Goal: Information Seeking & Learning: Learn about a topic

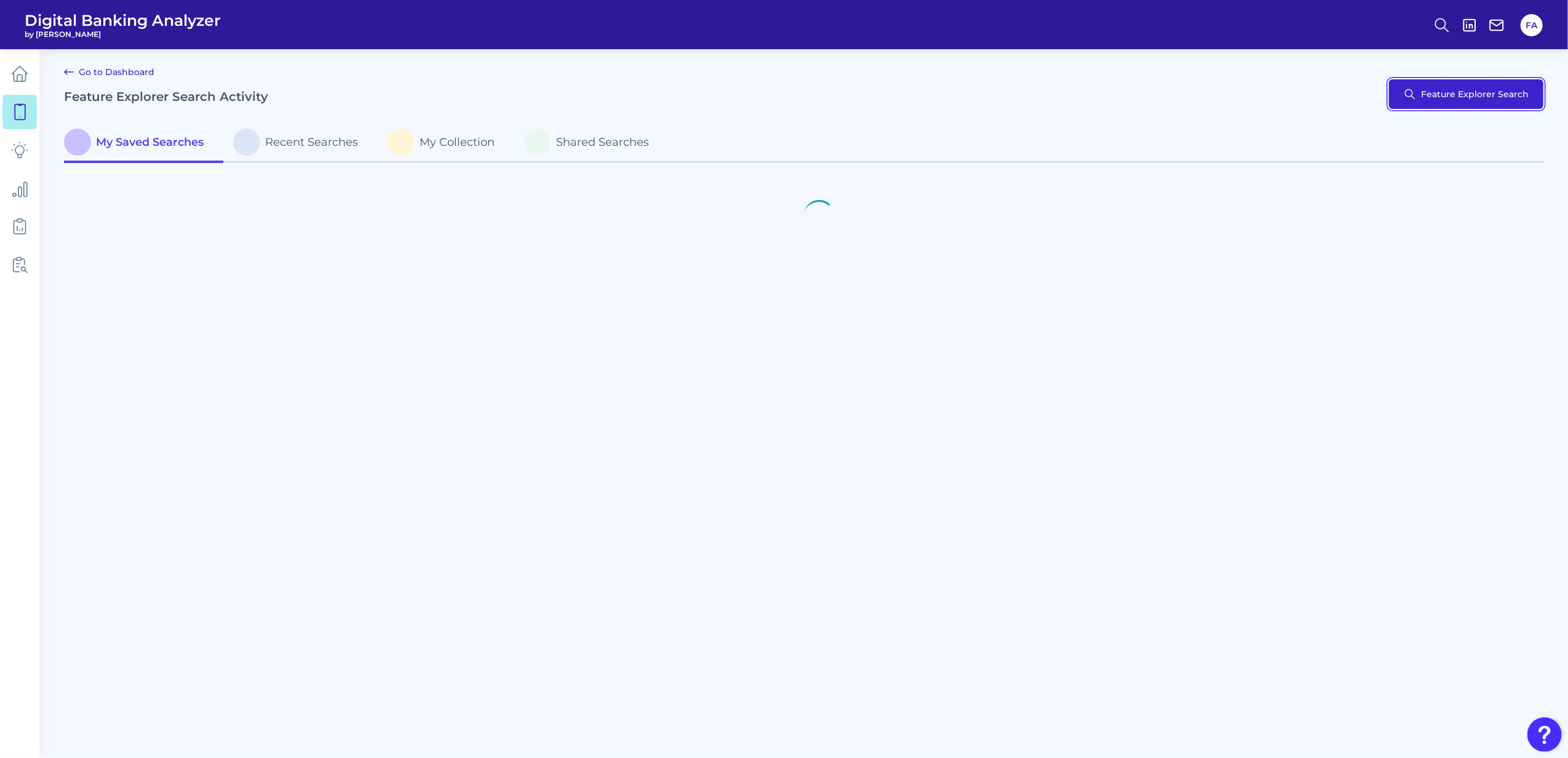
click at [1457, 106] on button "Feature Explorer Search" at bounding box center [1466, 94] width 154 height 30
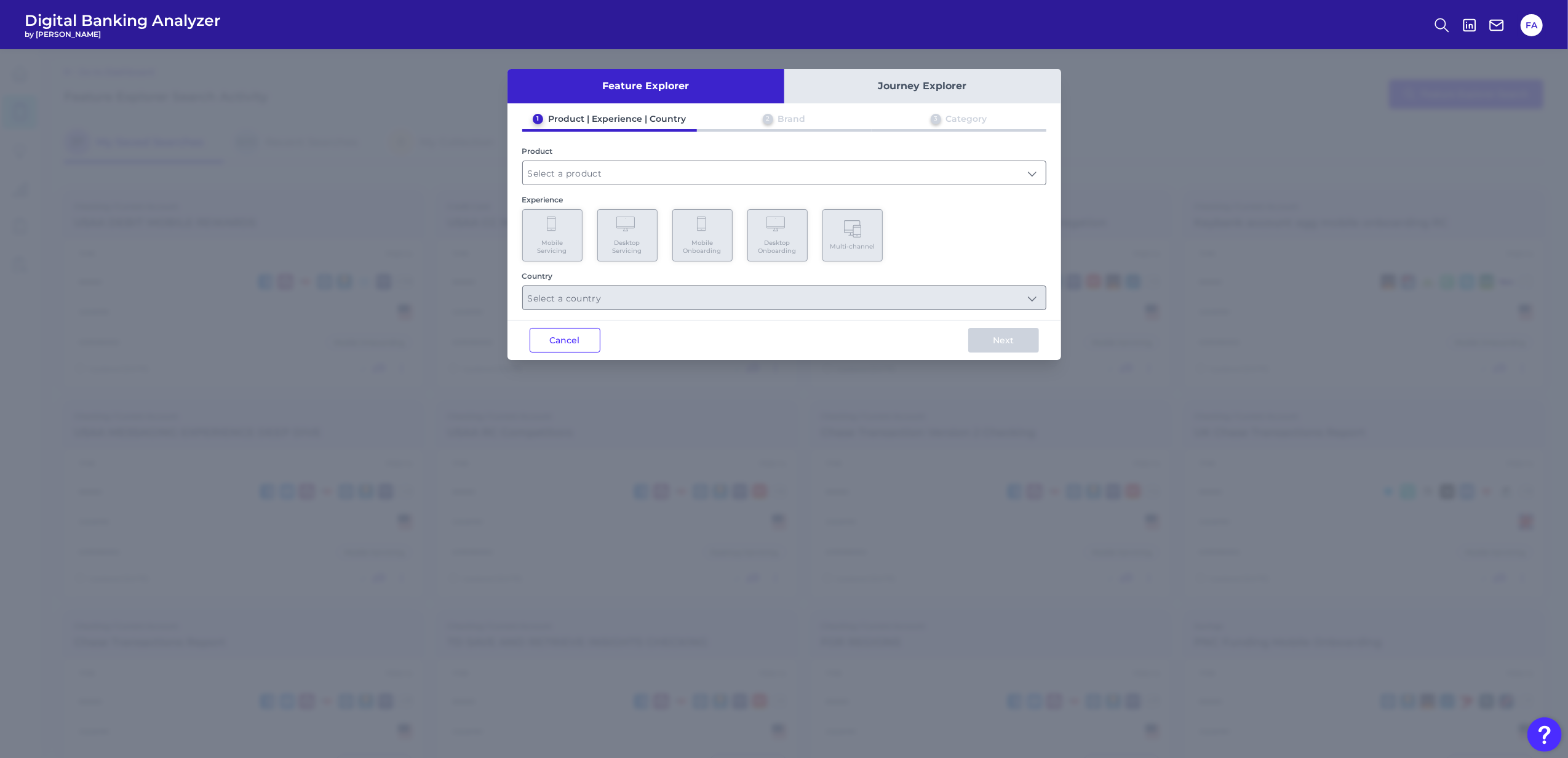
click at [741, 186] on div "1 Product | Experience | Country 2 Brand 3 Category Product Experience Mobile S…" at bounding box center [784, 211] width 554 height 197
click at [739, 178] on input "text" at bounding box center [785, 173] width 523 height 23
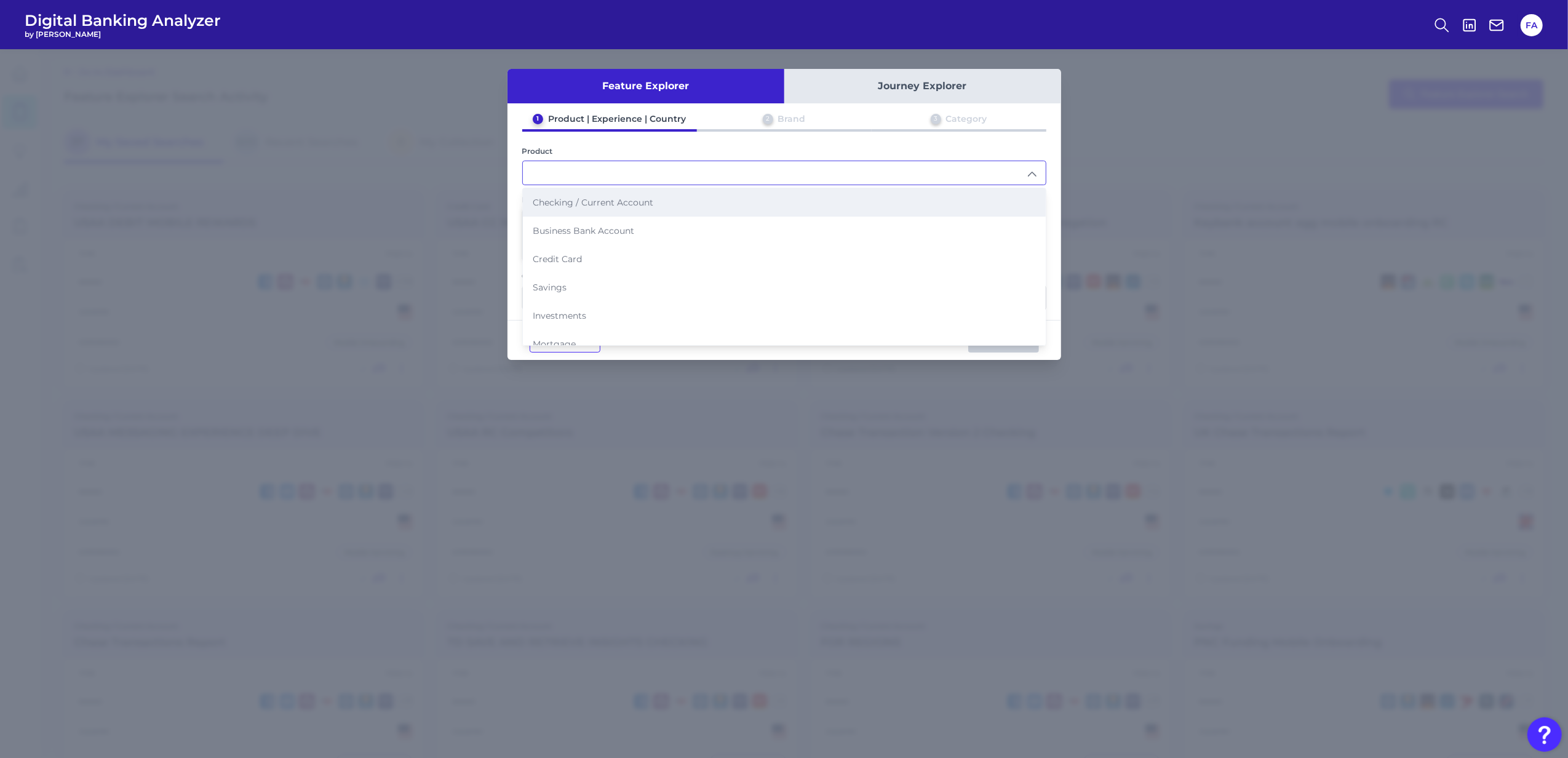
click at [575, 208] on li "Checking / Current Account" at bounding box center [785, 202] width 523 height 28
type input "Checking / Current Account"
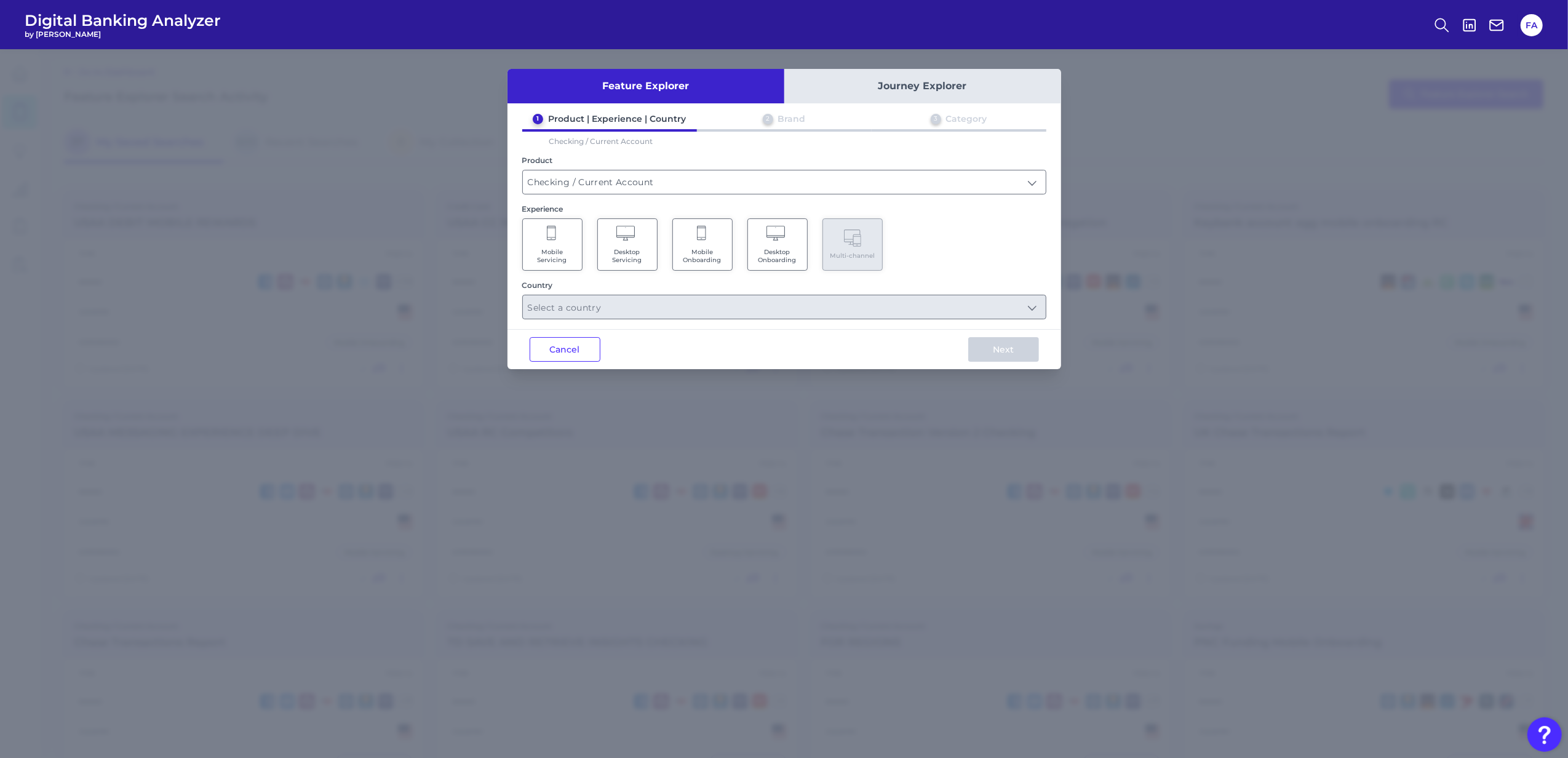
click at [571, 251] on span "Mobile Servicing" at bounding box center [552, 256] width 47 height 16
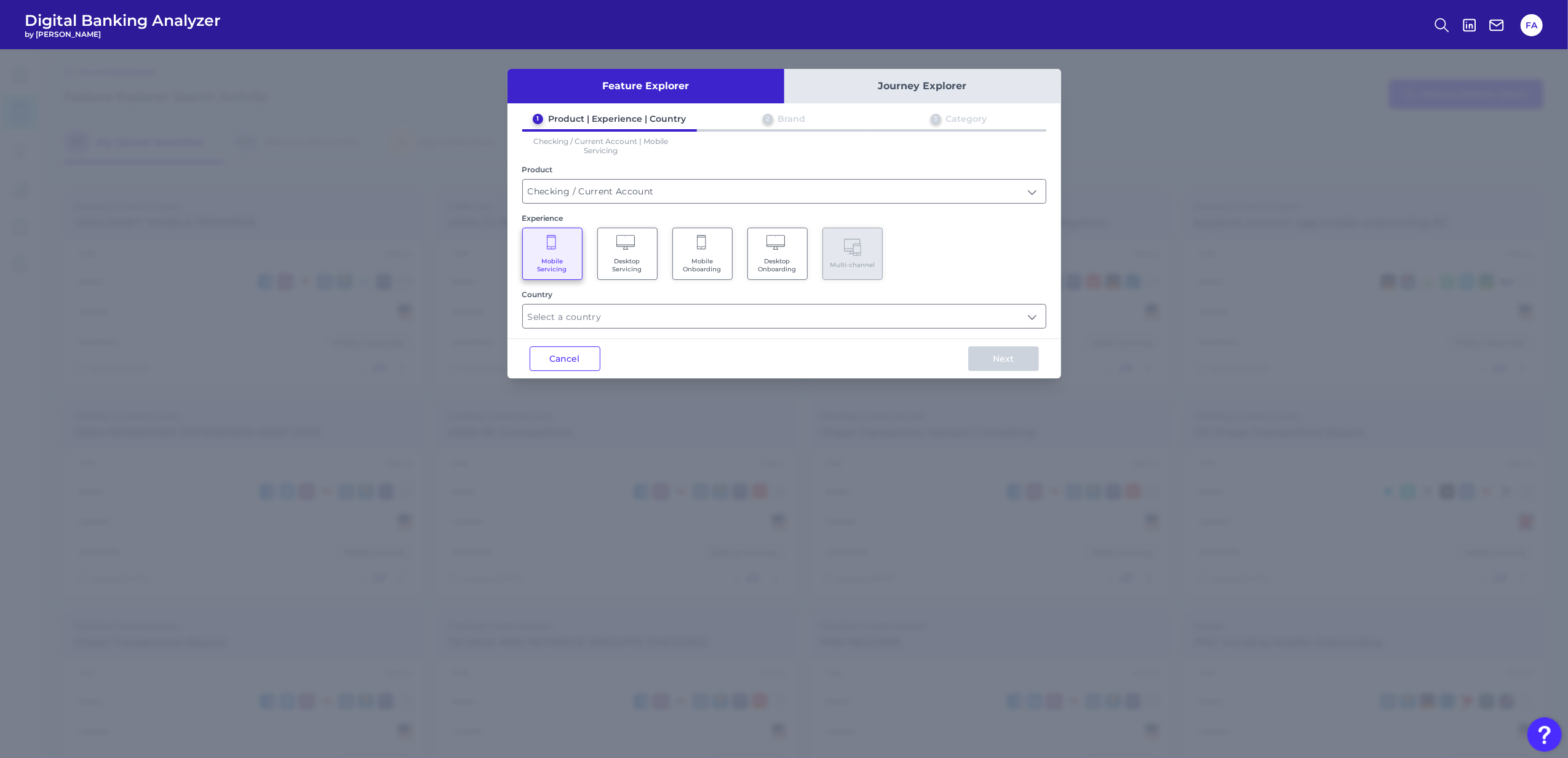
click at [687, 301] on div "Country" at bounding box center [784, 309] width 524 height 39
click at [687, 309] on input "text" at bounding box center [785, 316] width 523 height 23
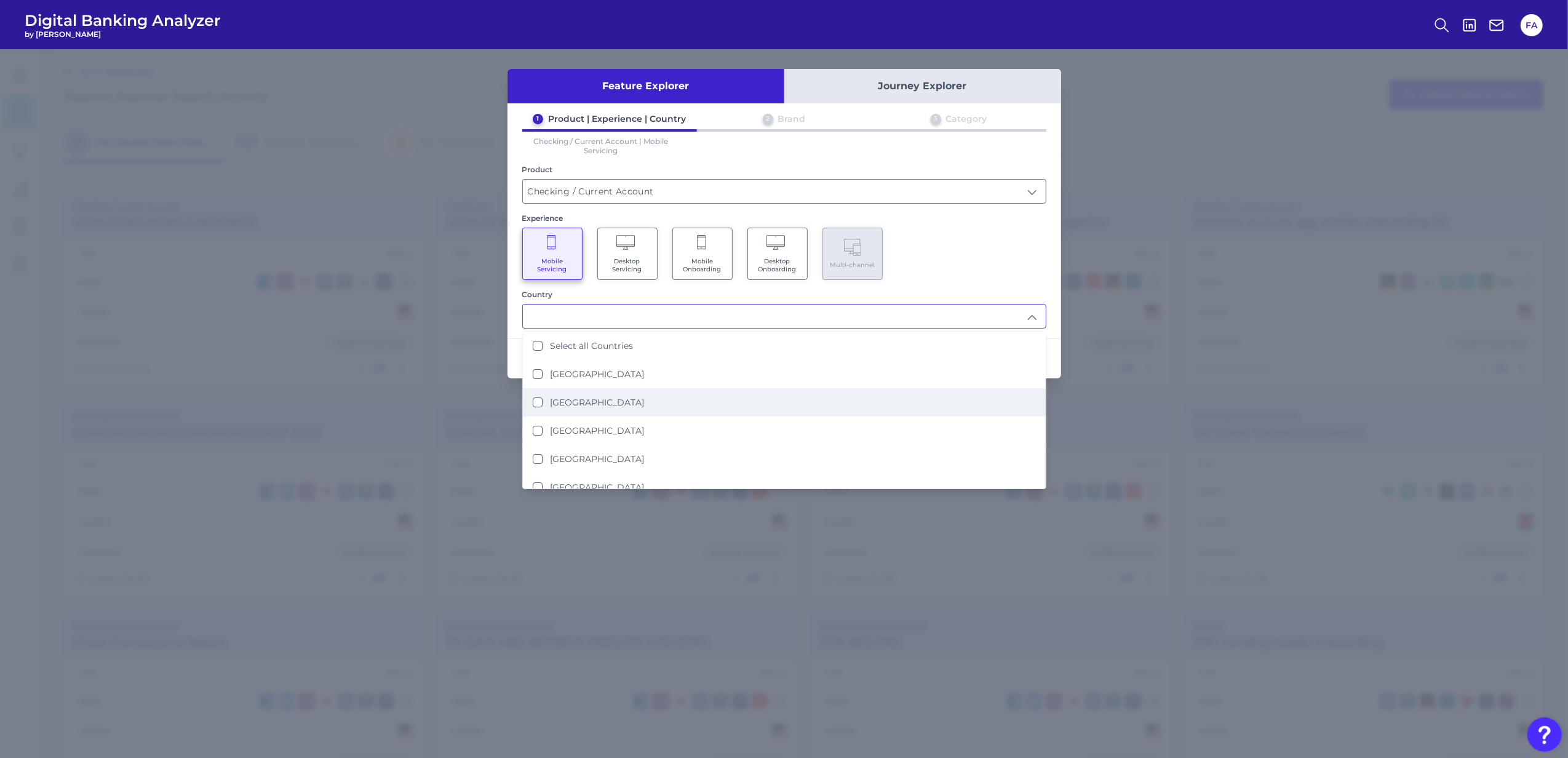
click at [675, 398] on li "[GEOGRAPHIC_DATA]" at bounding box center [785, 402] width 523 height 28
type input "[GEOGRAPHIC_DATA]"
click at [1004, 254] on div "Mobile Servicing Desktop Servicing Mobile Onboarding Desktop Onboarding Multi-c…" at bounding box center [784, 254] width 524 height 52
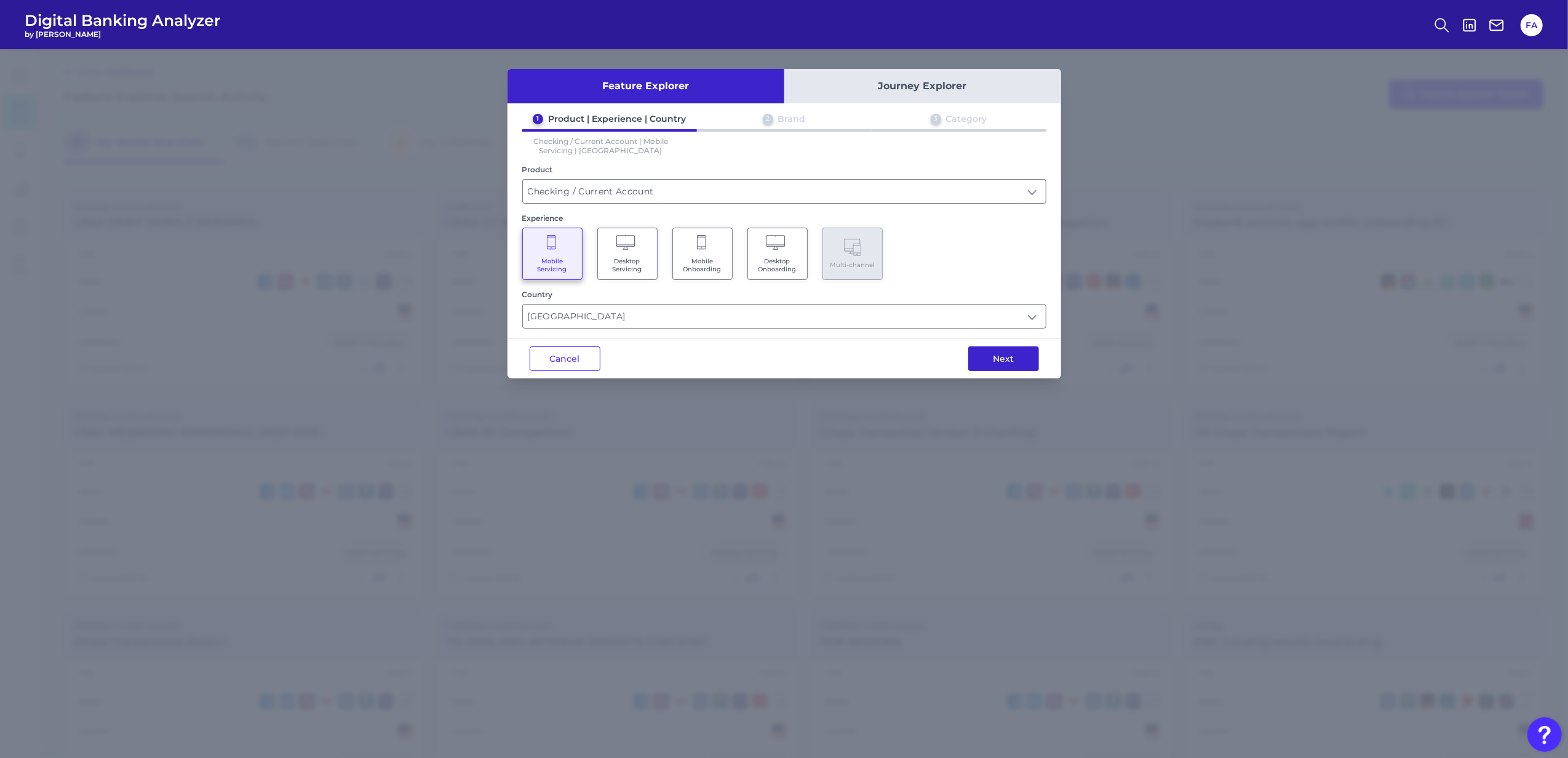
click at [1017, 358] on button "Next" at bounding box center [1003, 359] width 70 height 25
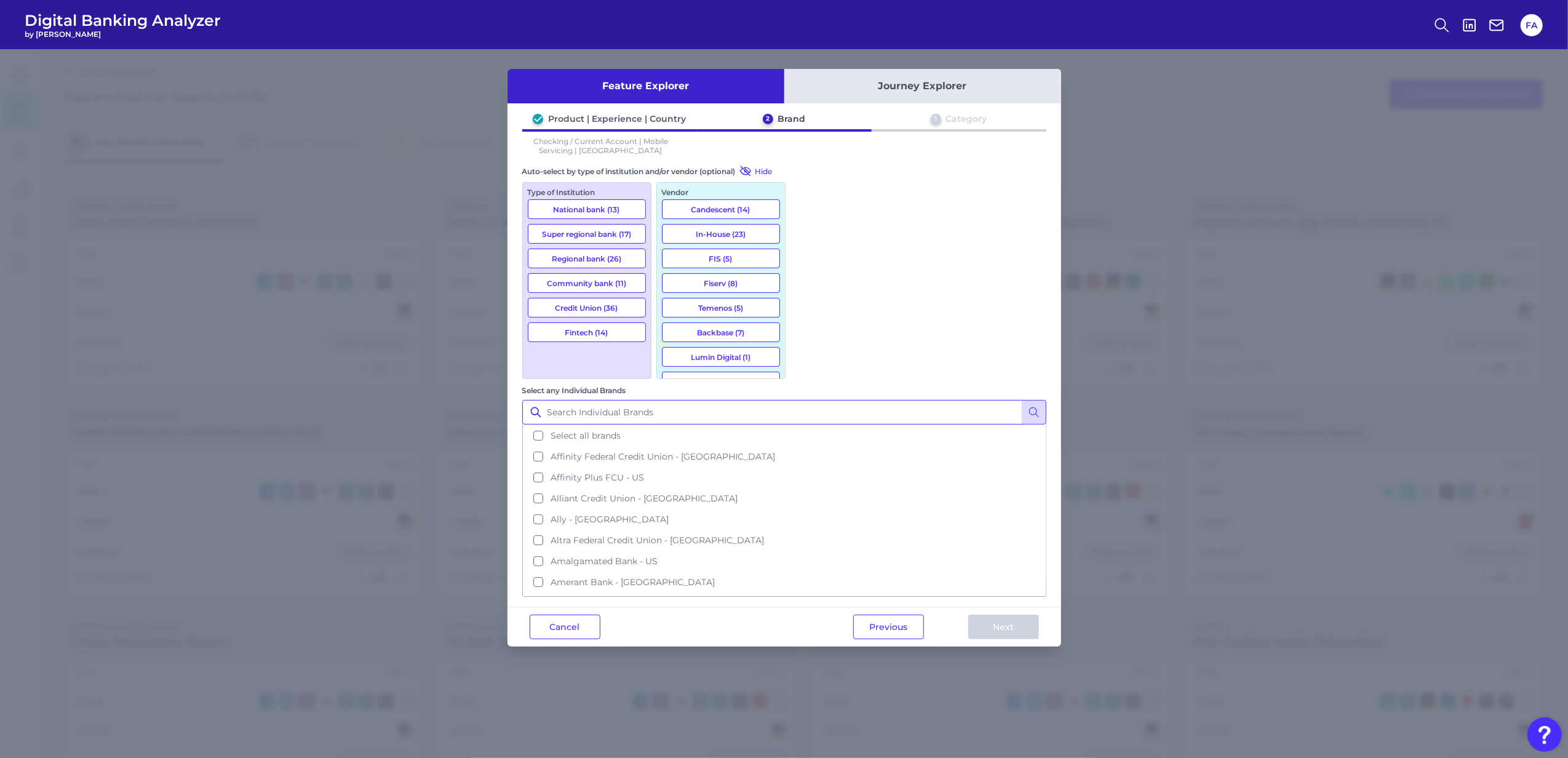
click at [957, 400] on input "Select any Individual Brands" at bounding box center [784, 412] width 524 height 25
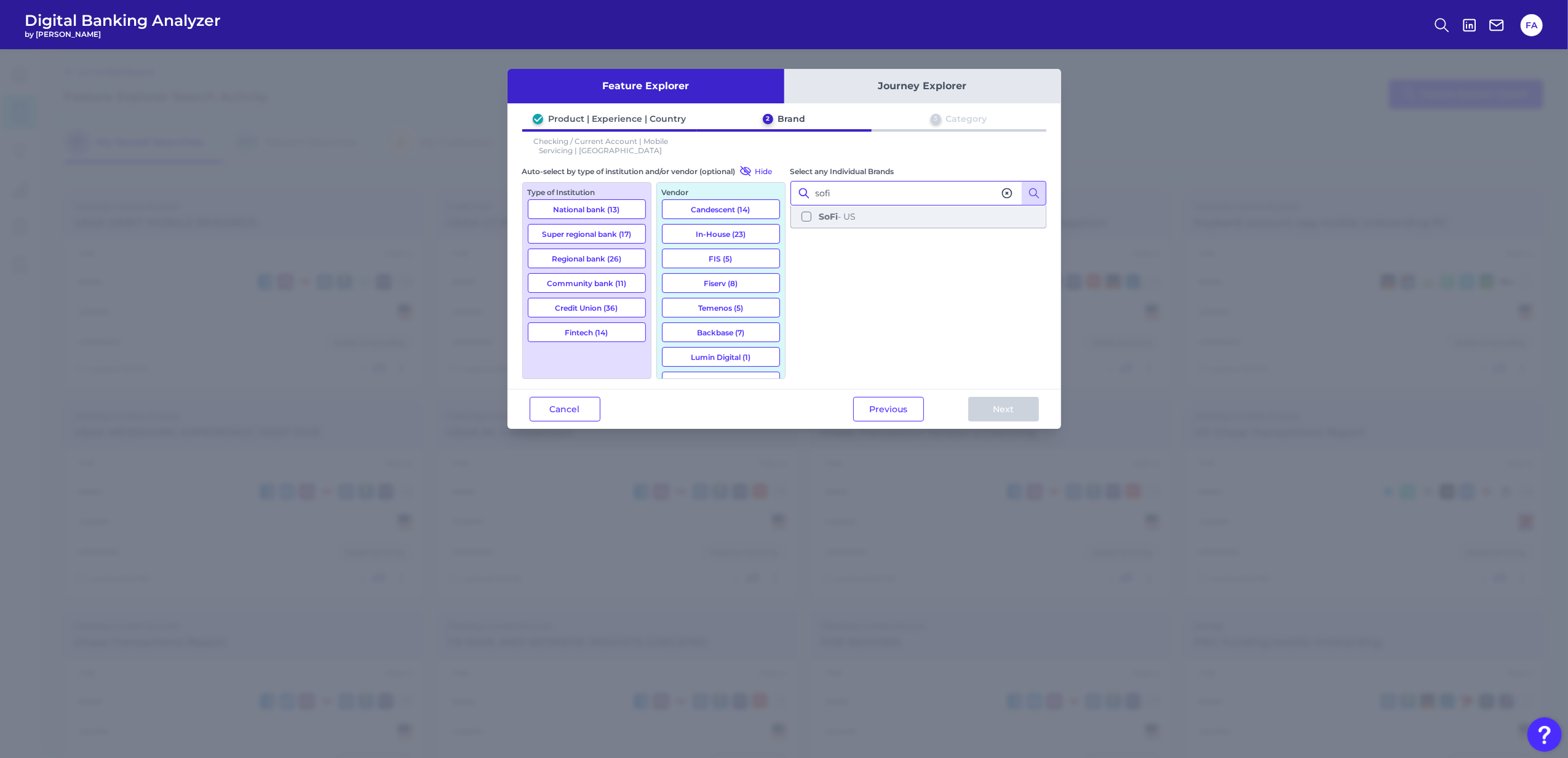
click at [840, 219] on span "SoFi - US" at bounding box center [837, 216] width 37 height 11
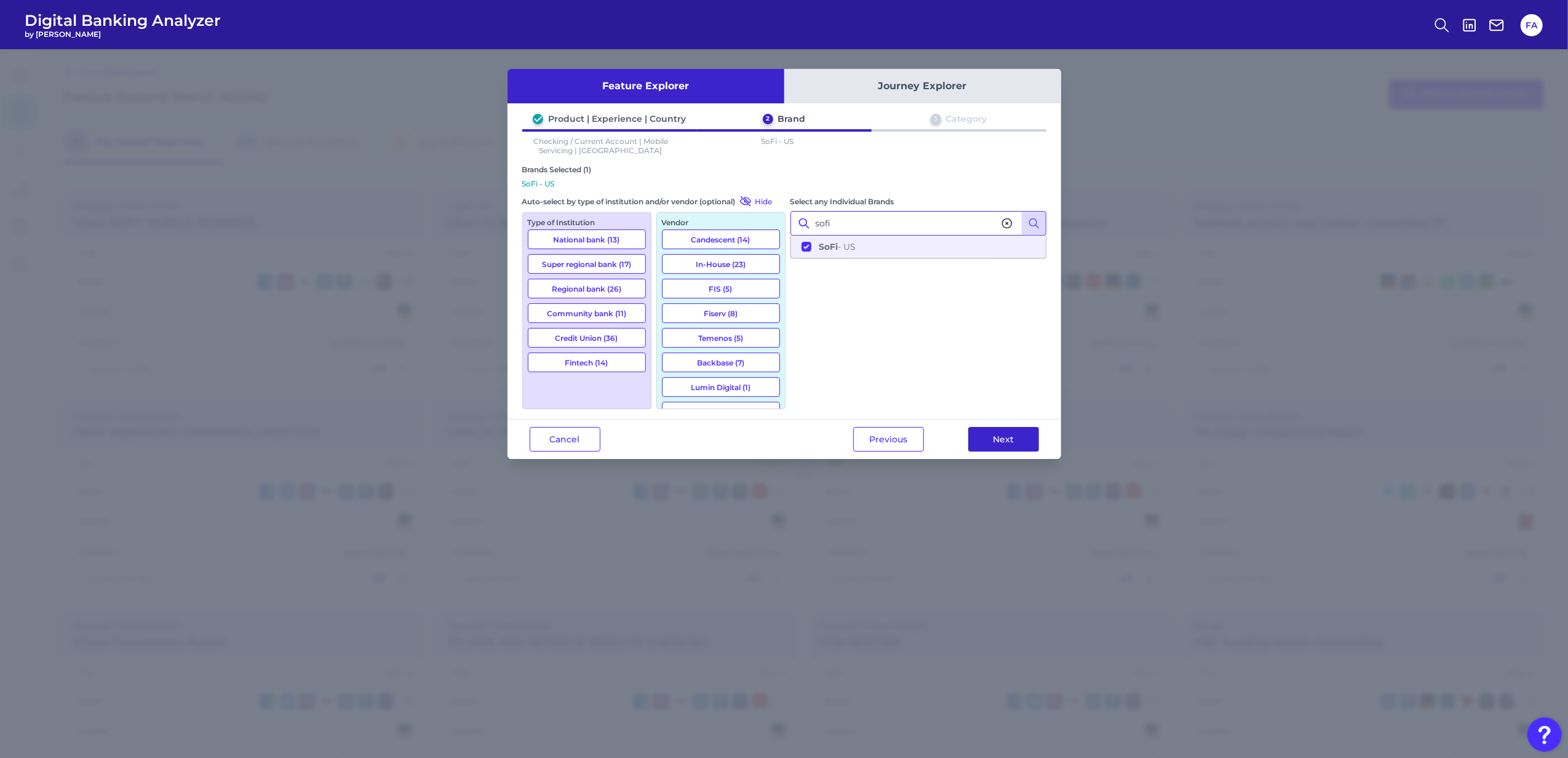
type input "sofi"
click at [993, 451] on button "Next" at bounding box center [1003, 440] width 70 height 25
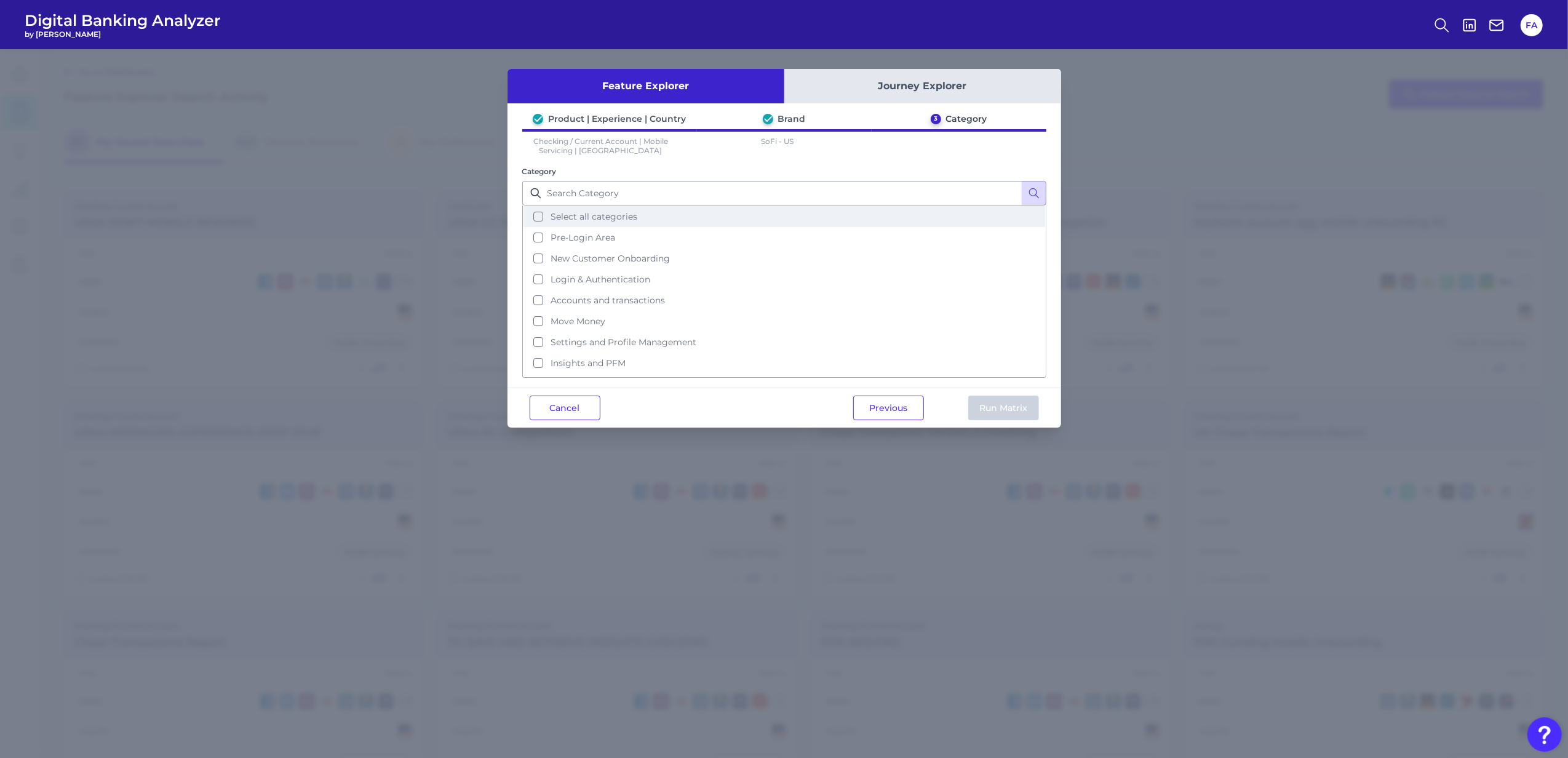
click at [669, 225] on button "Select all categories" at bounding box center [784, 217] width 522 height 21
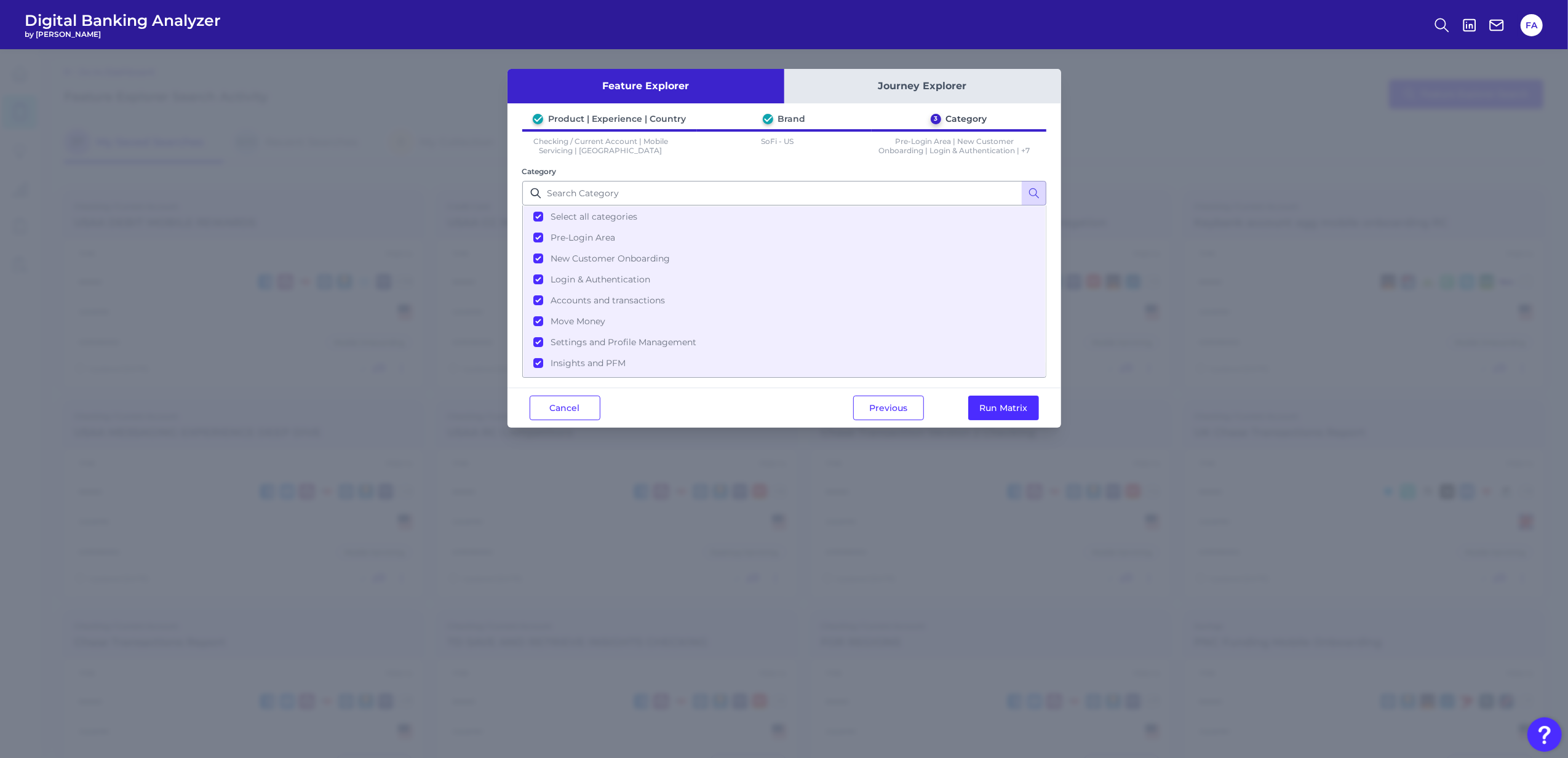
click at [985, 422] on div "Previous Run Matrix" at bounding box center [946, 408] width 230 height 39
click at [984, 416] on button "Run Matrix" at bounding box center [1003, 408] width 70 height 25
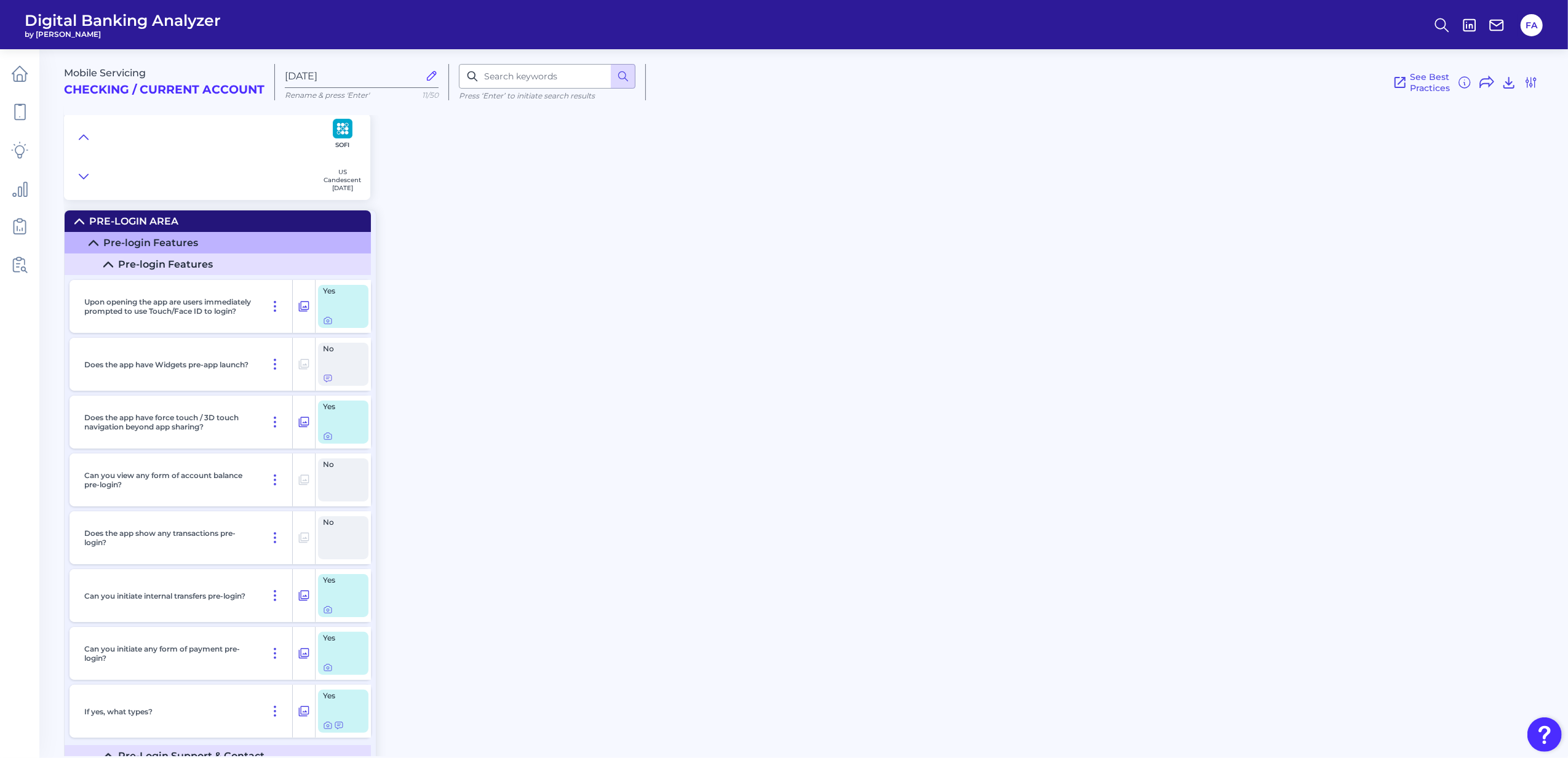
click at [86, 219] on summary "Pre-Login Area" at bounding box center [218, 222] width 307 height 22
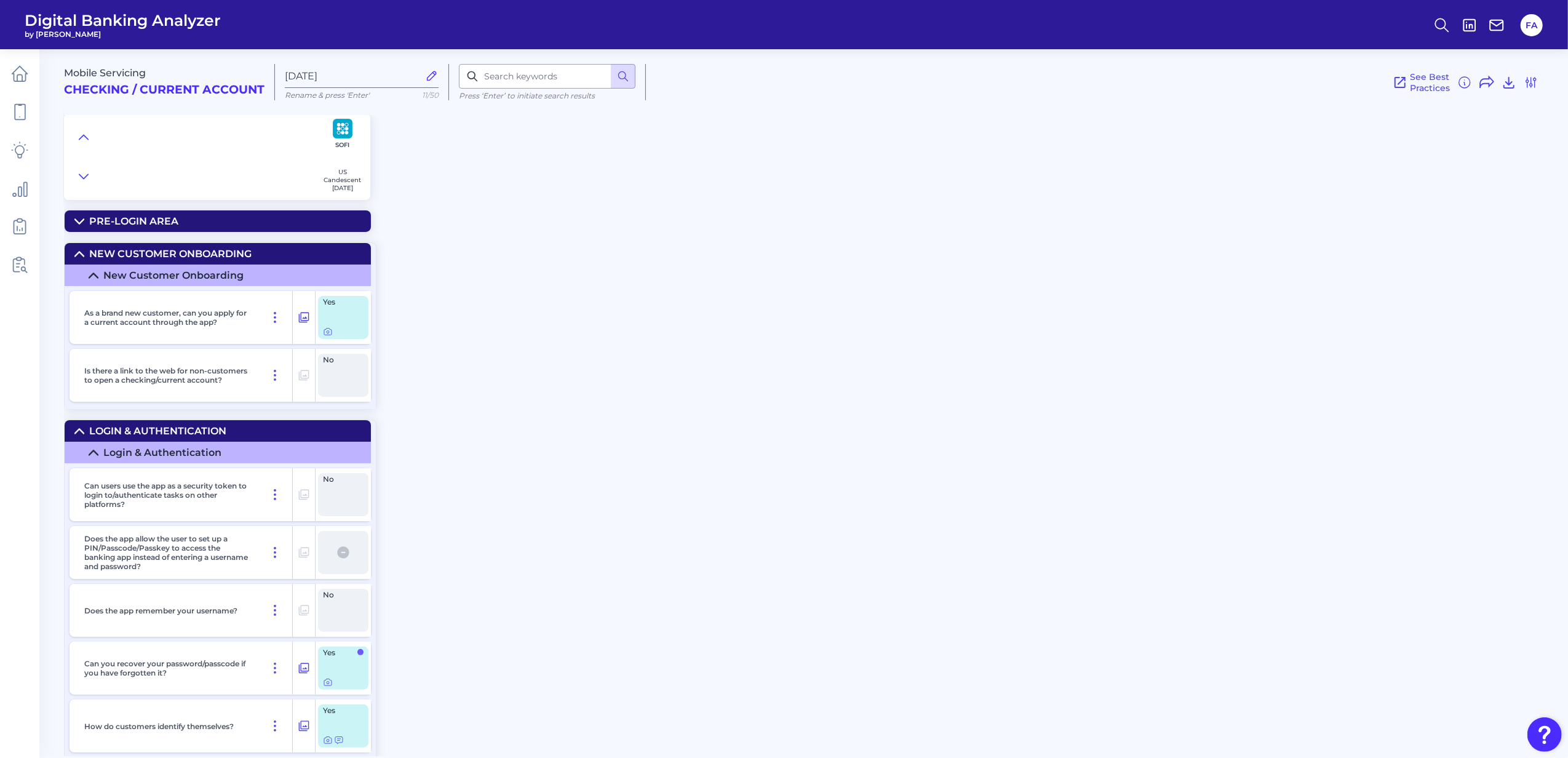
click at [94, 252] on div "New Customer Onboarding" at bounding box center [170, 254] width 162 height 12
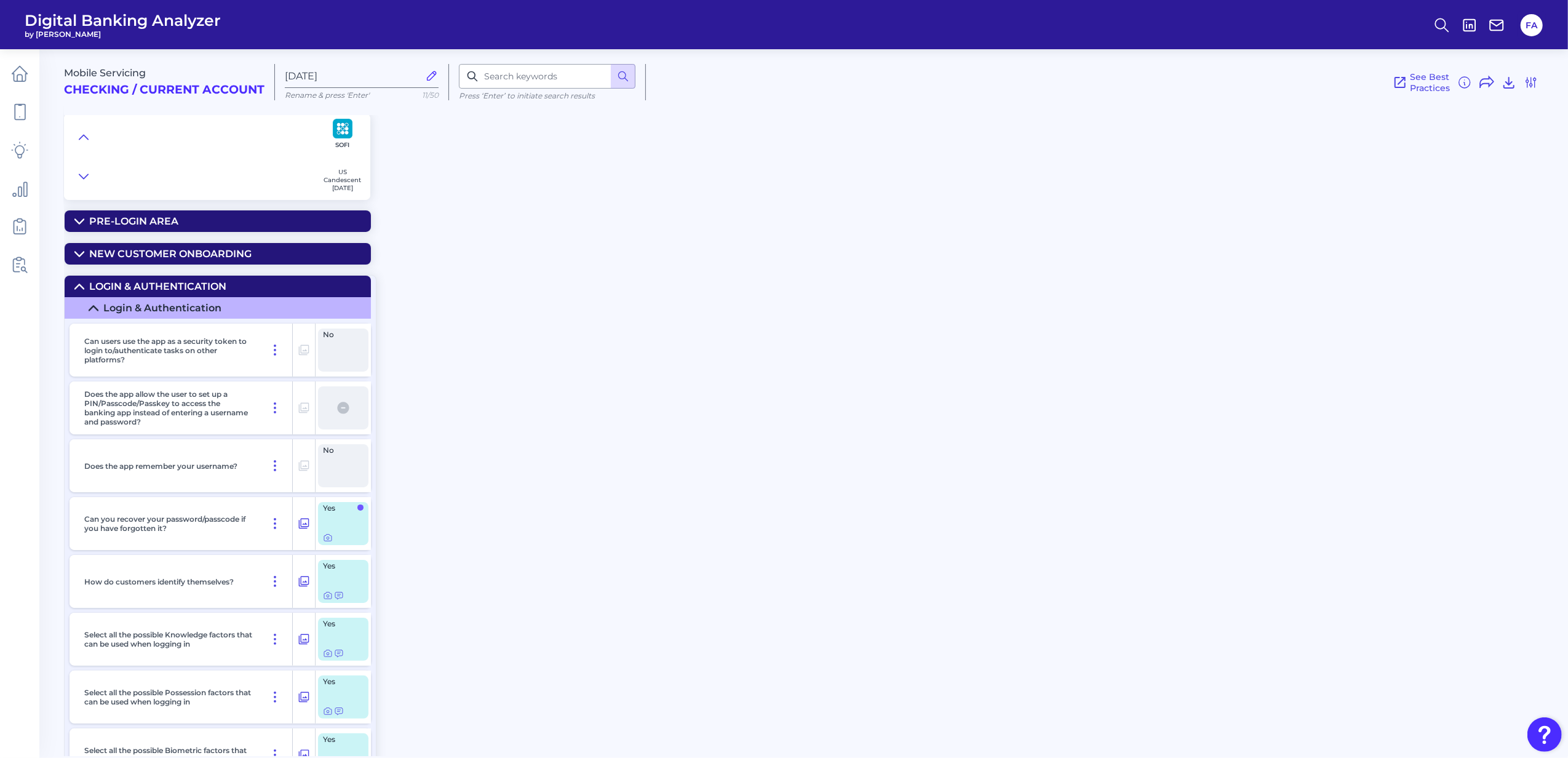
click at [150, 292] on div "Login & Authentication" at bounding box center [158, 286] width 137 height 12
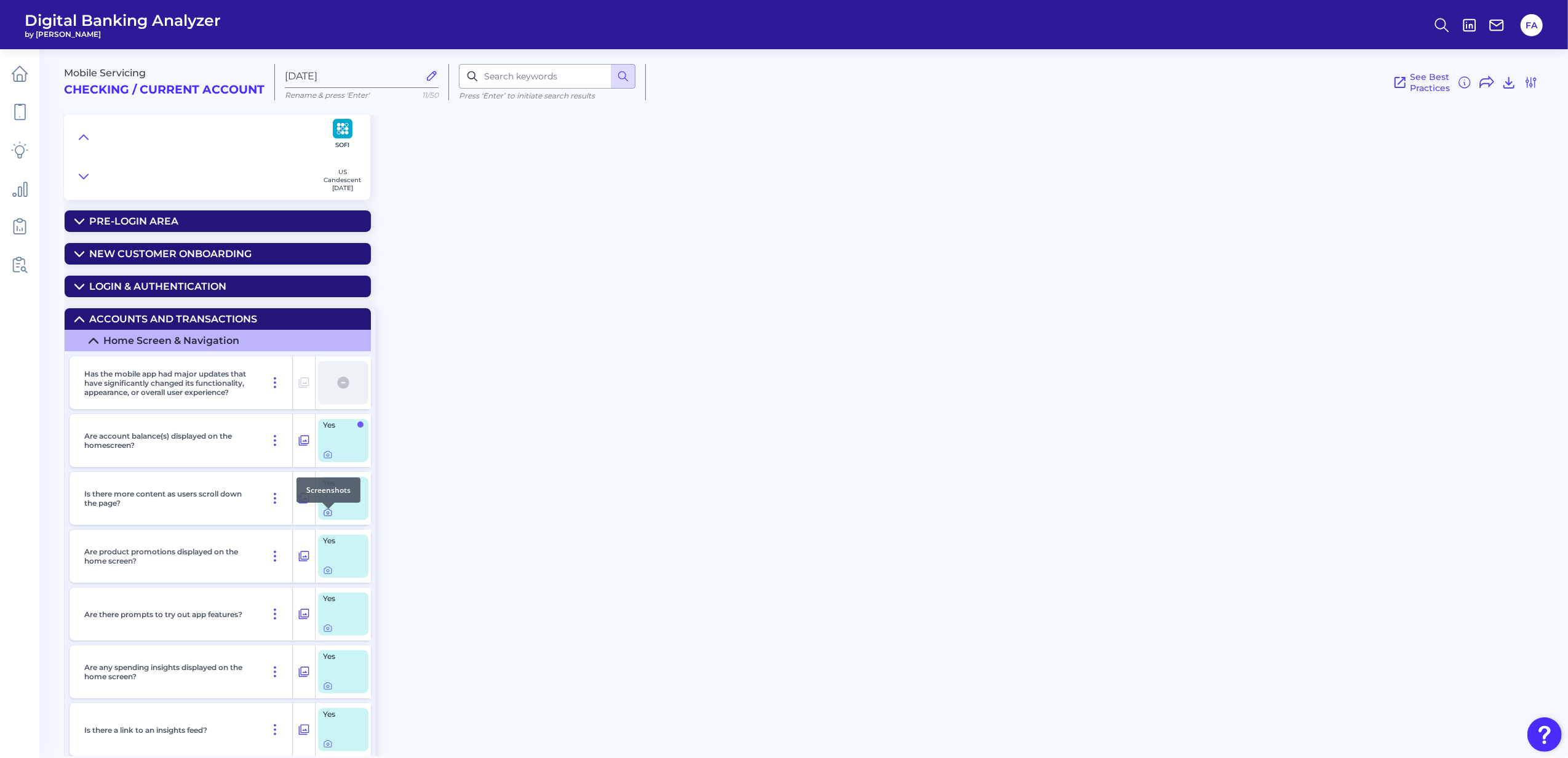
click at [323, 517] on icon at bounding box center [328, 512] width 10 height 10
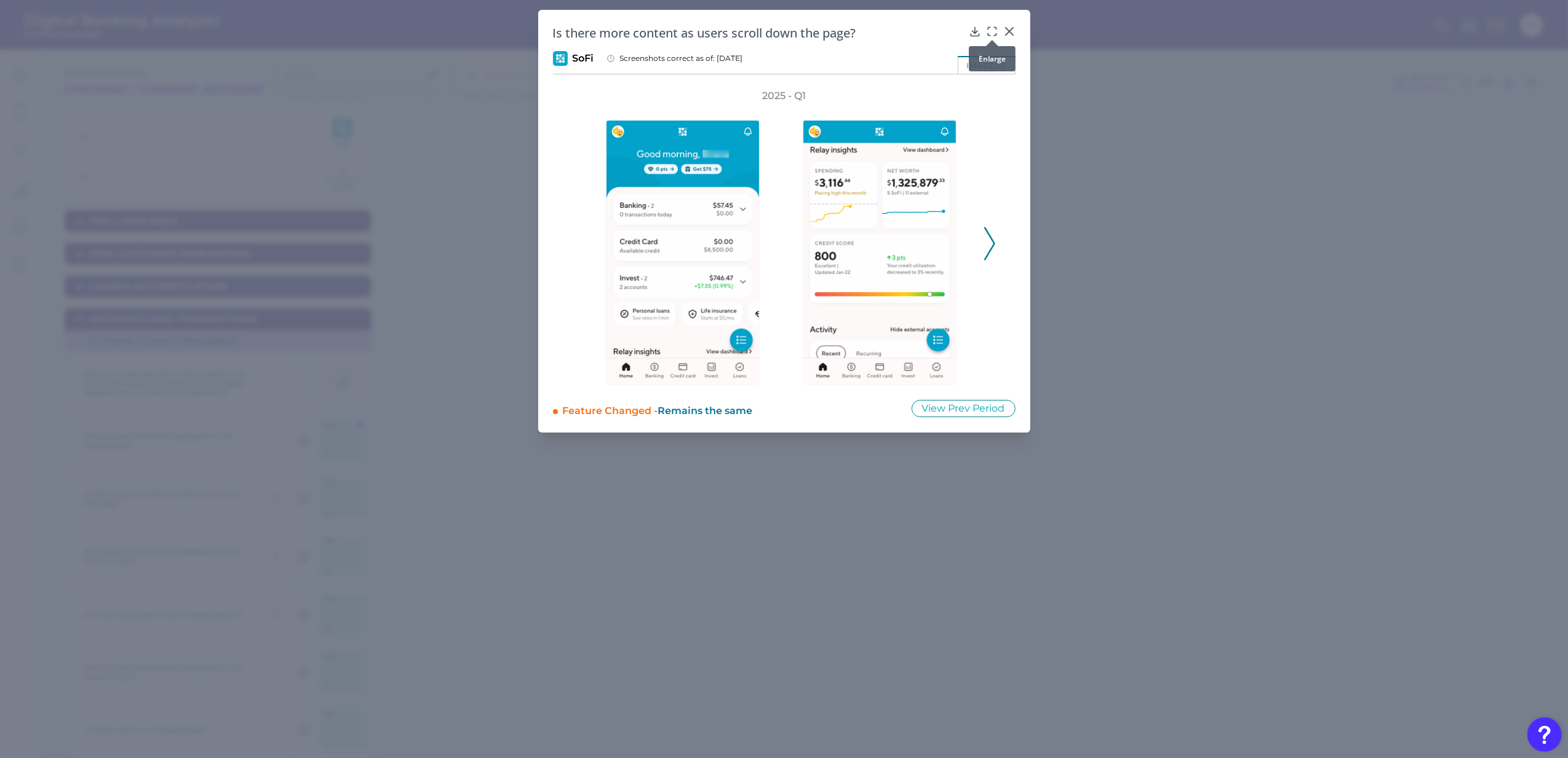
click at [992, 30] on icon at bounding box center [992, 31] width 12 height 12
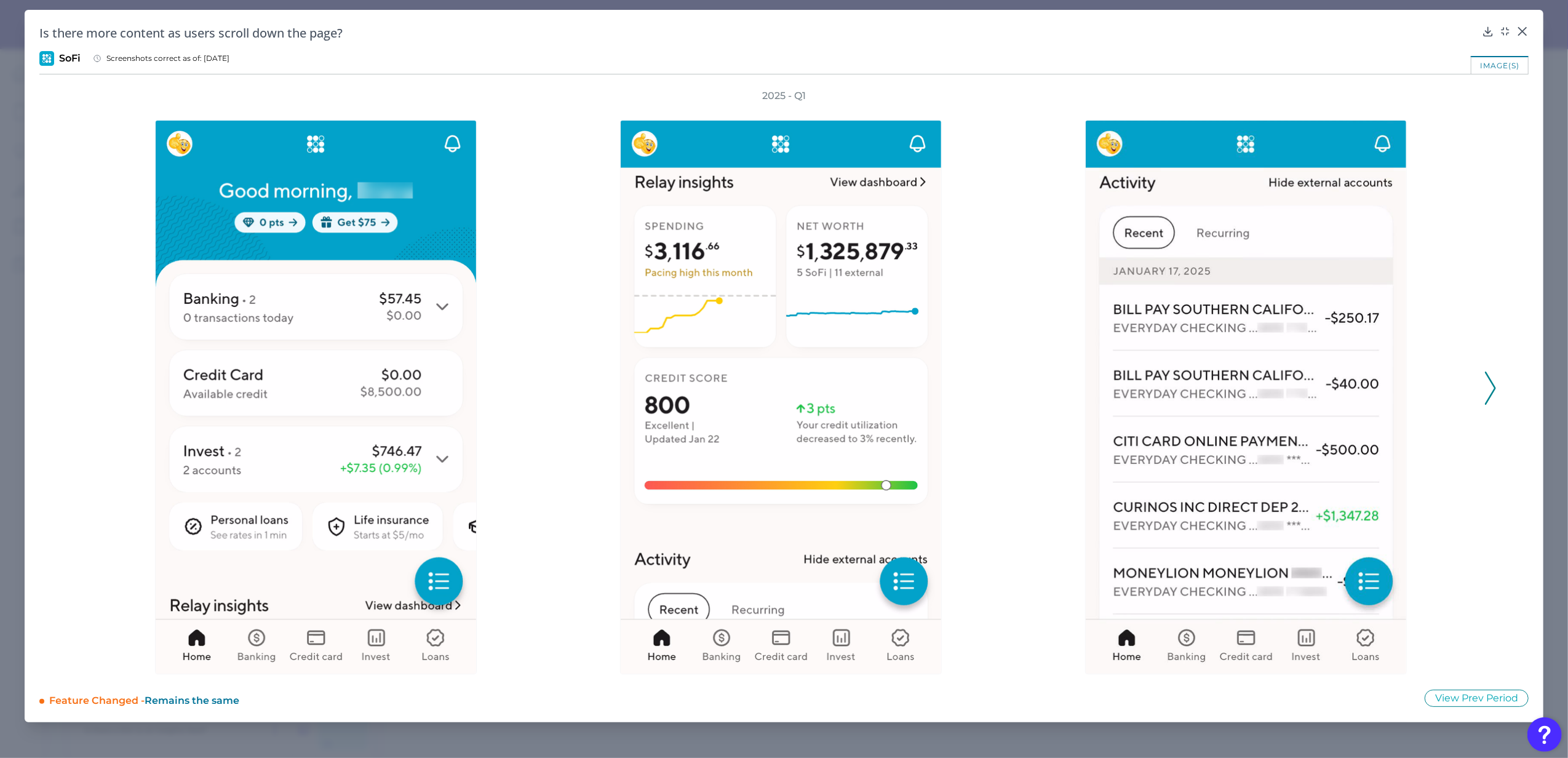
click at [1484, 402] on div "2025 - Q1" at bounding box center [783, 382] width 1425 height 585
drag, startPoint x: 1487, startPoint y: 390, endPoint x: 1479, endPoint y: 406, distance: 17.9
click at [1479, 406] on div at bounding box center [1249, 388] width 465 height 571
click at [1482, 402] on div "2025 - Q1" at bounding box center [783, 382] width 1425 height 585
click at [1497, 390] on div "2025 - Q1" at bounding box center [783, 382] width 1489 height 585
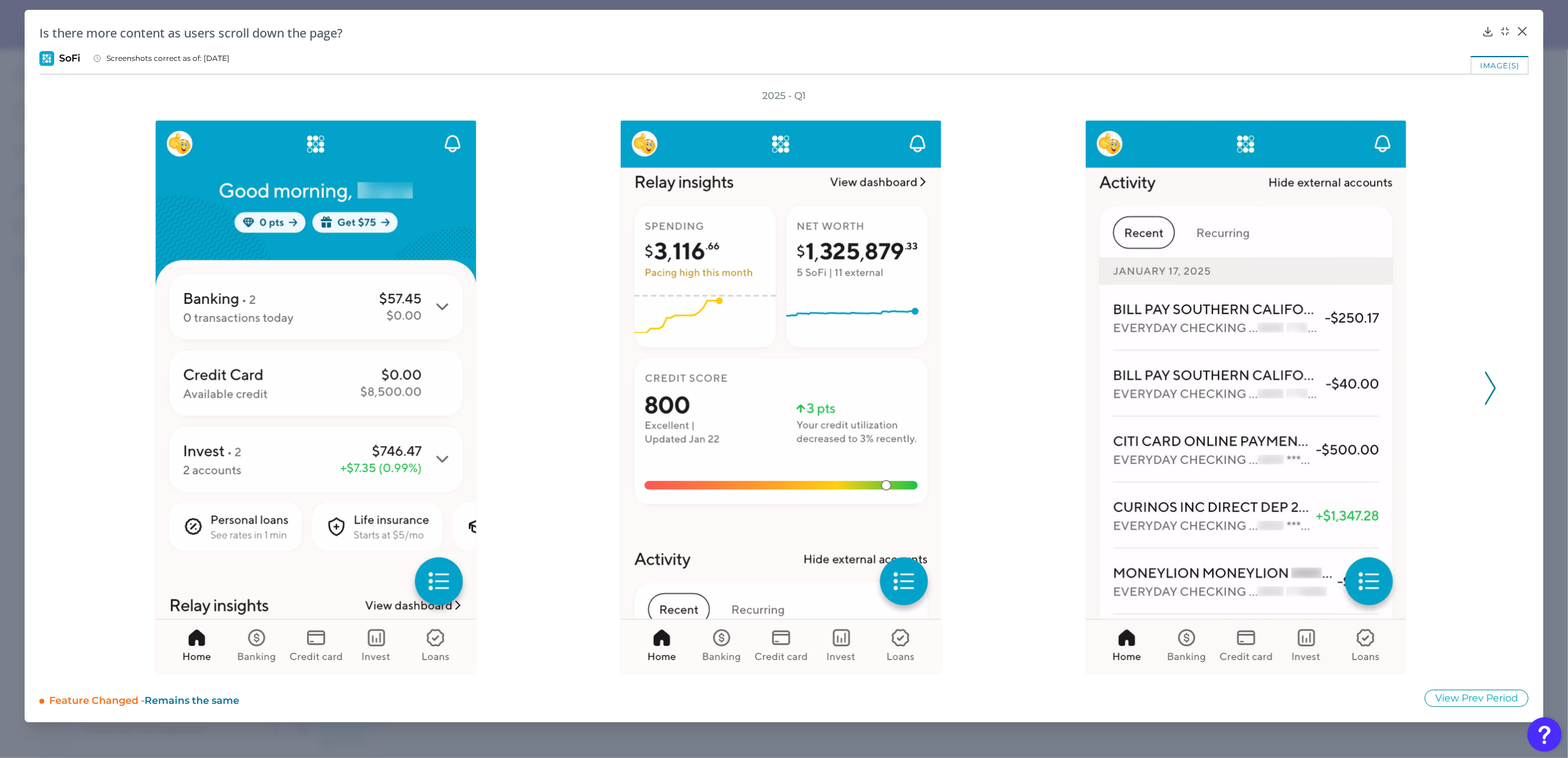
click at [1492, 390] on icon at bounding box center [1490, 388] width 11 height 33
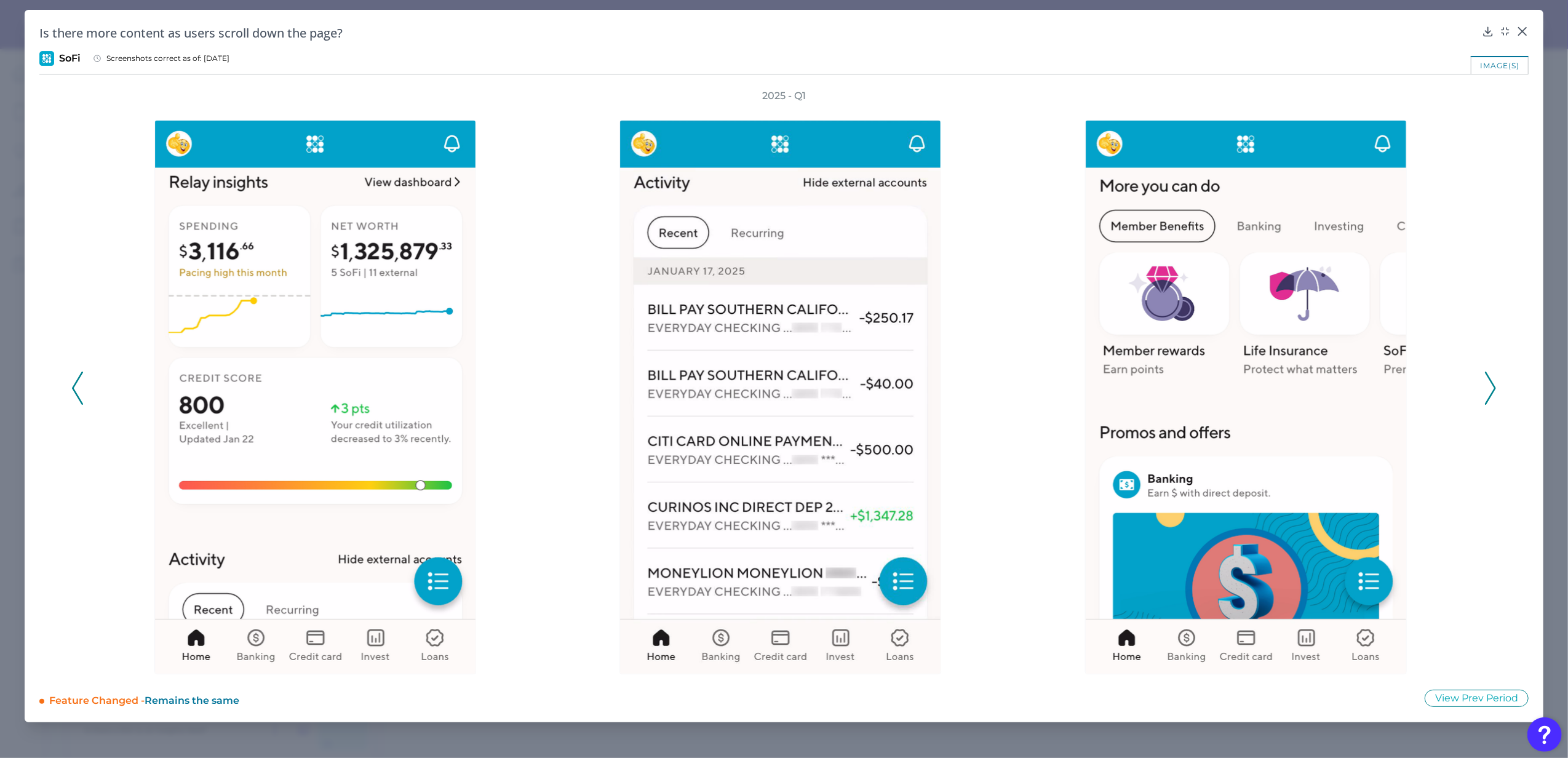
click at [94, 387] on div at bounding box center [318, 388] width 453 height 571
click at [89, 391] on div at bounding box center [318, 388] width 465 height 571
click at [79, 390] on icon at bounding box center [77, 388] width 11 height 33
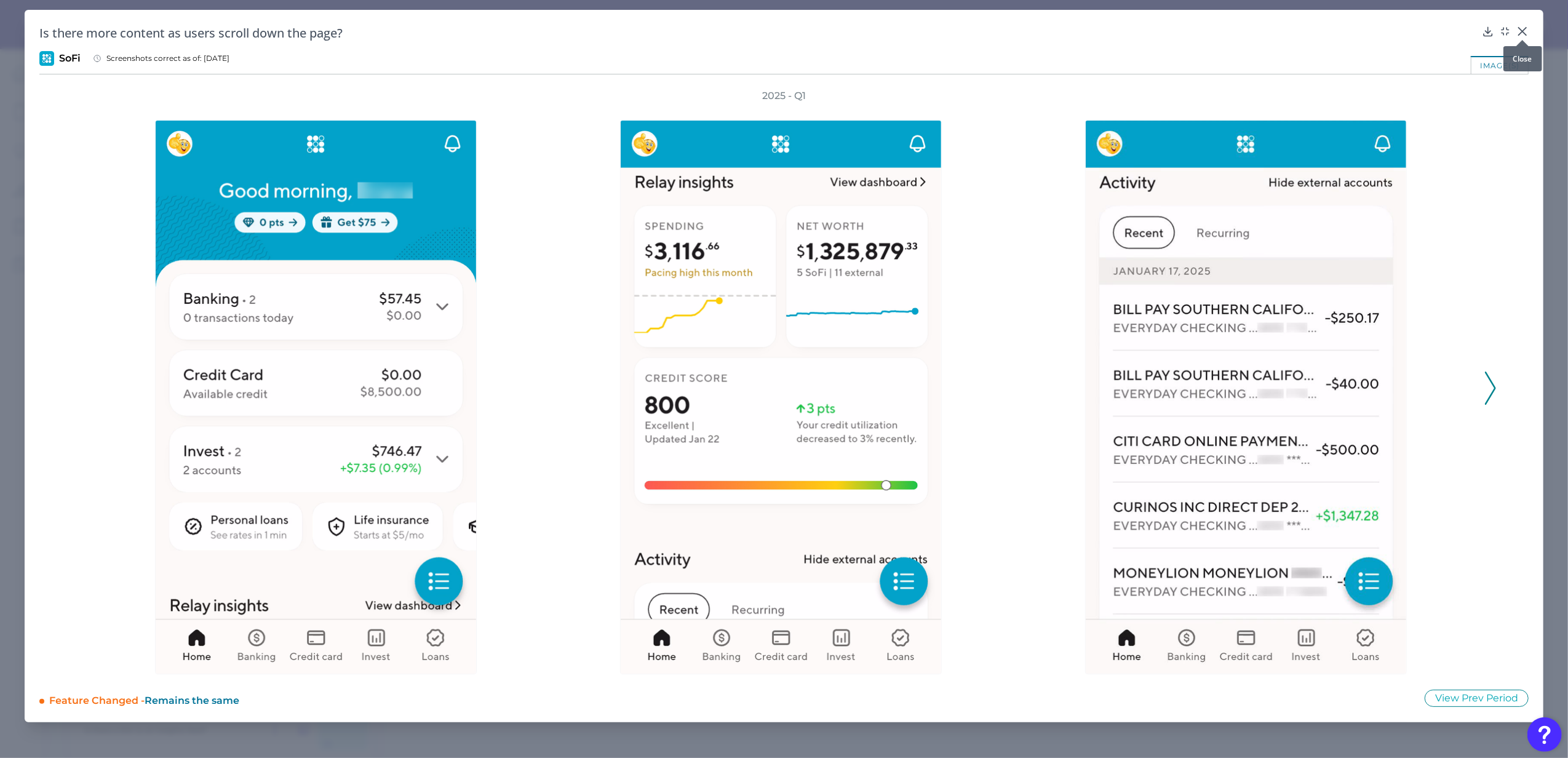
click at [1519, 33] on icon at bounding box center [1522, 31] width 12 height 12
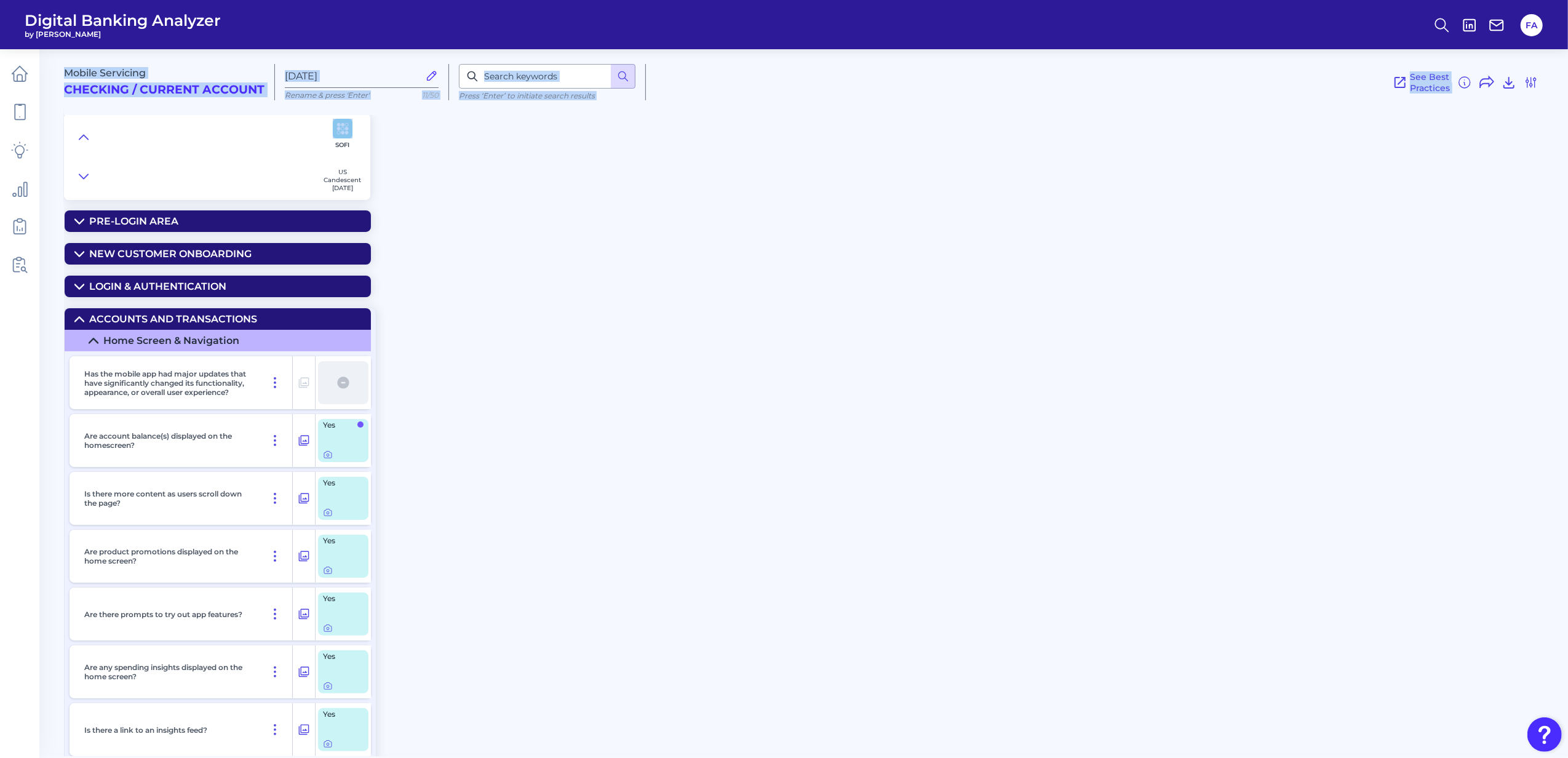
click at [0, 77] on html "Digital Banking Analyzer by Curinos FA Mobile Servicing Checking / Current Acco…" at bounding box center [784, 379] width 1568 height 758
click at [10, 75] on link at bounding box center [19, 73] width 34 height 34
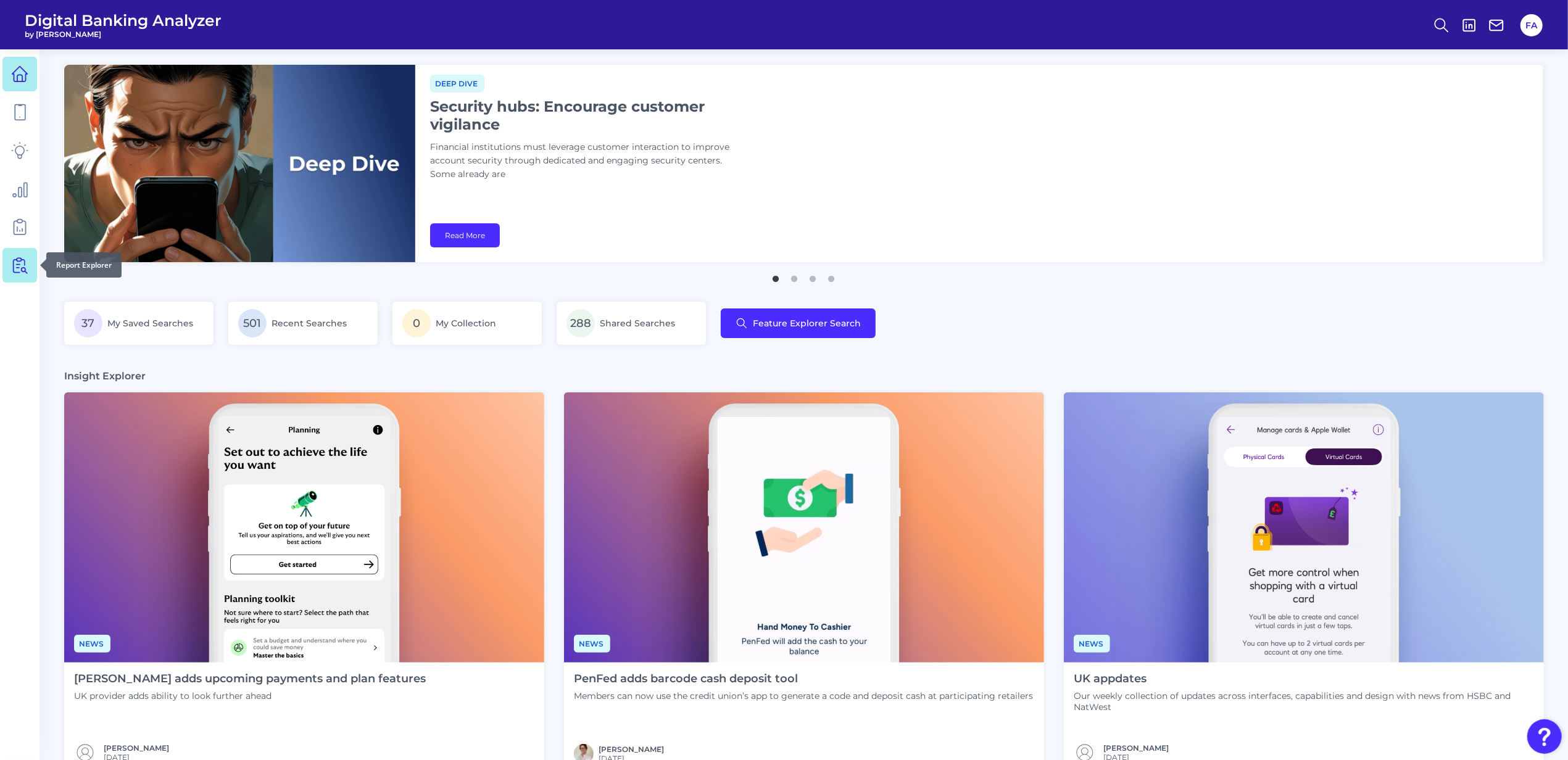
click at [15, 267] on icon at bounding box center [20, 265] width 17 height 17
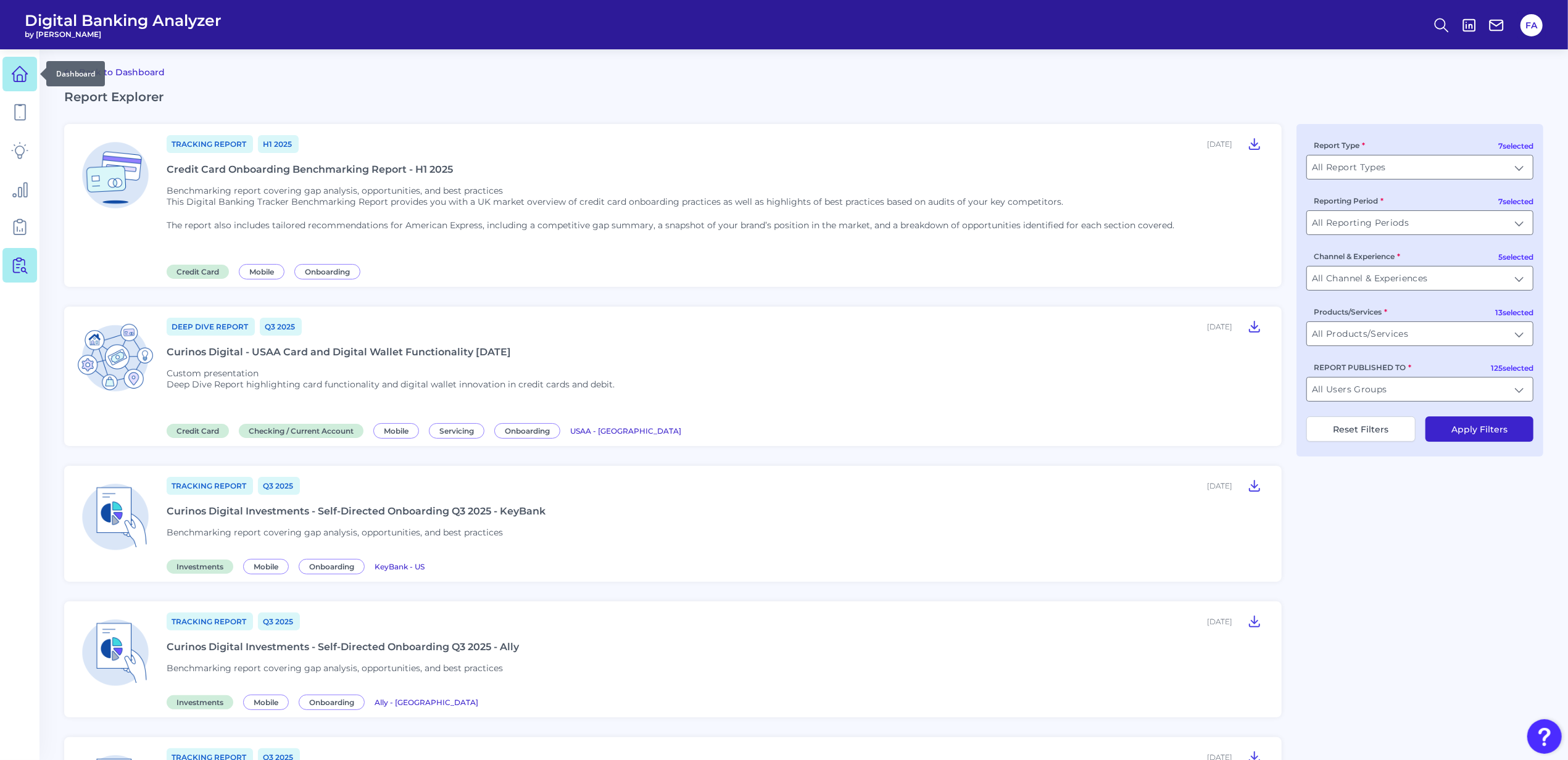
click at [28, 82] on icon at bounding box center [20, 74] width 17 height 17
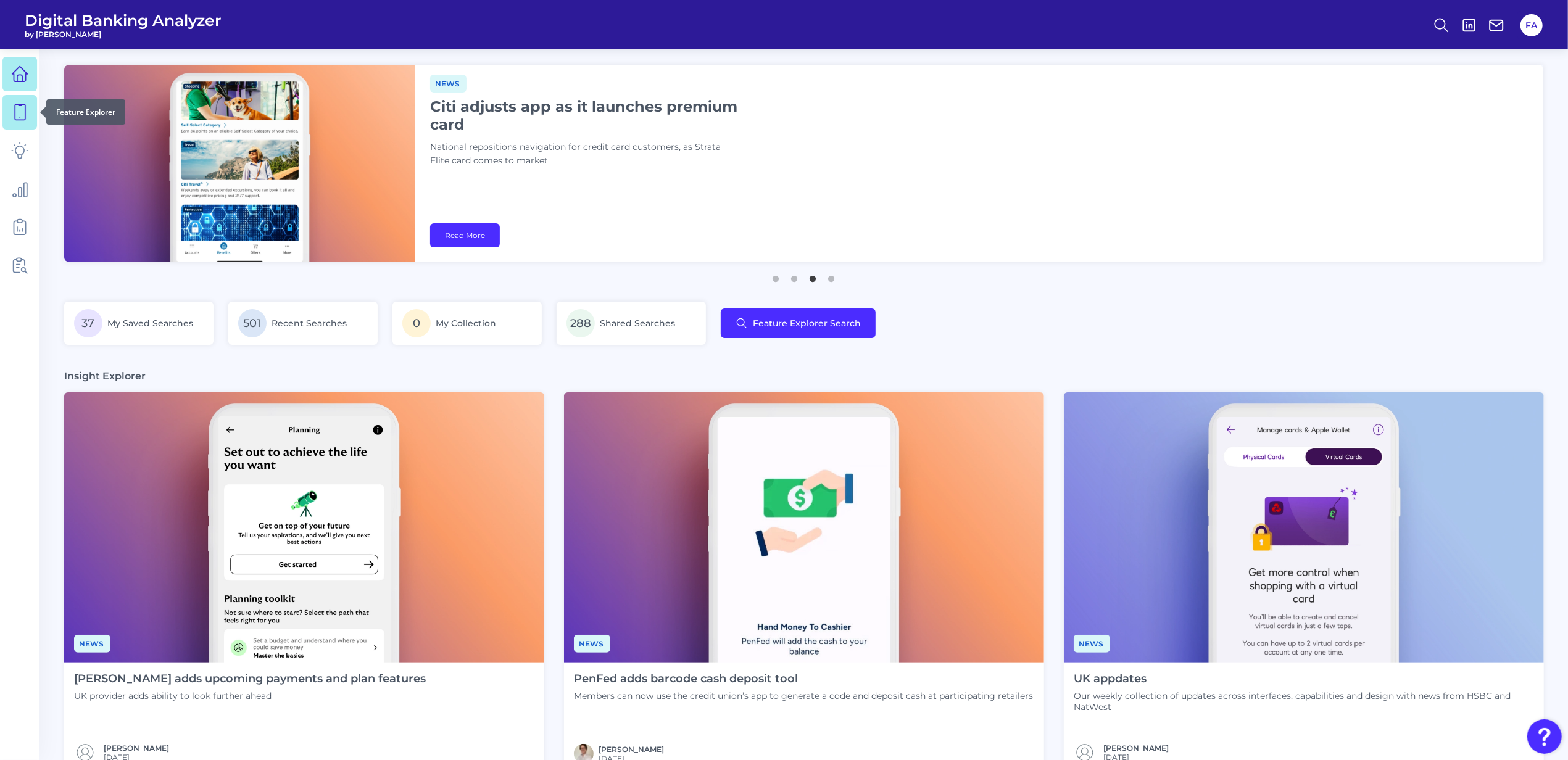
click at [15, 119] on icon at bounding box center [20, 112] width 17 height 17
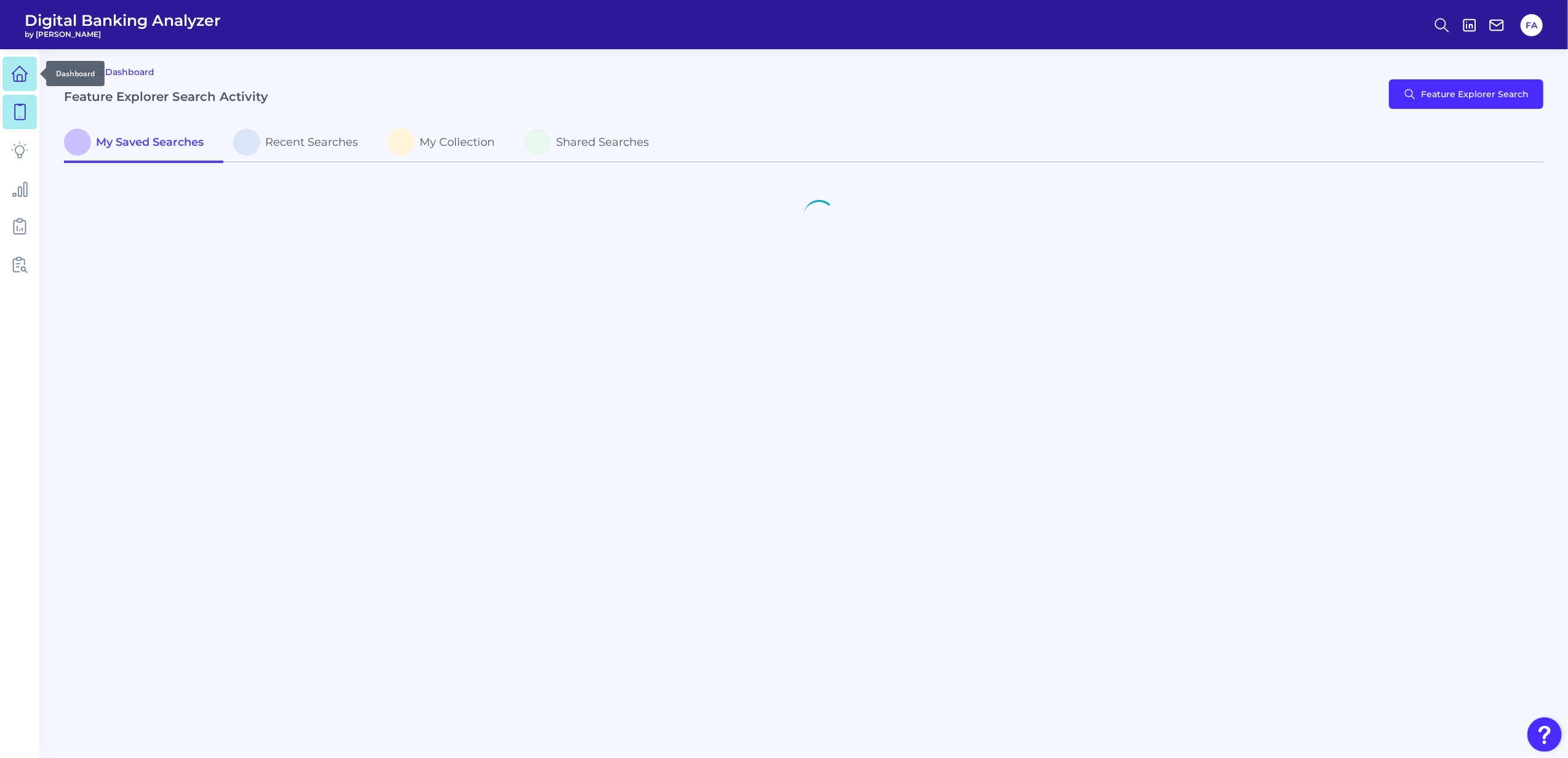
click at [26, 80] on icon at bounding box center [20, 74] width 17 height 17
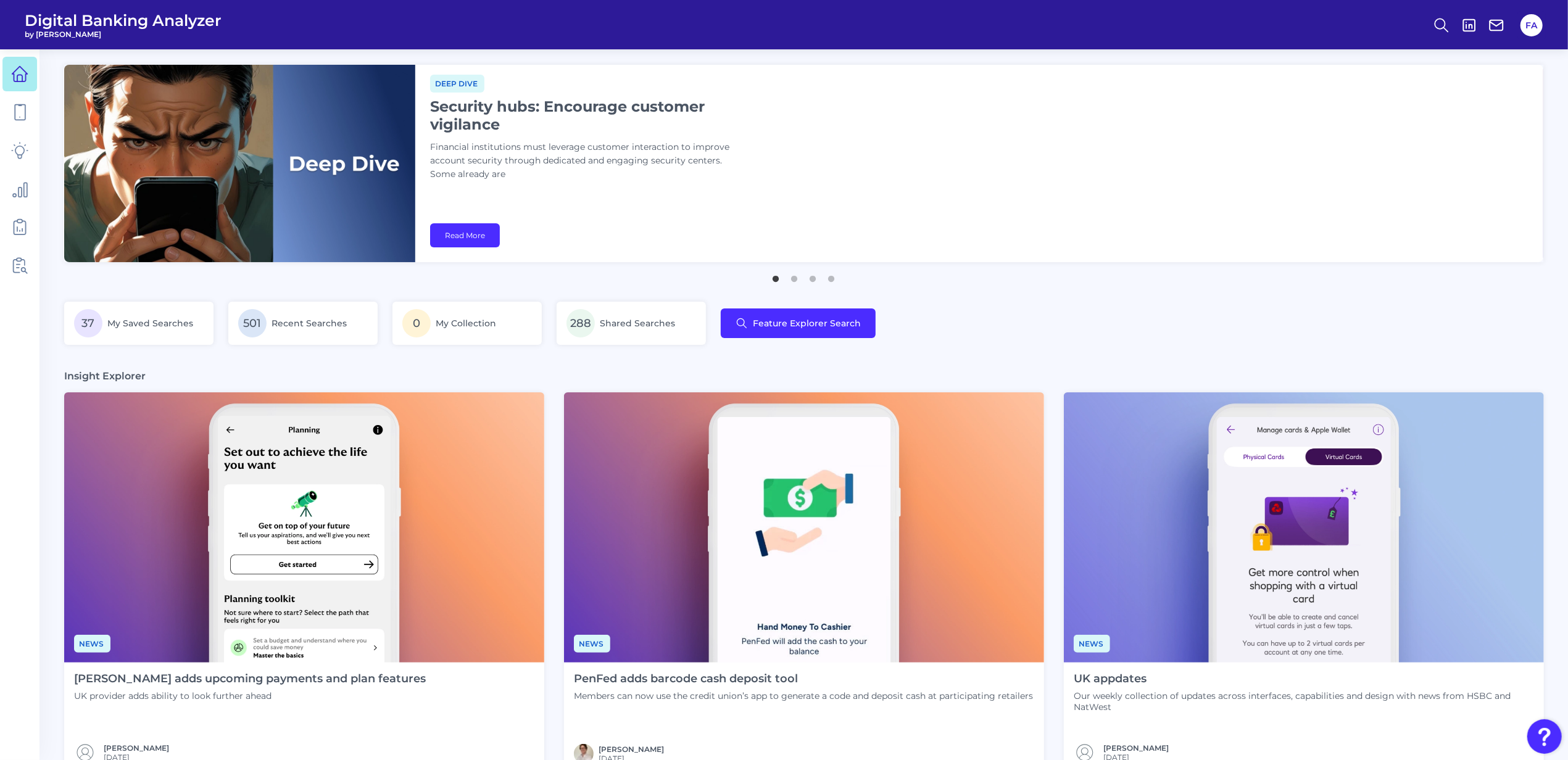
click at [23, 93] on ul at bounding box center [19, 170] width 34 height 233
click at [21, 87] on link at bounding box center [19, 74] width 34 height 34
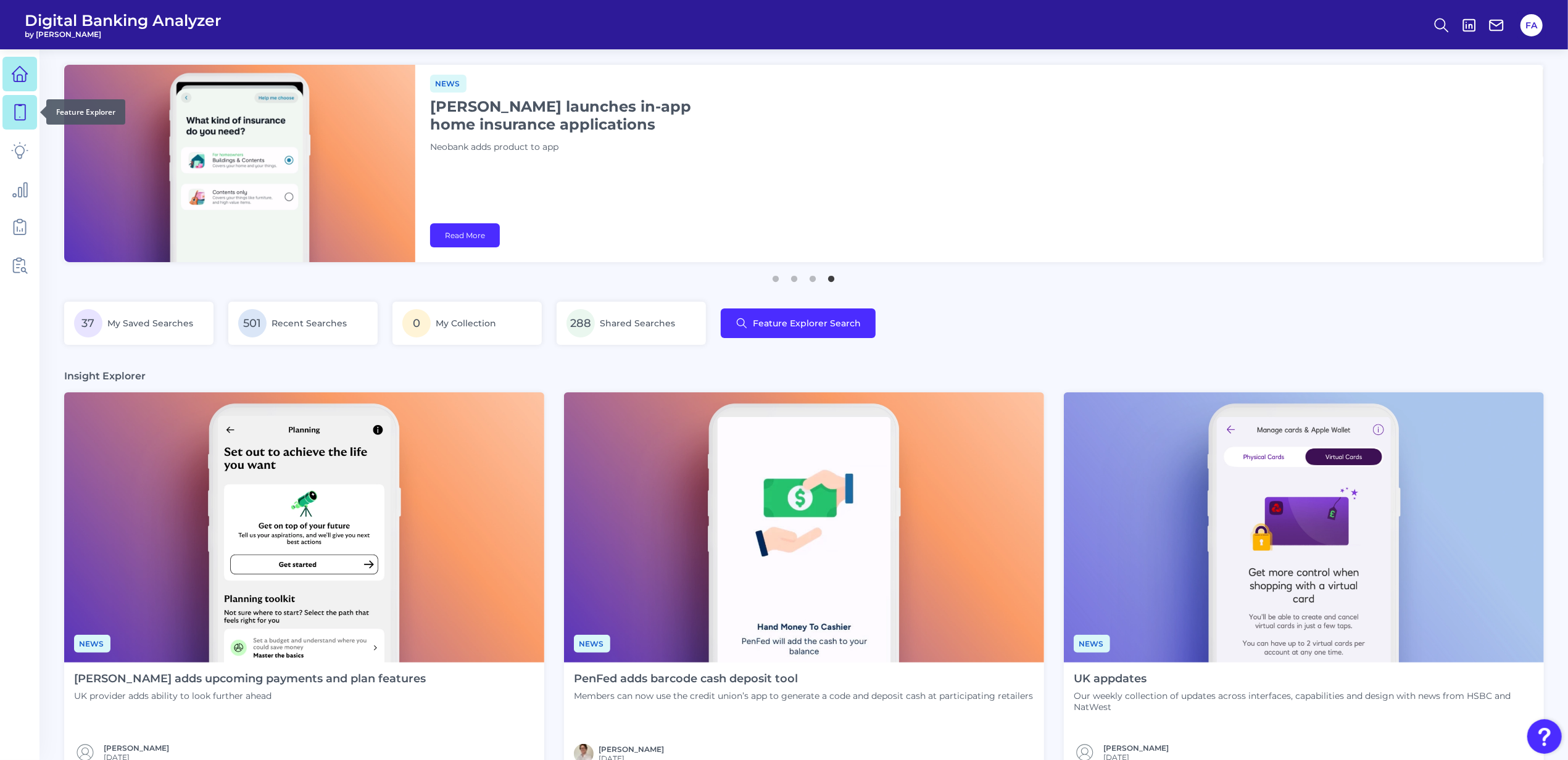
click at [16, 120] on icon at bounding box center [20, 112] width 10 height 15
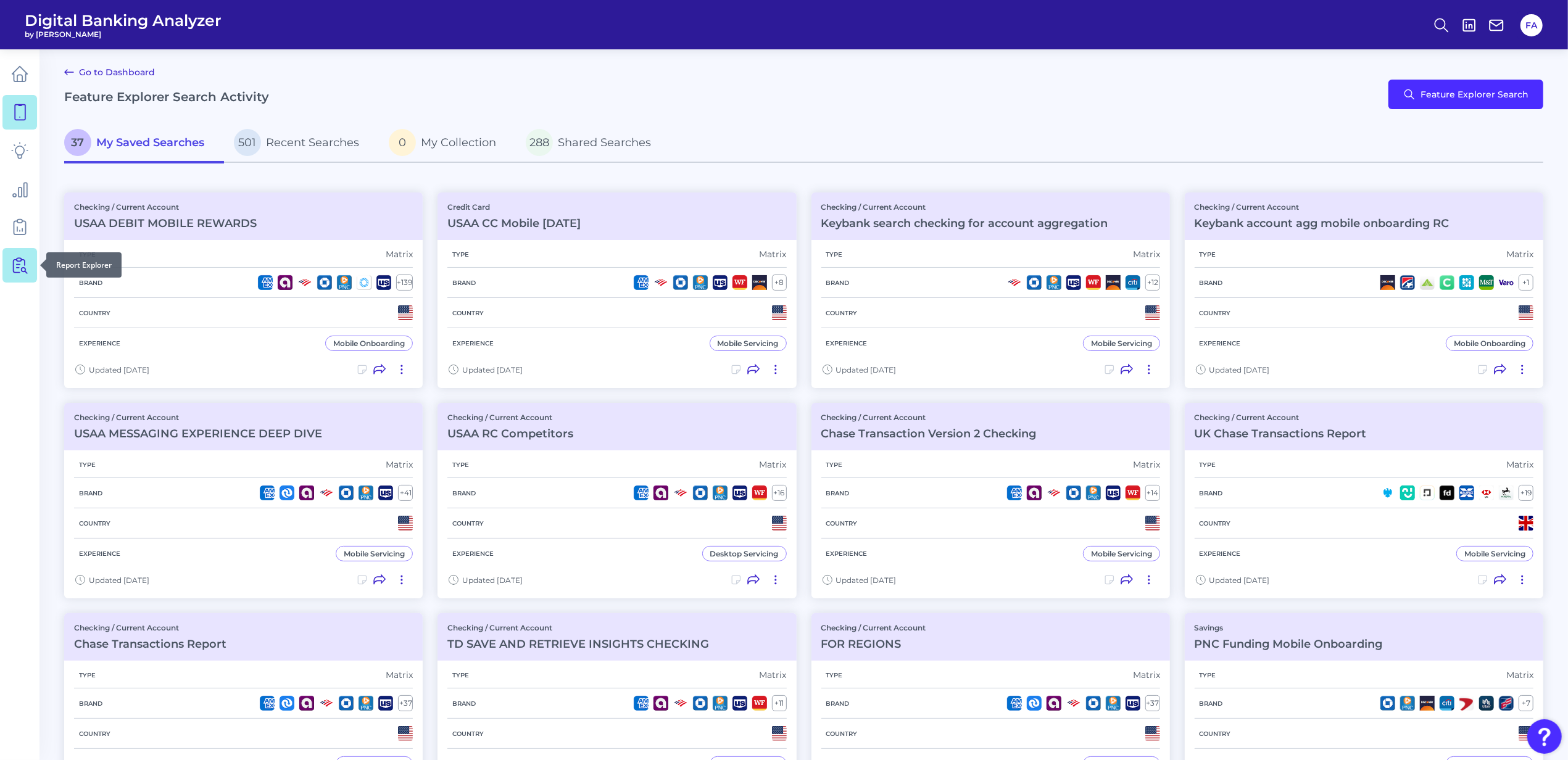
click at [6, 253] on link at bounding box center [19, 265] width 34 height 34
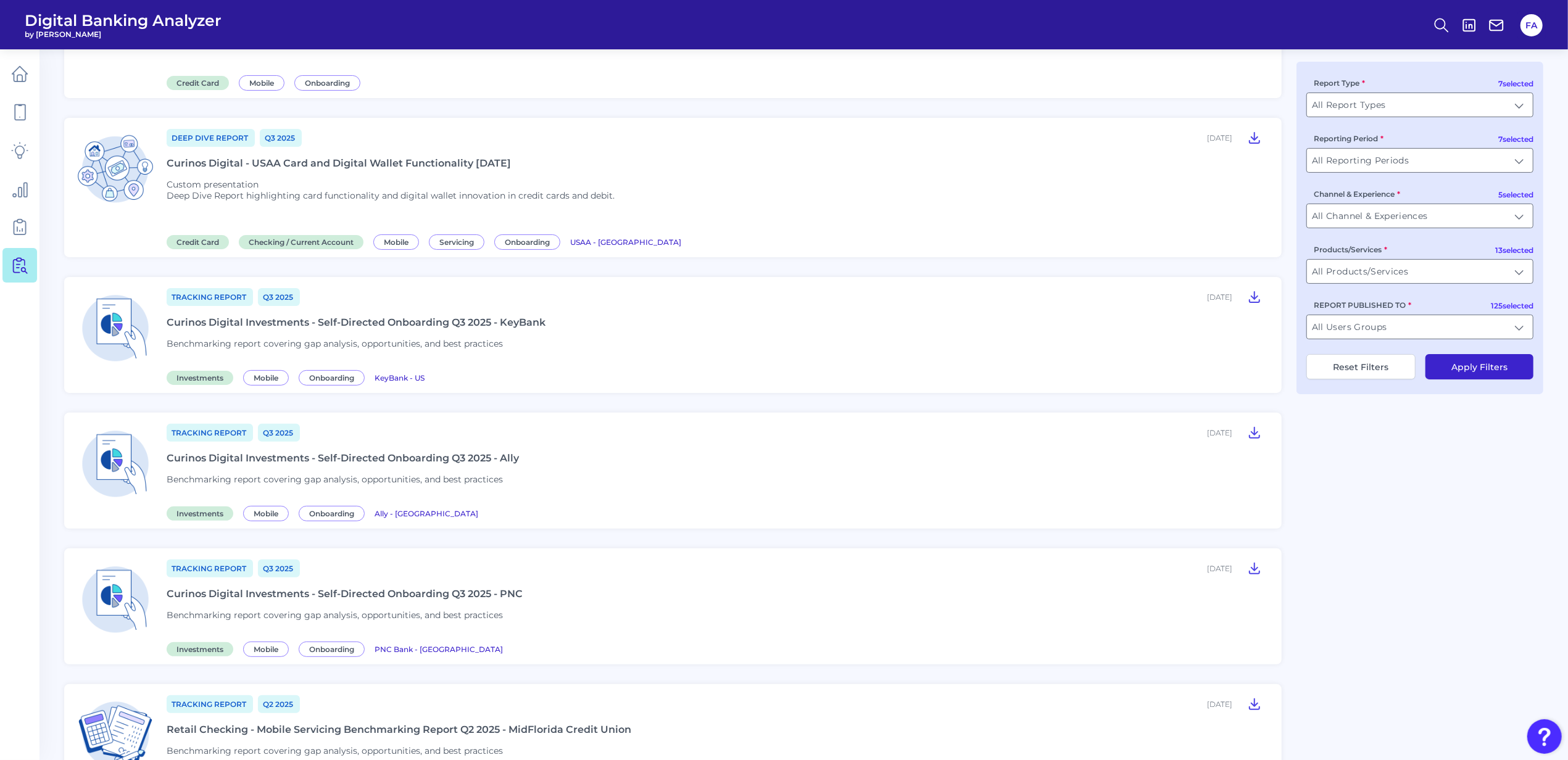
scroll to position [191, 0]
click at [8, 80] on link at bounding box center [19, 74] width 34 height 34
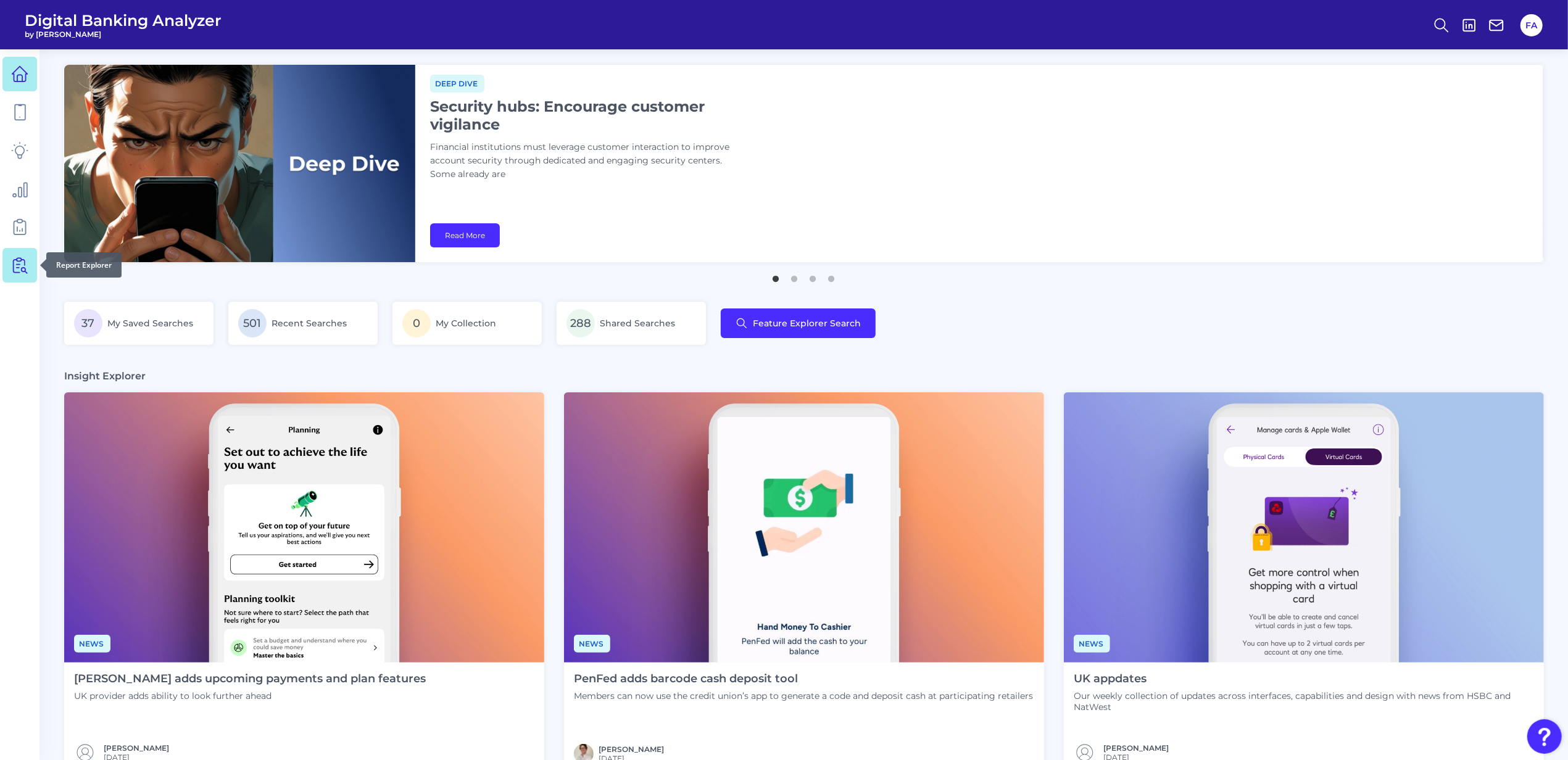
click at [15, 275] on link at bounding box center [19, 265] width 34 height 34
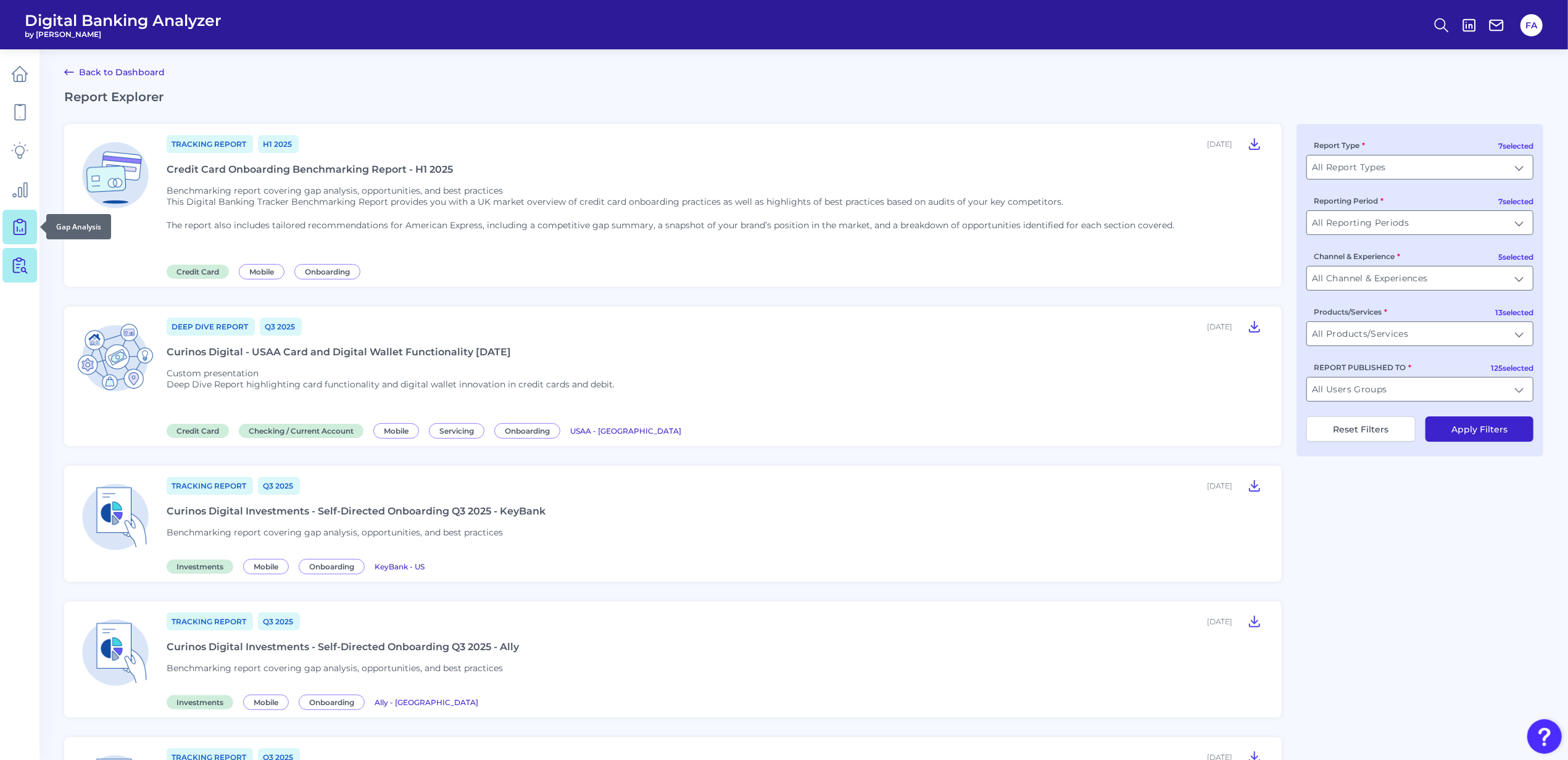
click at [12, 219] on icon at bounding box center [20, 227] width 17 height 17
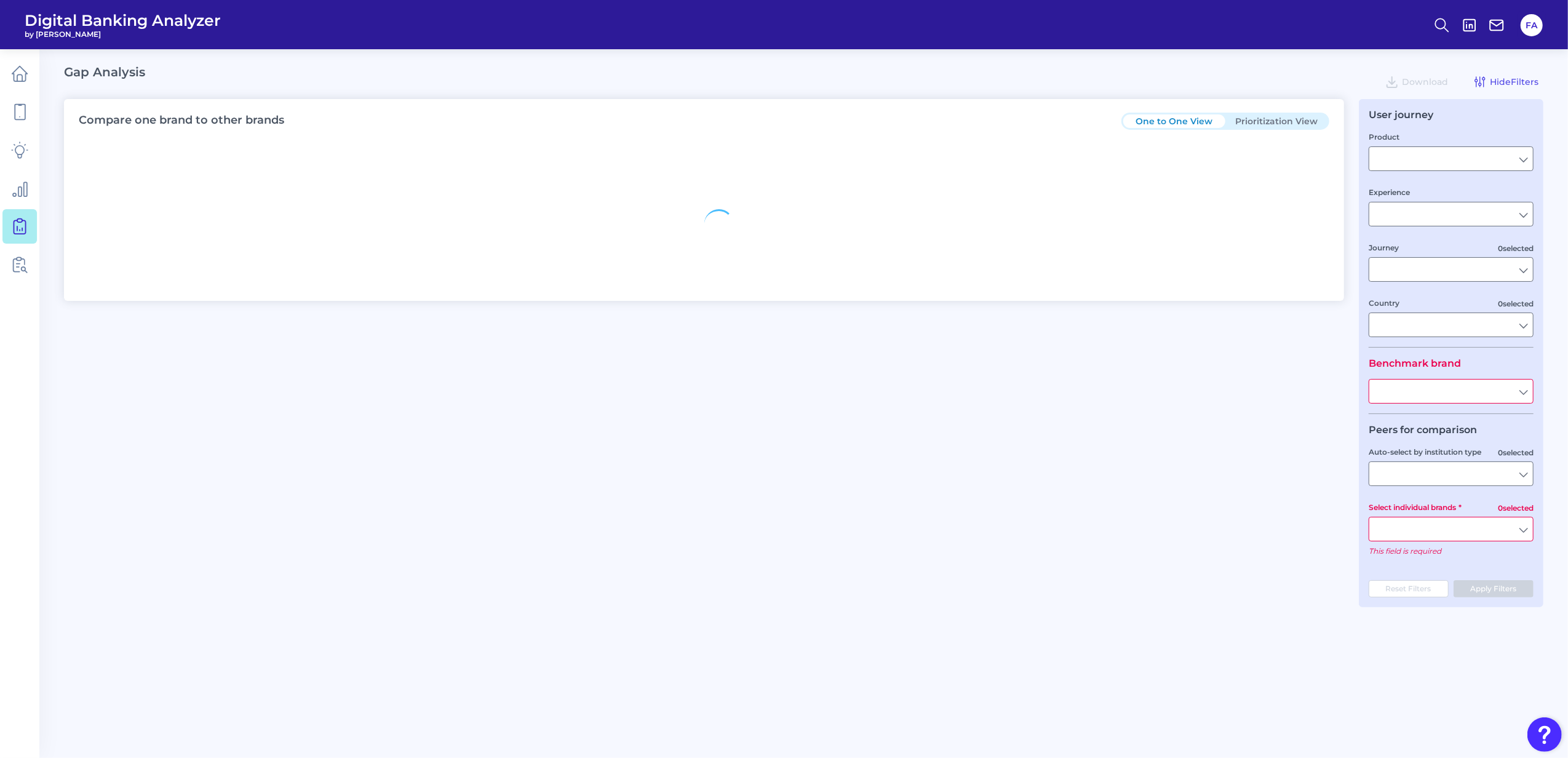
type input "Checking / Current Account"
type input "Mobile Servicing"
type input "Pre-Login Area, New Customer Onboarding, Login & Authentication, Accounts and t…"
type input "[GEOGRAPHIC_DATA]"
type input "All Select individual brands"
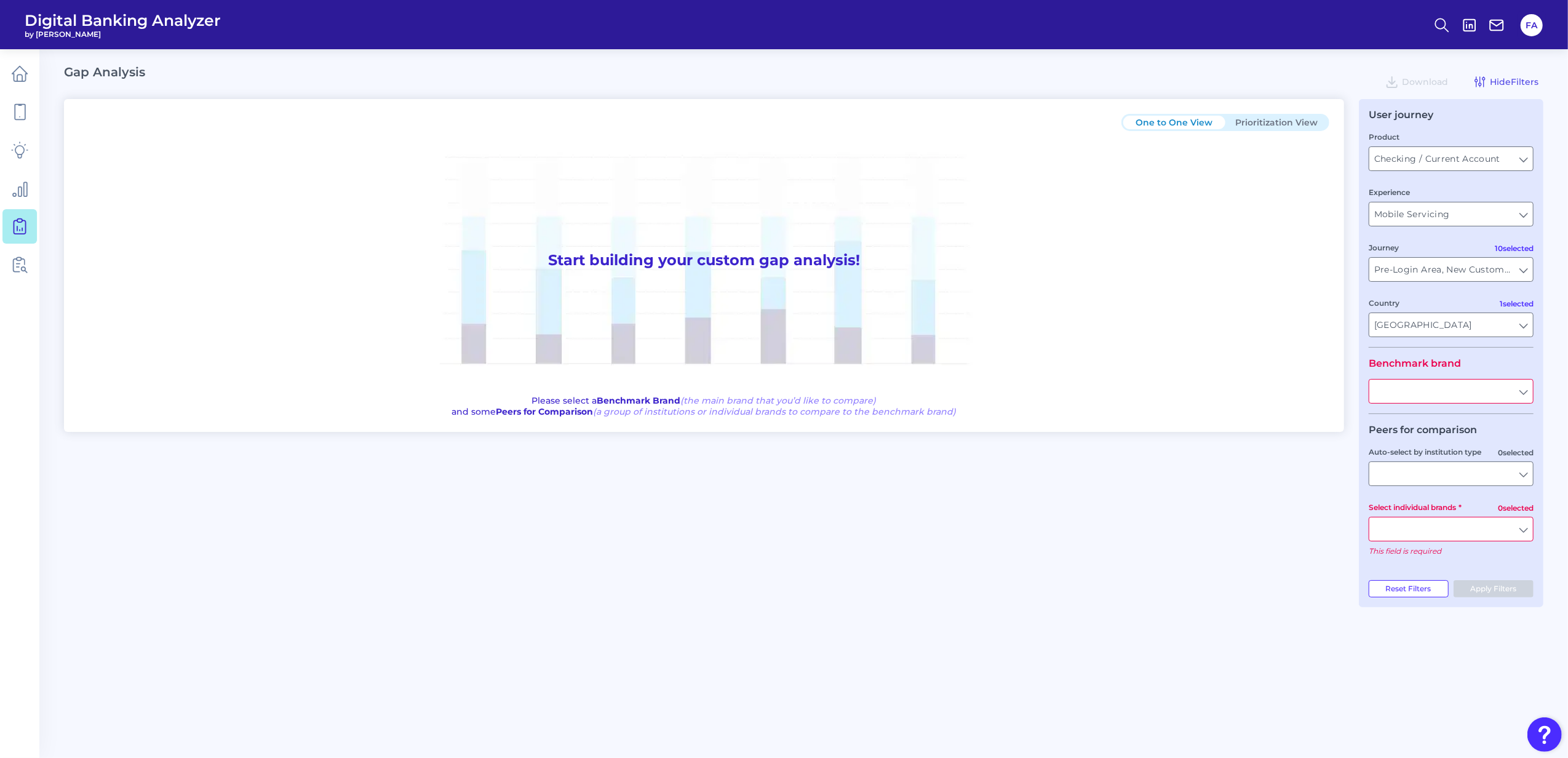
type input "All Journeys"
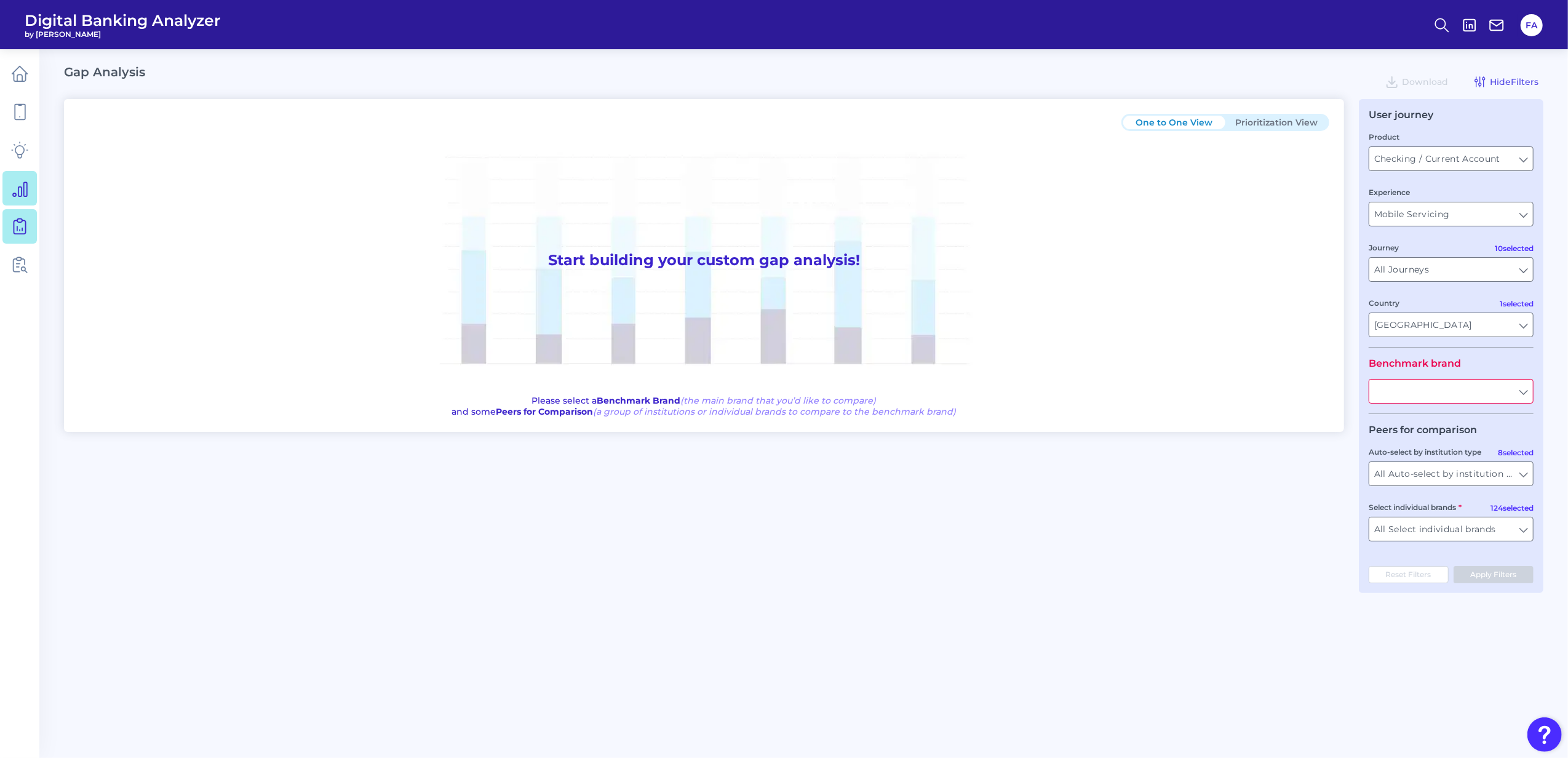
click at [15, 203] on link at bounding box center [19, 188] width 34 height 34
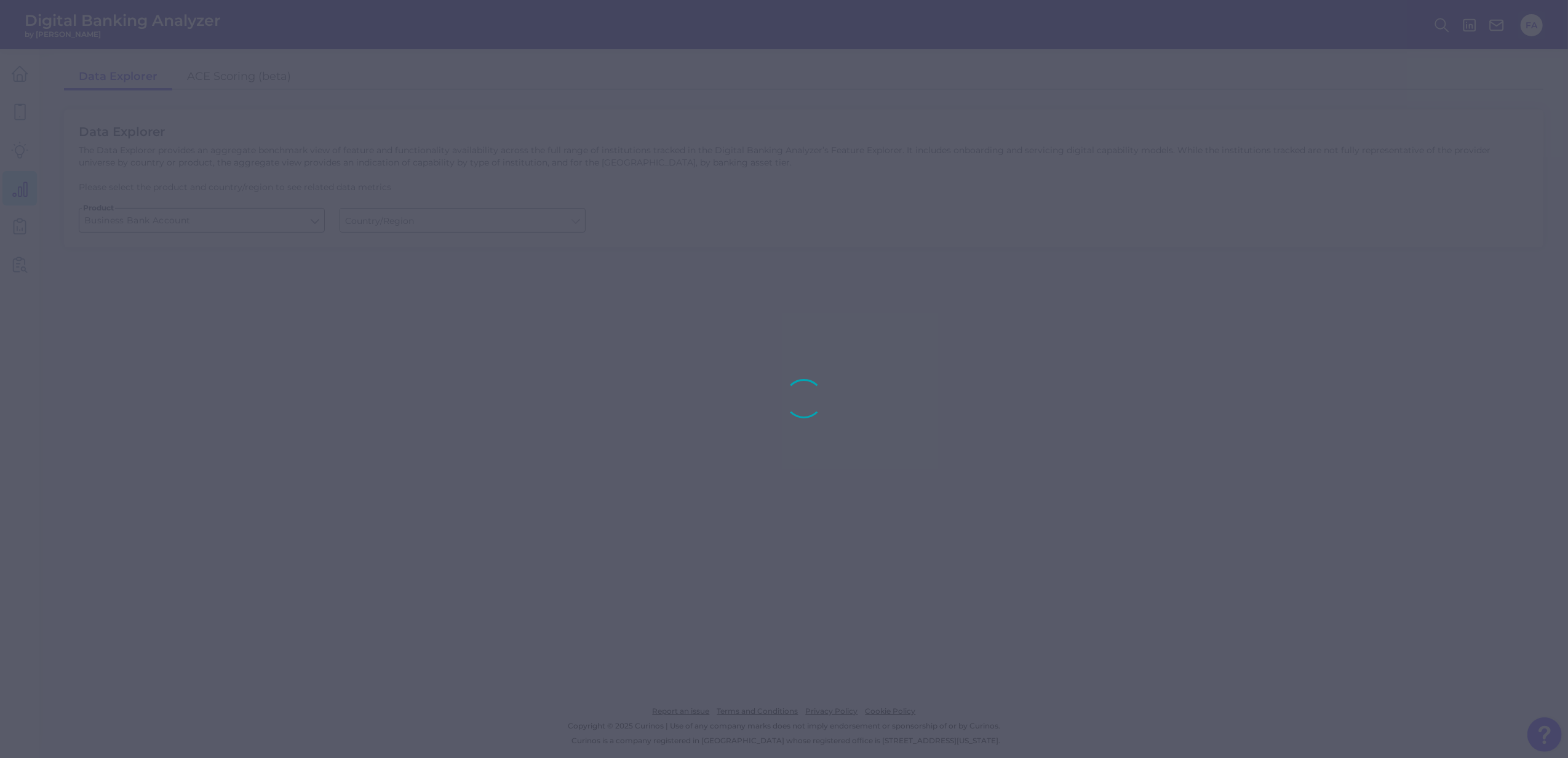
type input "[GEOGRAPHIC_DATA]"
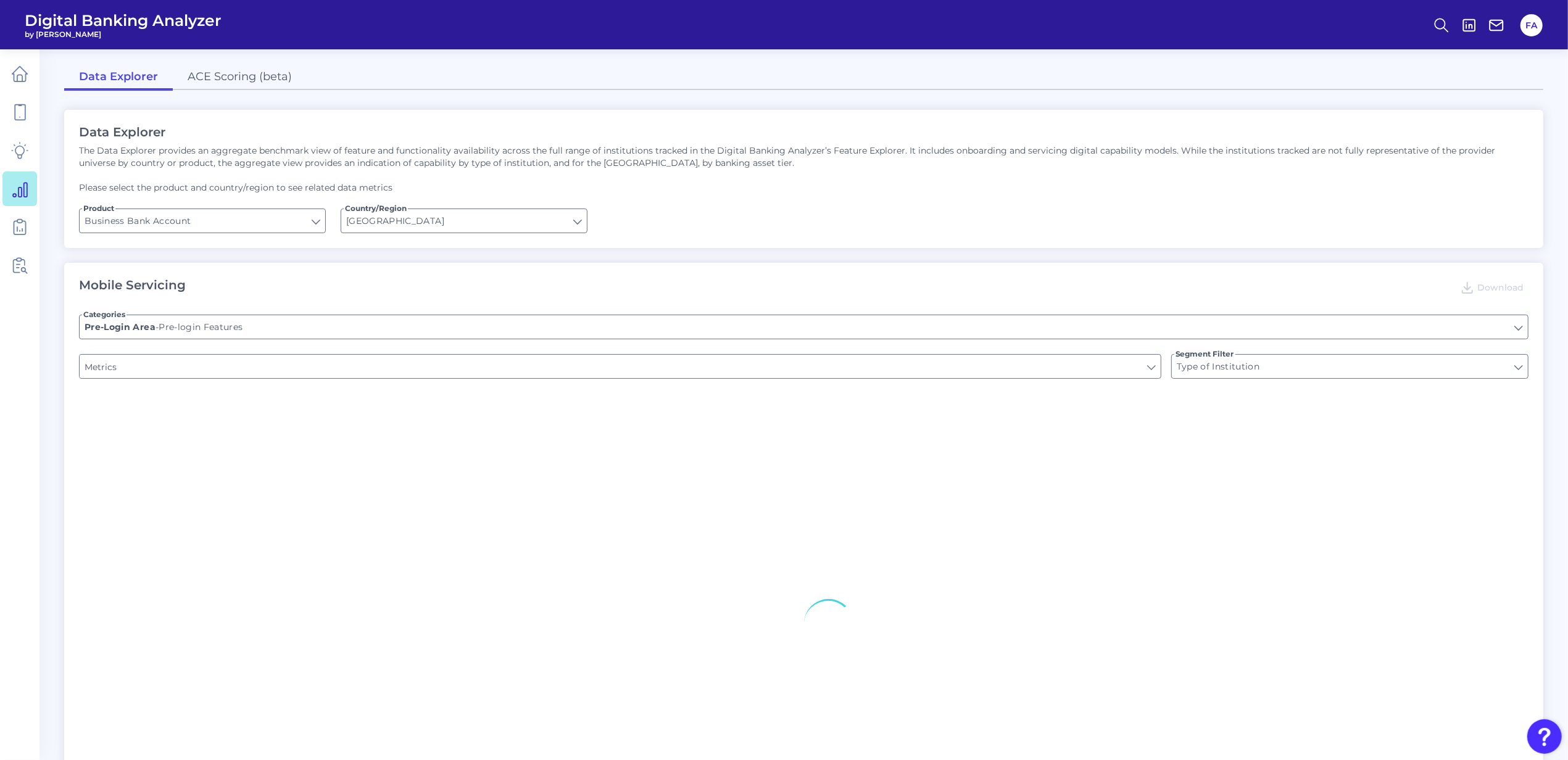
type input "Upon opening the app are users immediately prompted to use Touch/Face ID to log…"
type input "Does it offer third-party single sign on?"
type input "Can you apply for the PRODUCT as a new to brand customer on ANY digital channel?"
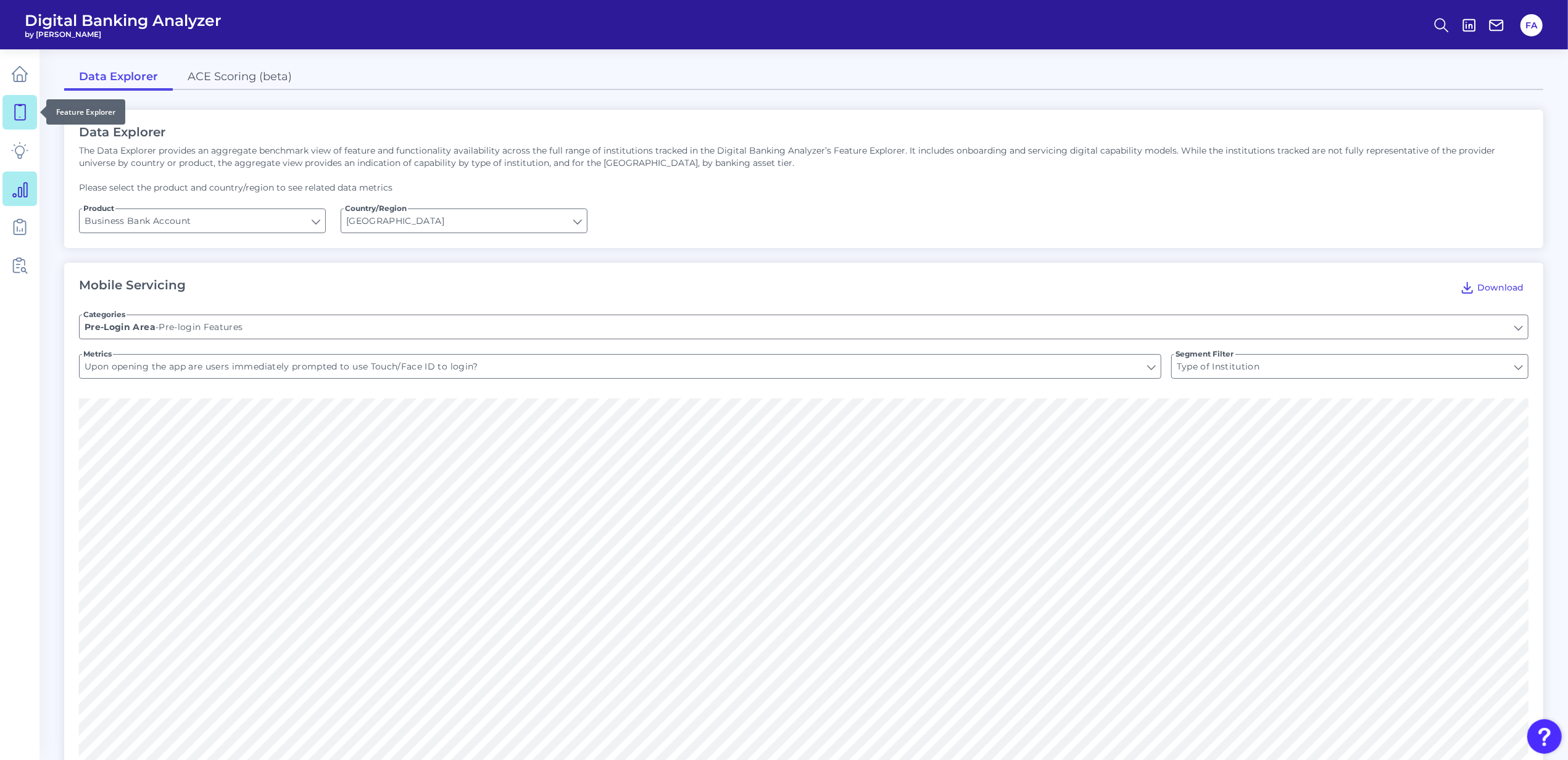
click at [23, 106] on icon at bounding box center [20, 112] width 17 height 17
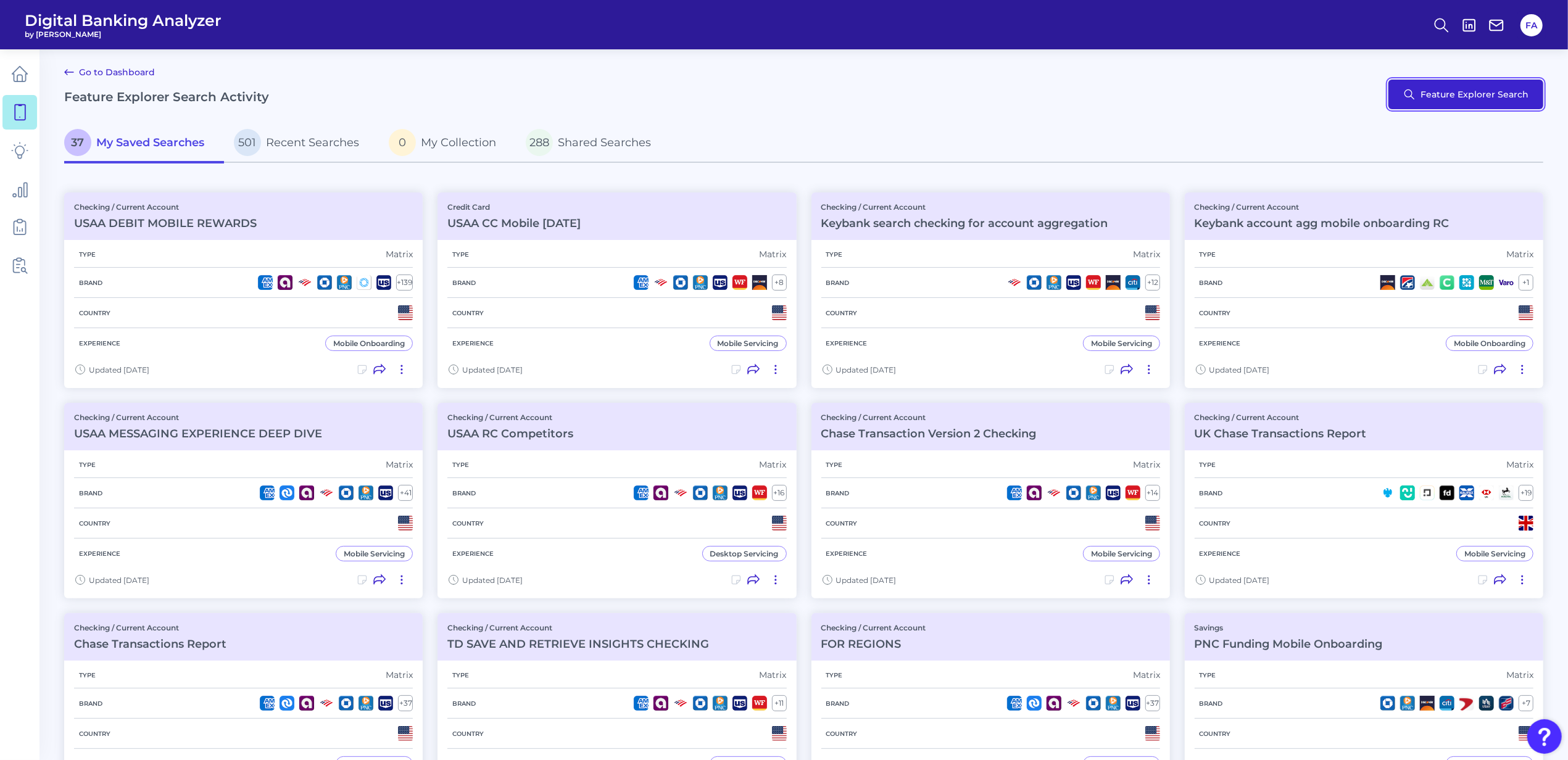
click at [1429, 105] on button "Feature Explorer Search" at bounding box center [1466, 94] width 155 height 30
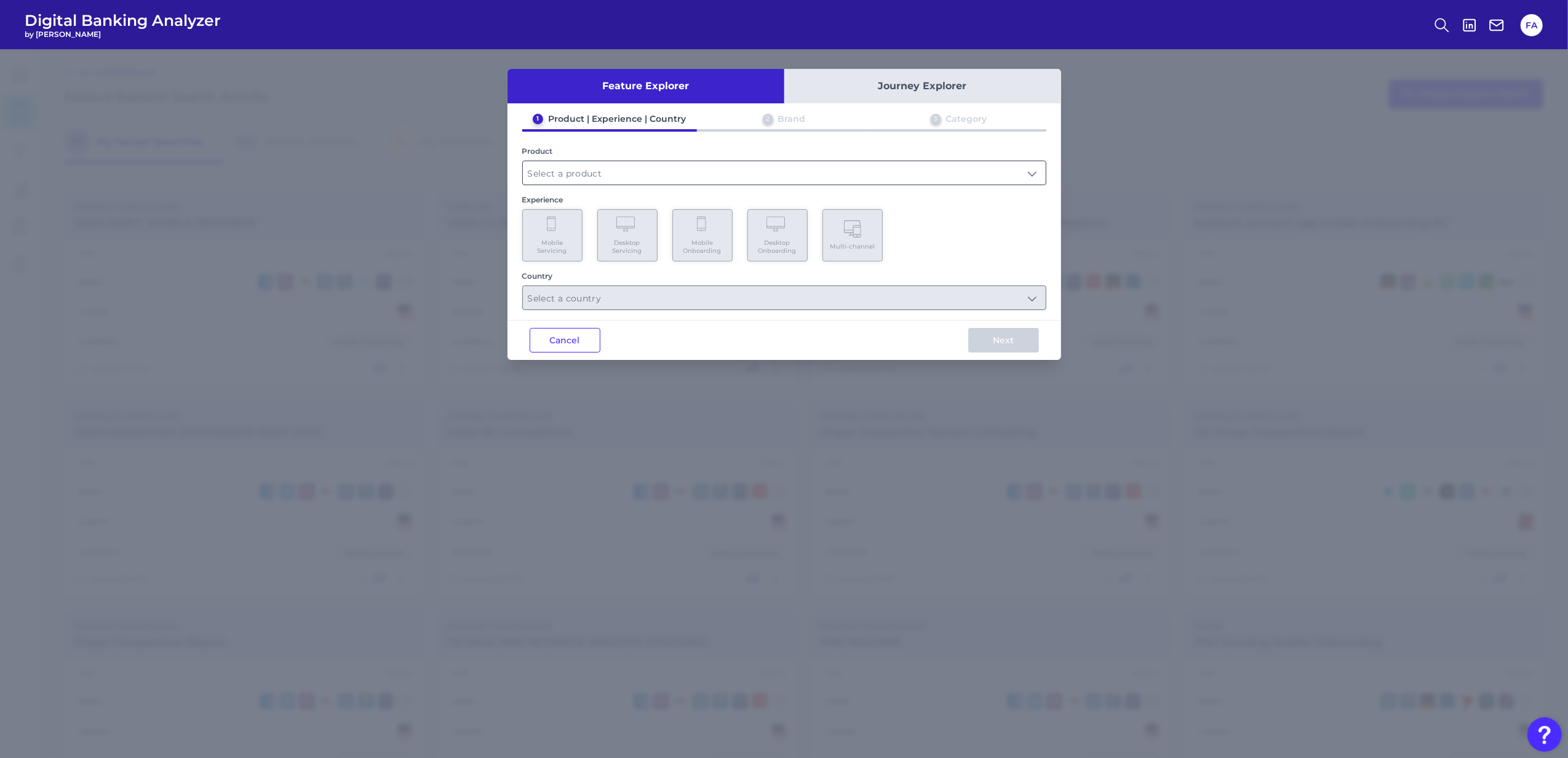
click at [671, 174] on input "text" at bounding box center [785, 173] width 523 height 23
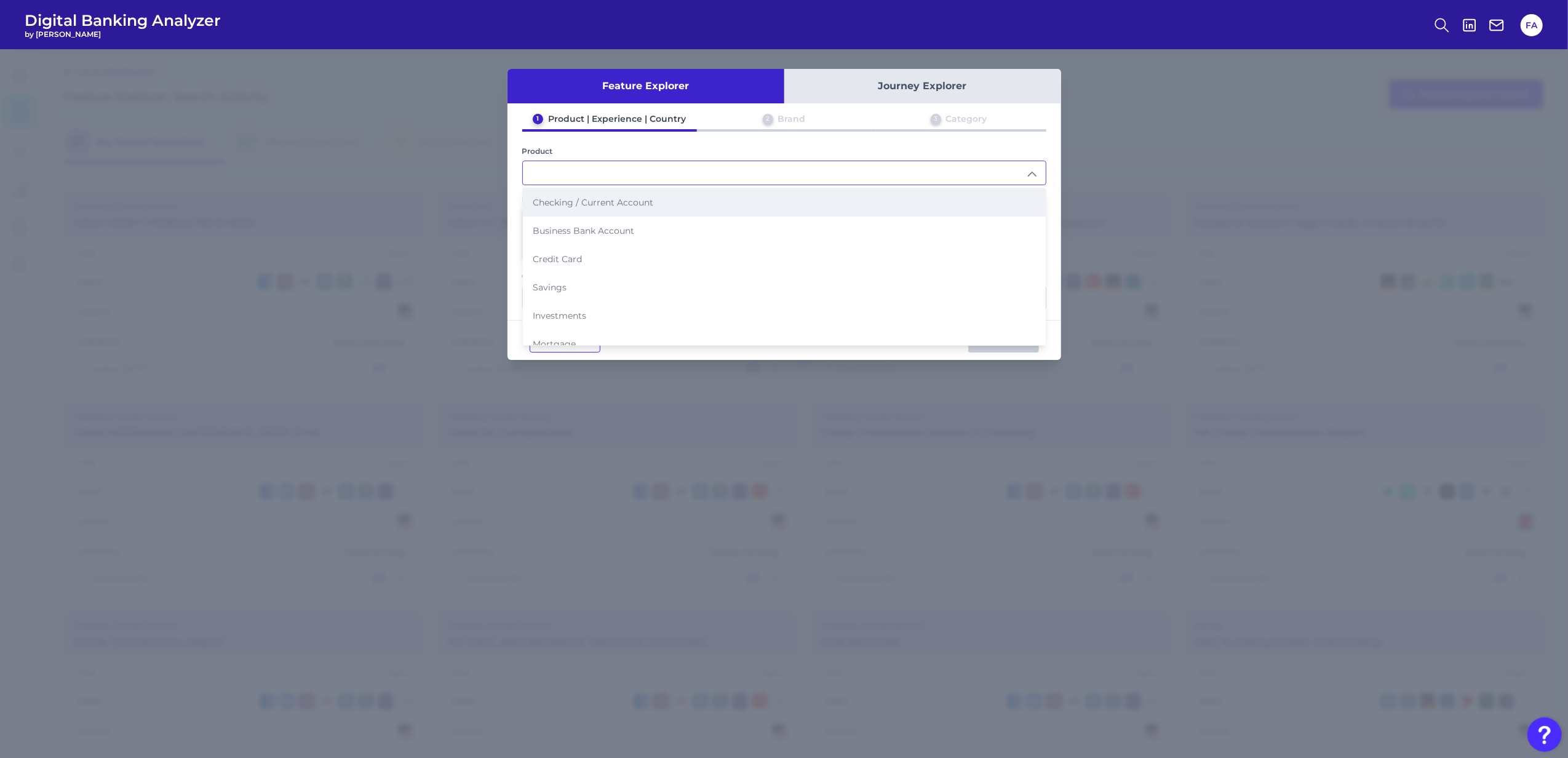
click at [579, 207] on li "Checking / Current Account" at bounding box center [785, 202] width 523 height 28
type input "Checking / Current Account"
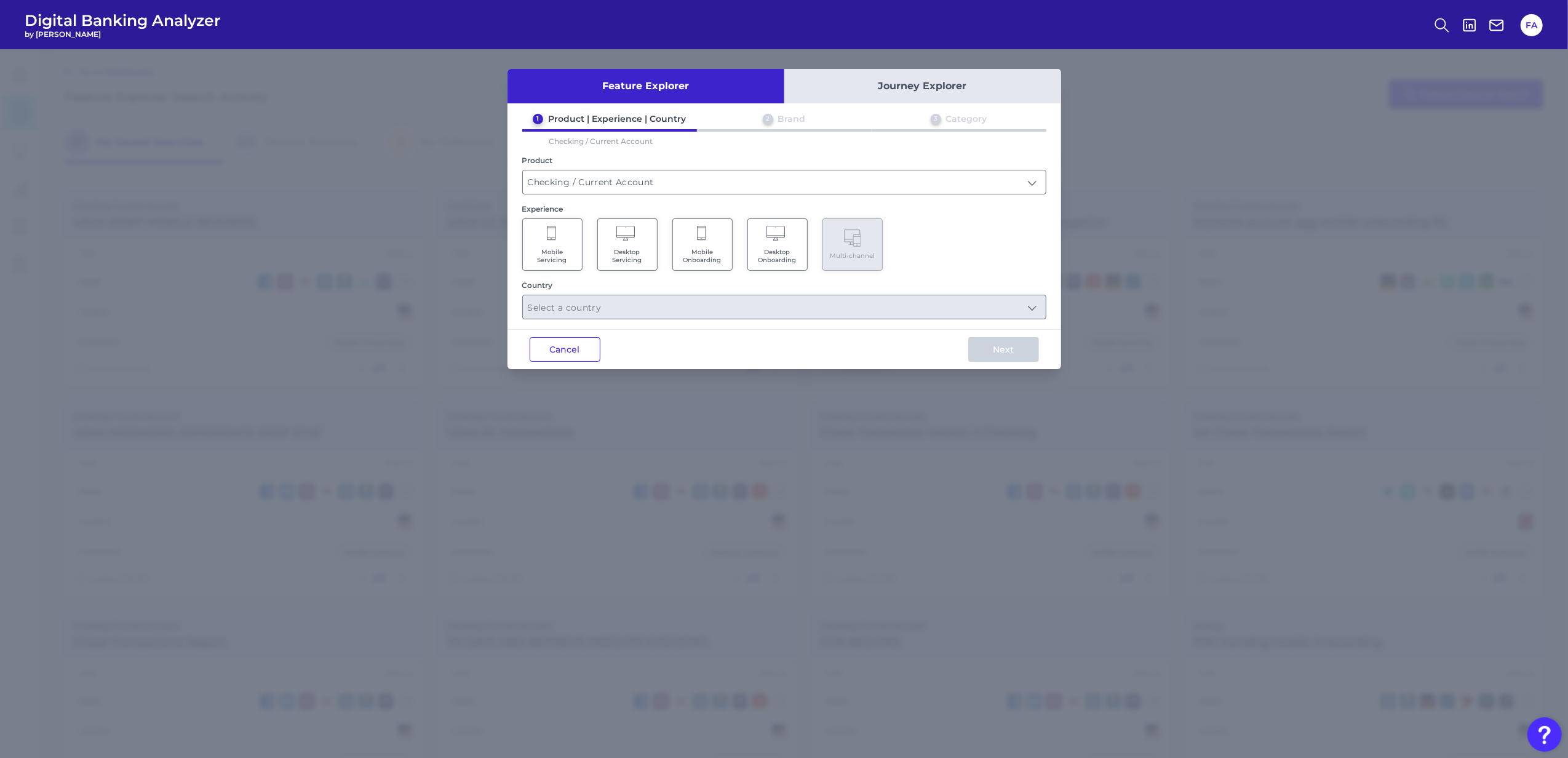
click at [544, 256] on span "Mobile Servicing" at bounding box center [552, 256] width 47 height 16
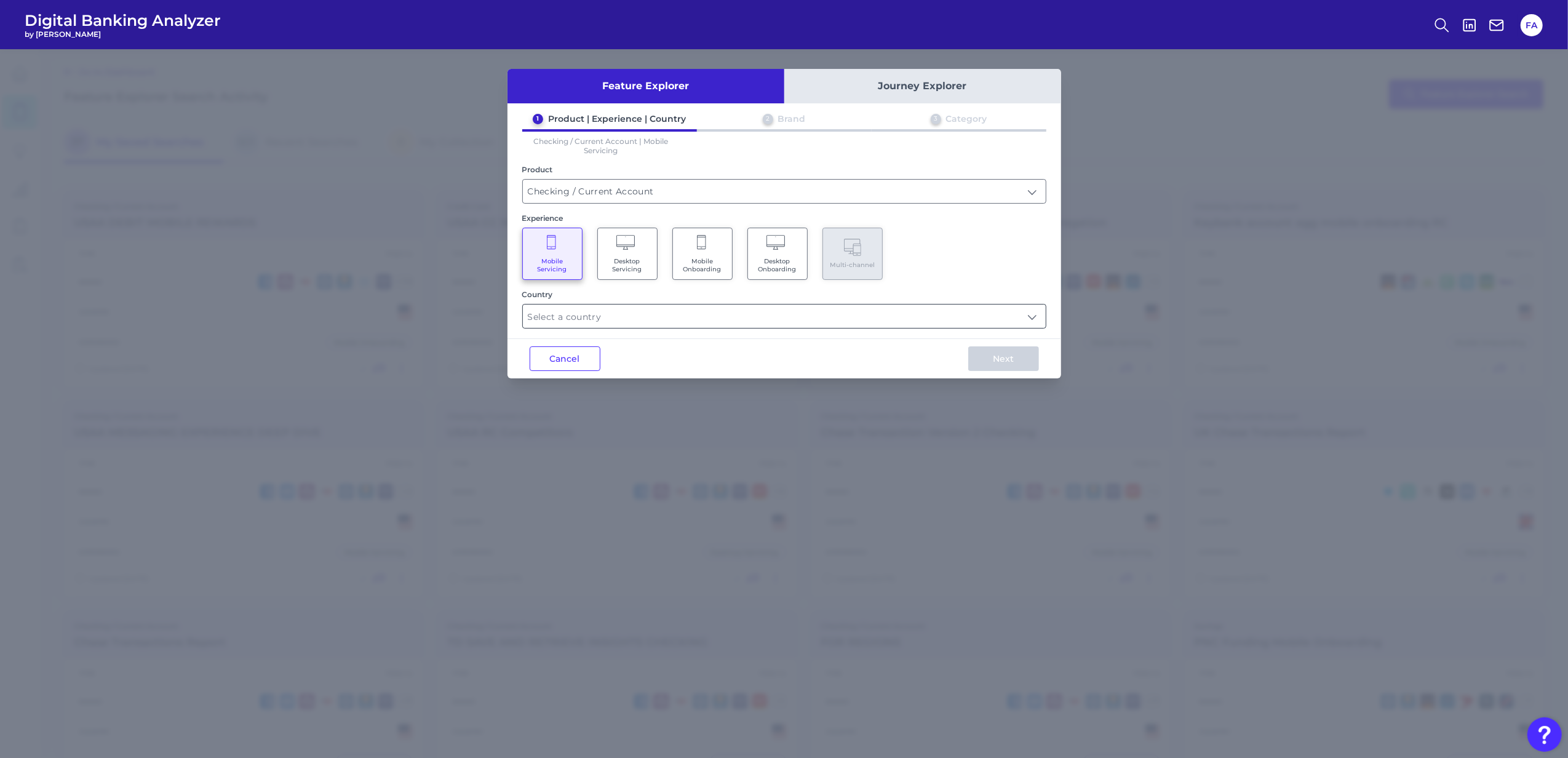
click at [579, 321] on input "text" at bounding box center [785, 316] width 523 height 23
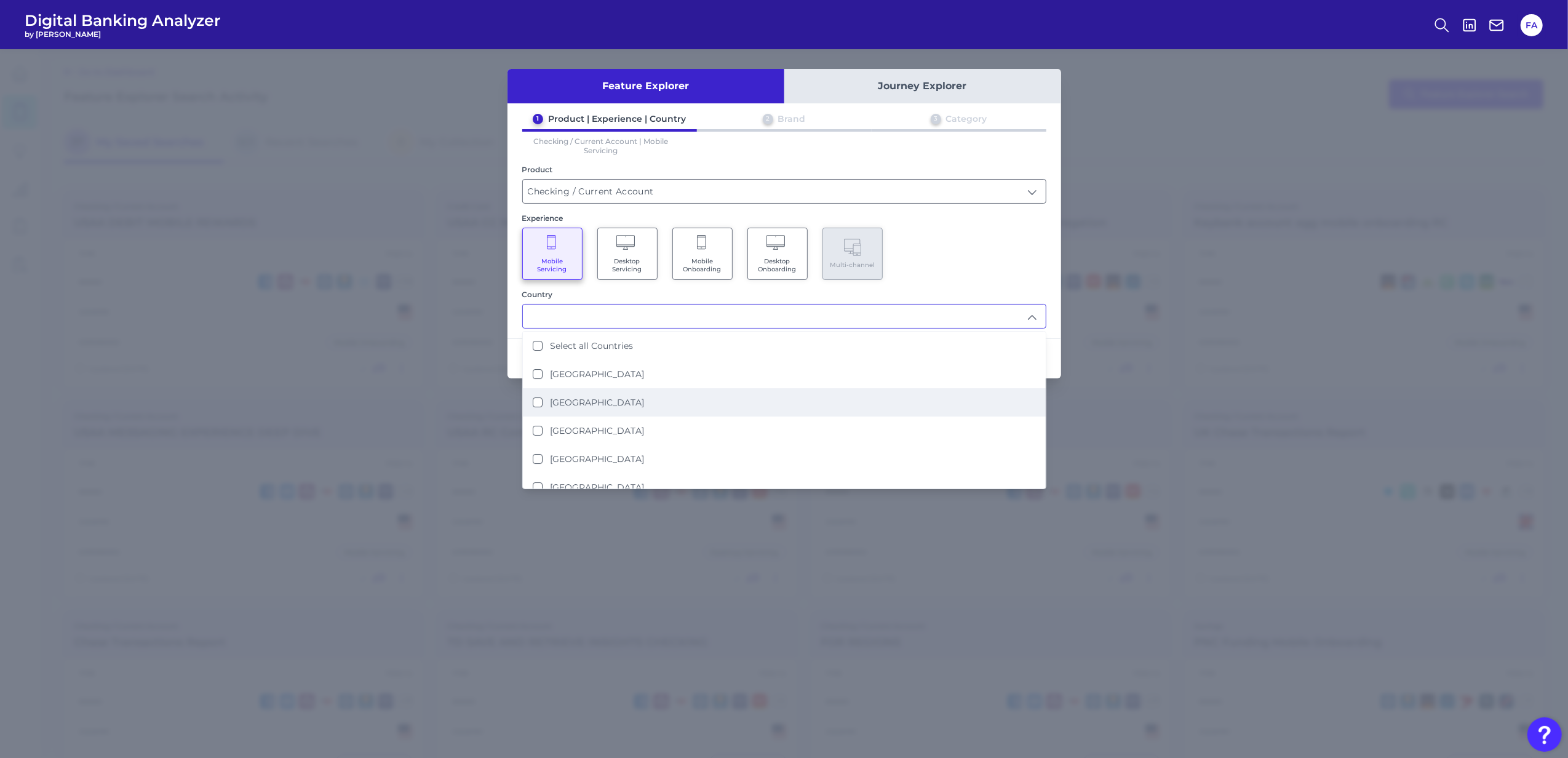
click at [621, 410] on li "[GEOGRAPHIC_DATA]" at bounding box center [785, 402] width 523 height 28
type input "[GEOGRAPHIC_DATA]"
click at [1017, 270] on div "Mobile Servicing Desktop Servicing Mobile Onboarding Desktop Onboarding Multi-c…" at bounding box center [784, 254] width 524 height 52
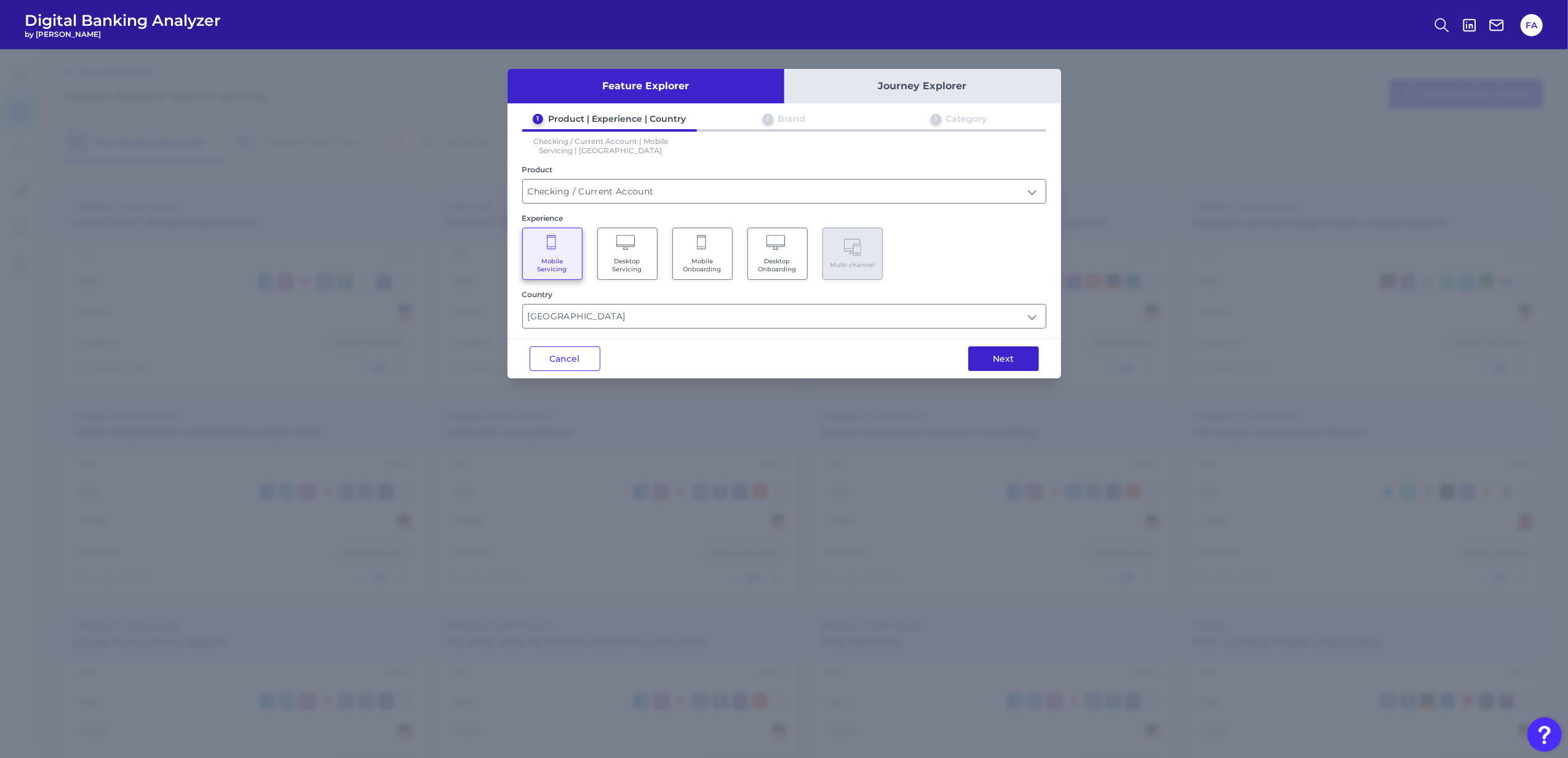
click at [992, 352] on button "Next" at bounding box center [1003, 359] width 70 height 25
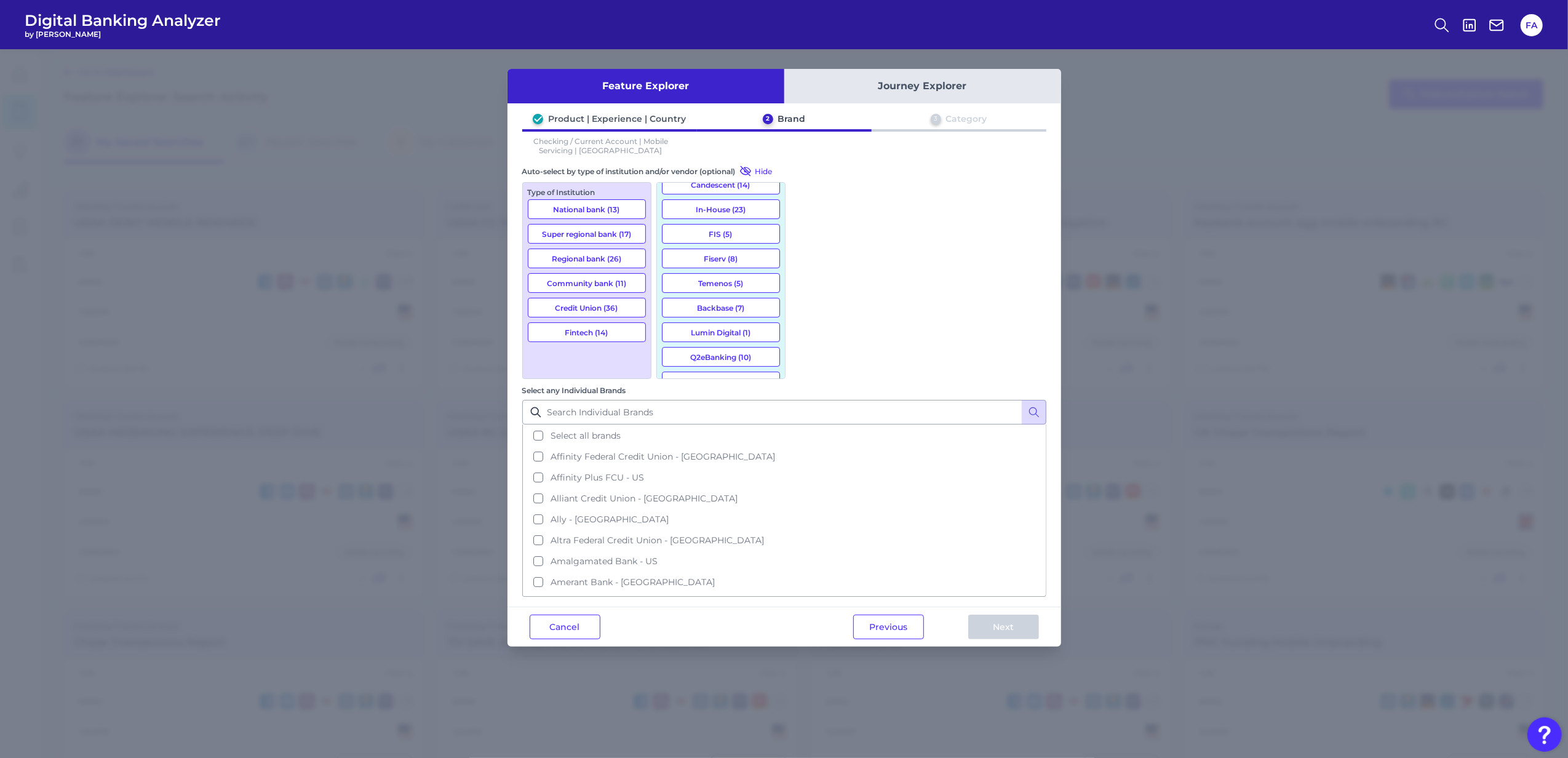
scroll to position [109, 0]
click at [719, 303] on button "Alkami (7)" at bounding box center [721, 297] width 118 height 20
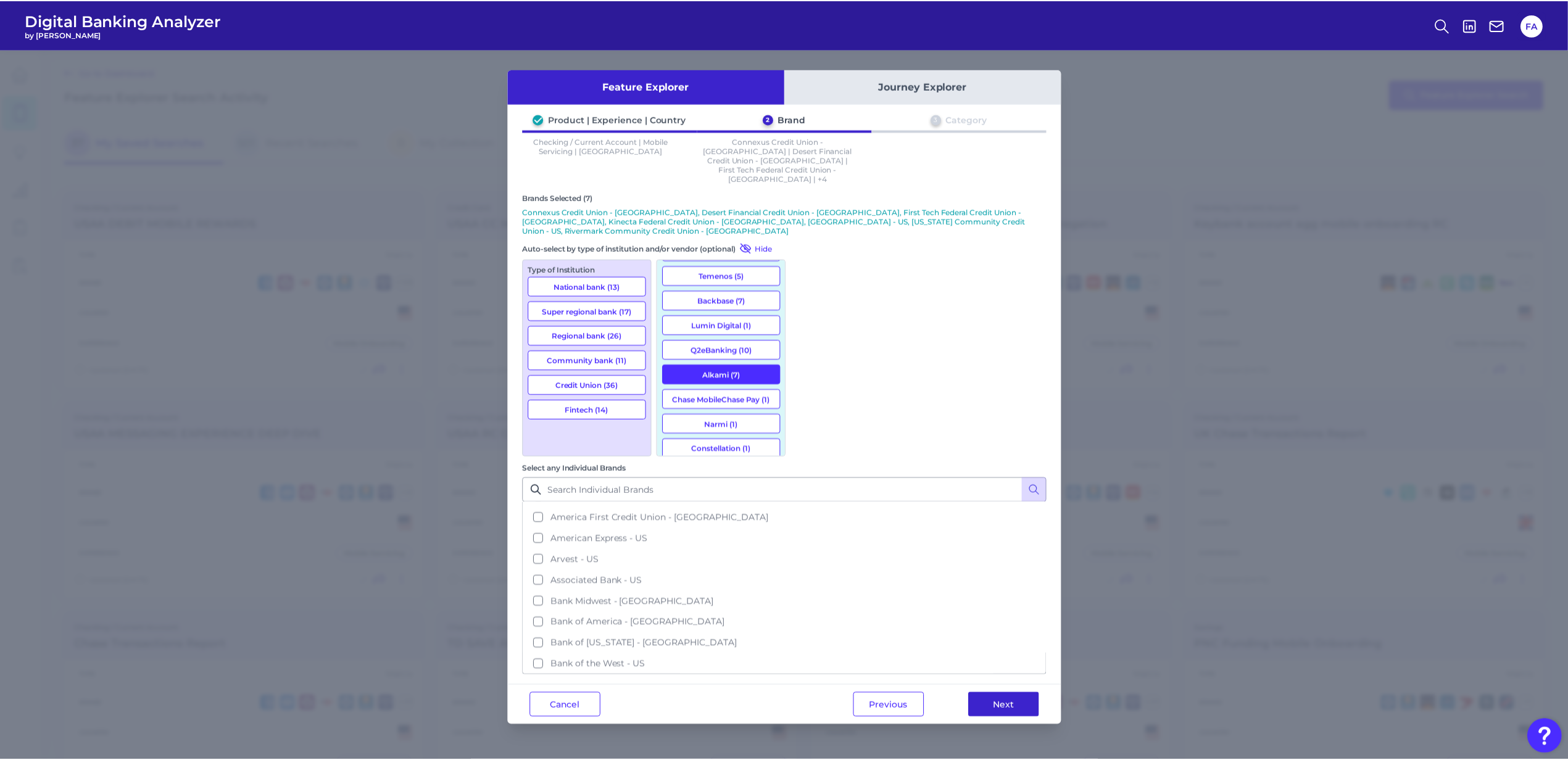
scroll to position [164, 0]
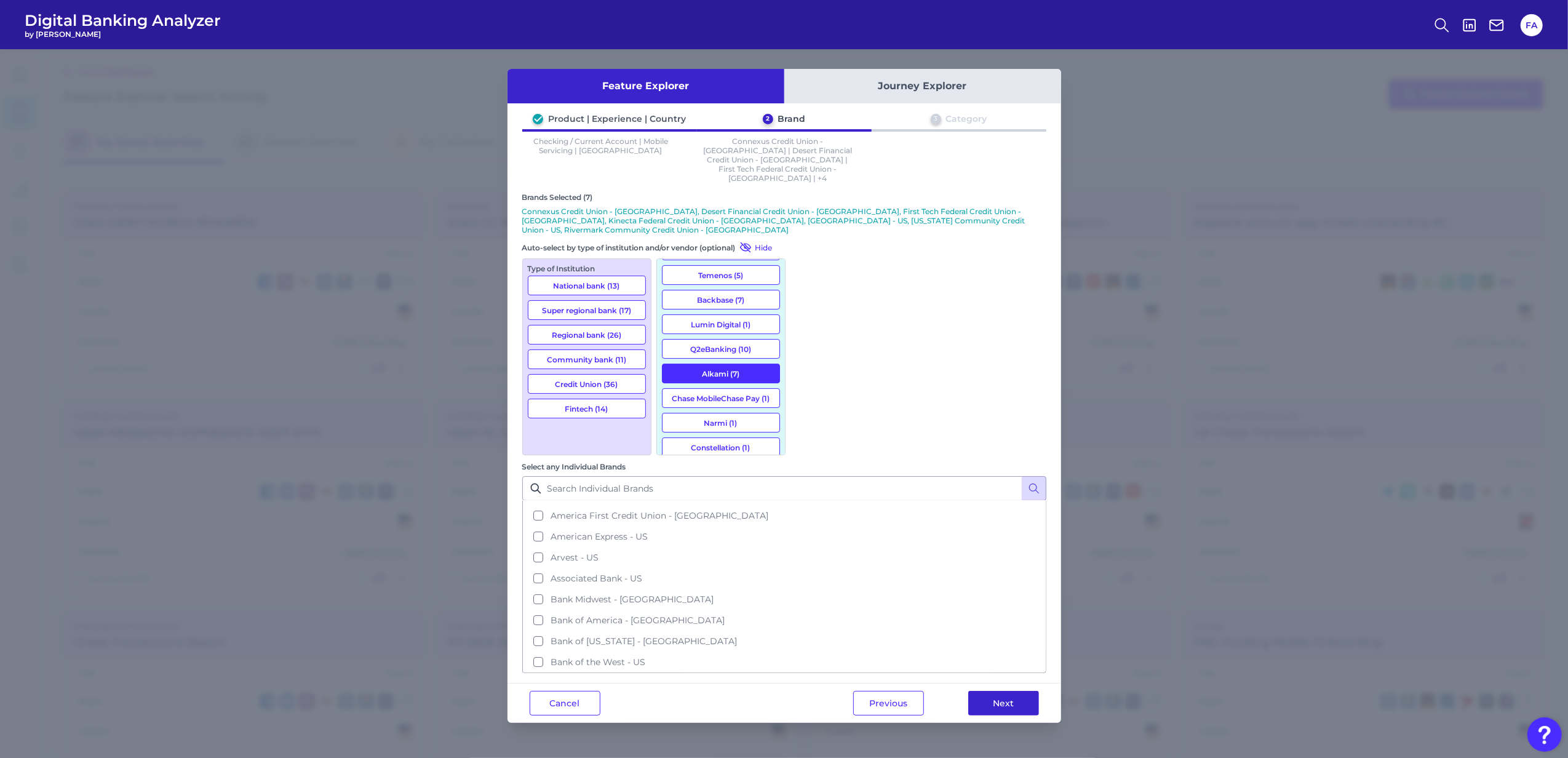
click at [1017, 691] on button "Next" at bounding box center [1003, 703] width 70 height 25
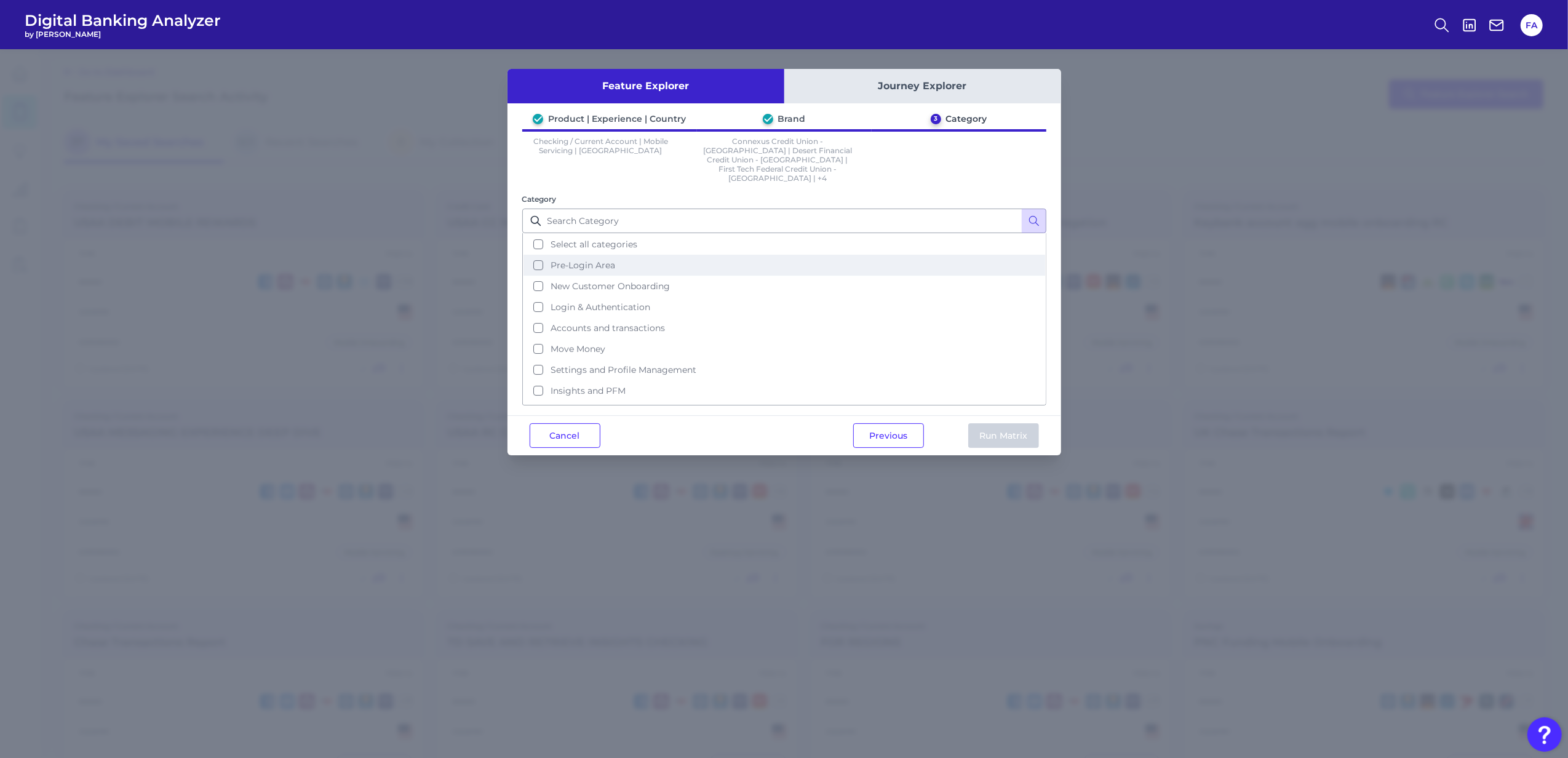
click at [719, 254] on button "Pre-Login Area" at bounding box center [784, 265] width 522 height 21
click at [707, 234] on button "Select all categories" at bounding box center [784, 244] width 522 height 21
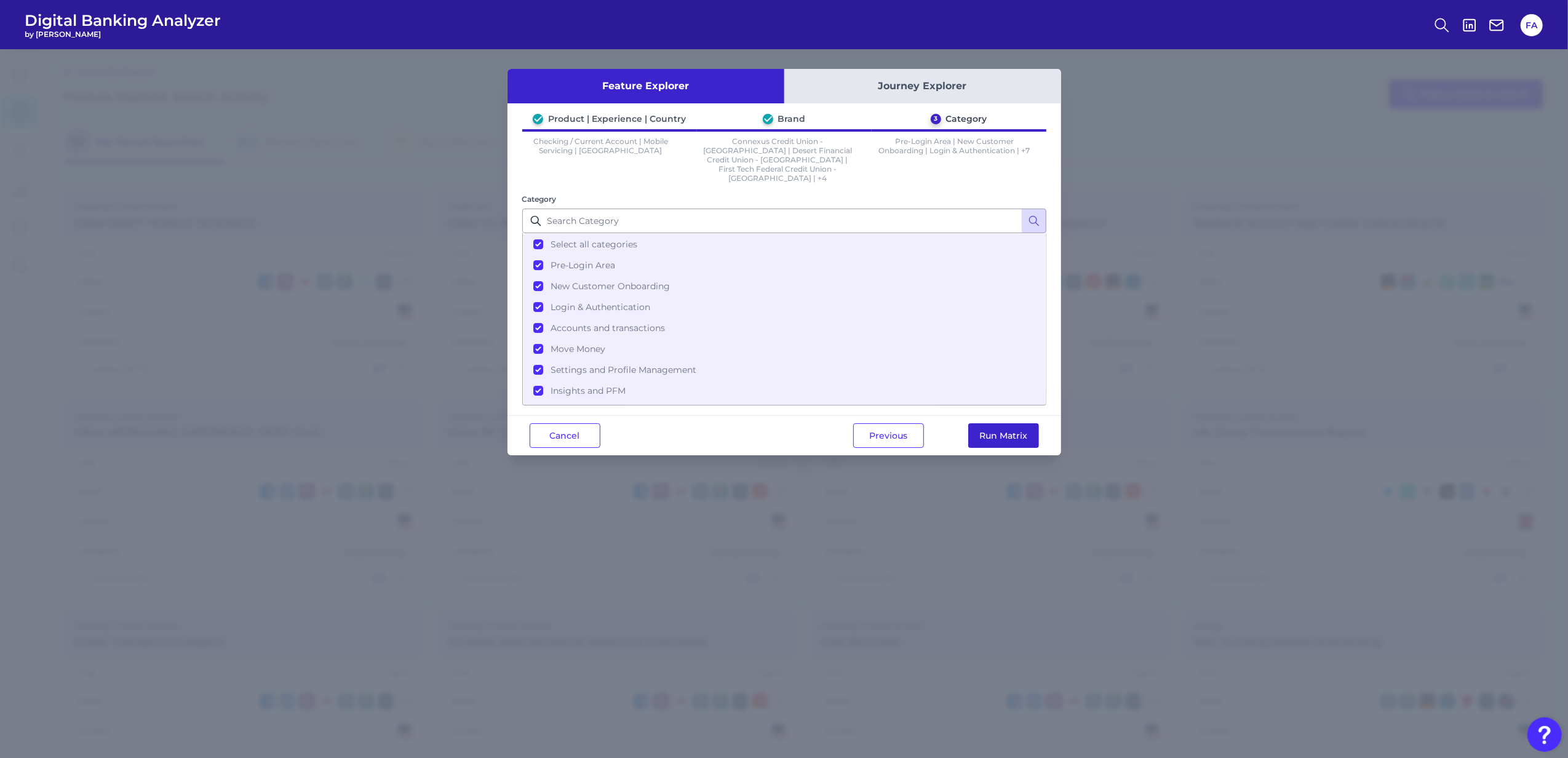
click at [1012, 424] on button "Run Matrix" at bounding box center [1003, 435] width 70 height 25
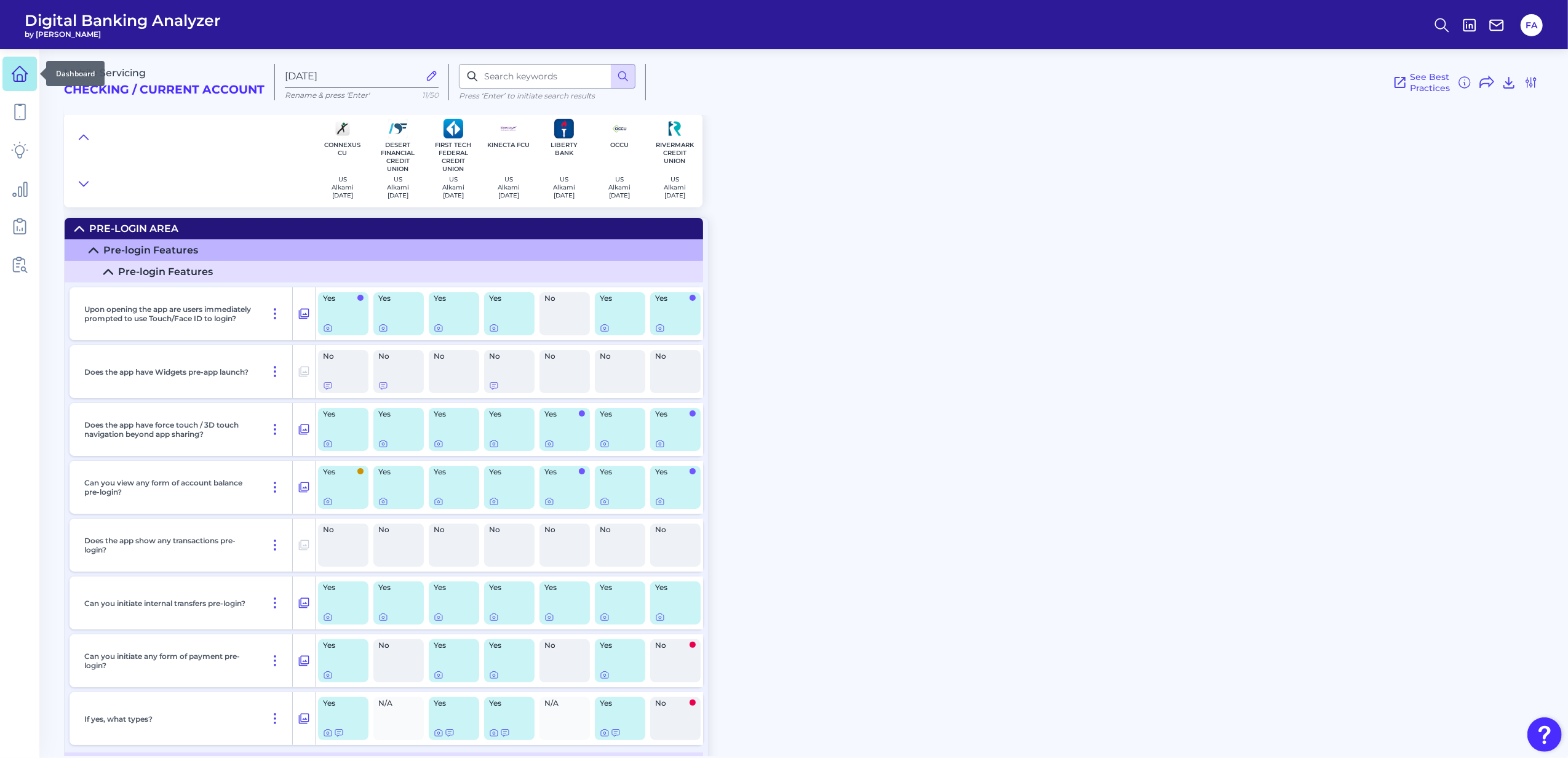
click at [14, 78] on icon at bounding box center [20, 73] width 15 height 15
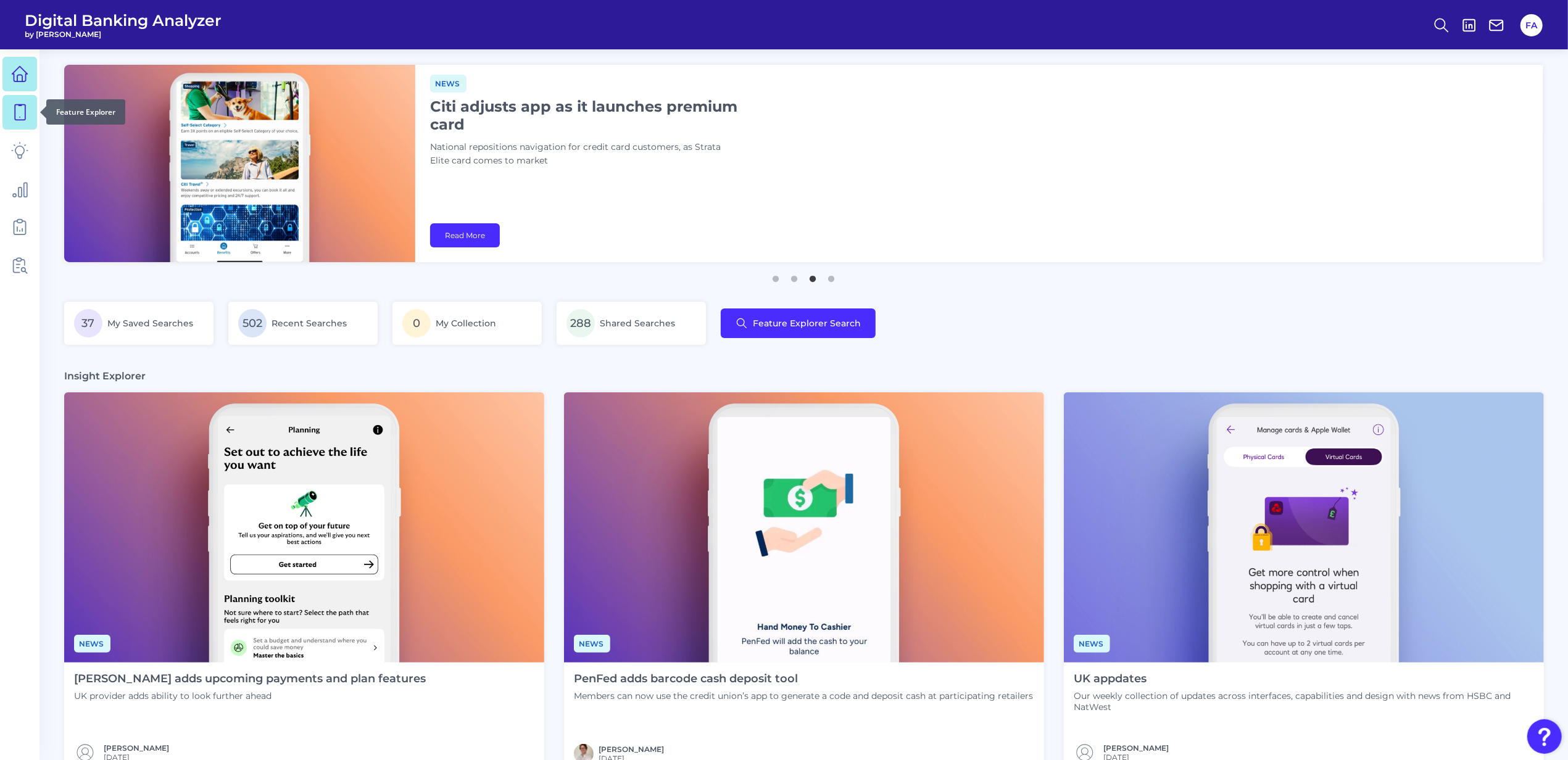
click at [23, 127] on link at bounding box center [19, 111] width 34 height 34
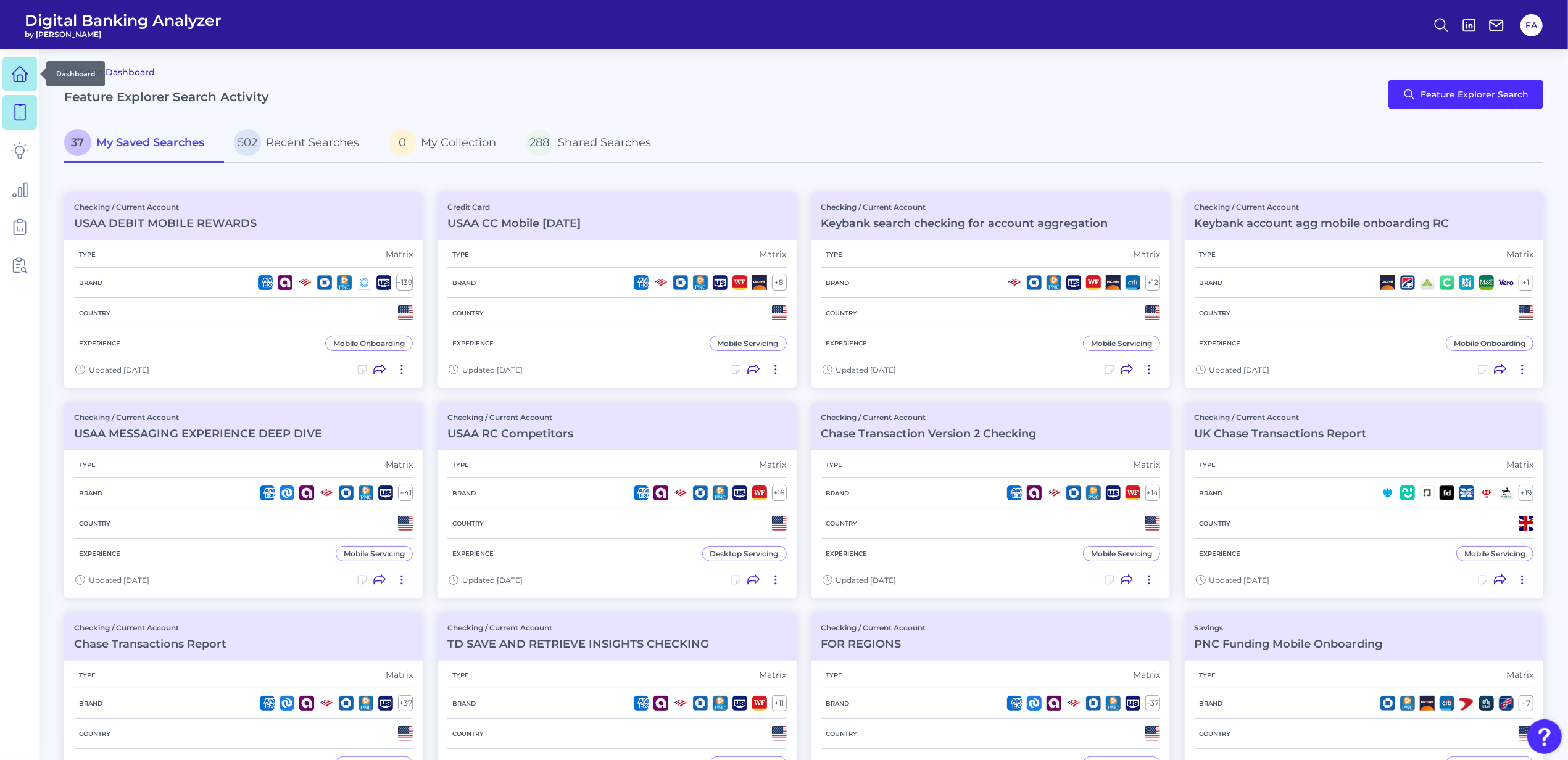
click at [17, 85] on link at bounding box center [19, 74] width 34 height 34
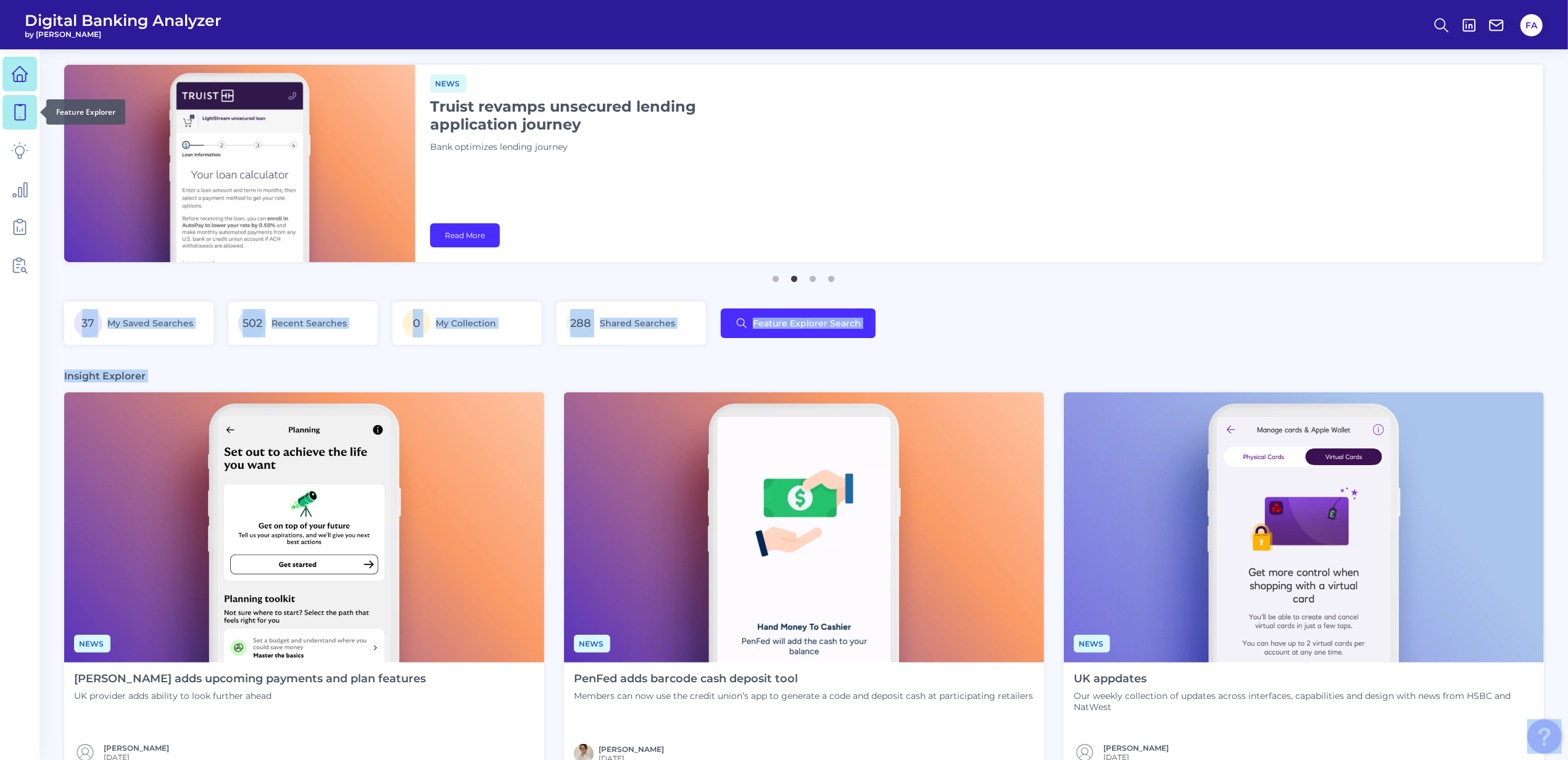
click at [34, 103] on body "Digital Banking Analyzer by Curinos FA News [PERSON_NAME] launches in-app home …" at bounding box center [784, 623] width 1568 height 1247
click at [32, 106] on link at bounding box center [19, 111] width 34 height 34
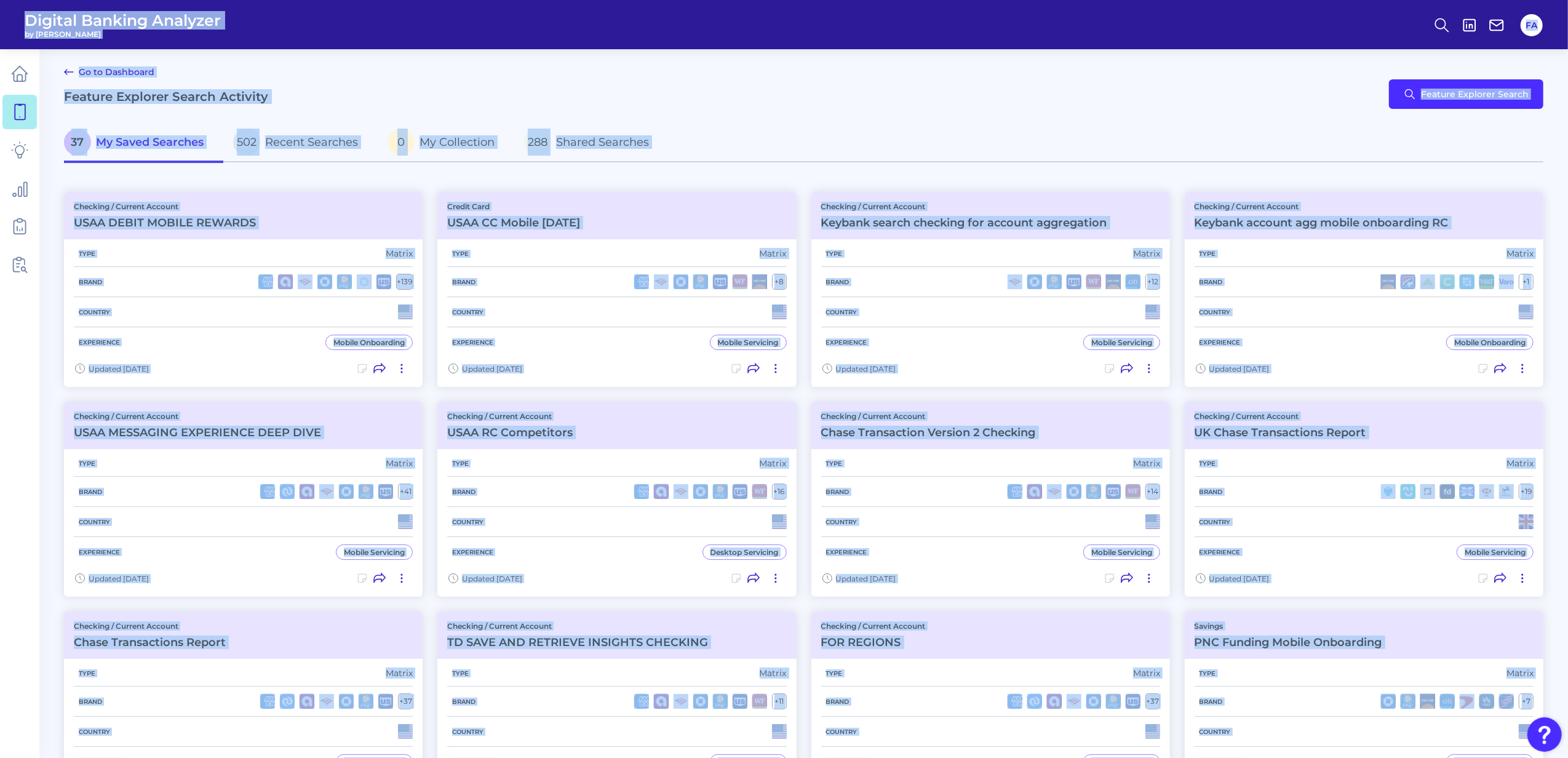
click at [603, 75] on div "Go to Dashboard Feature Explorer Search Activity Feature Explorer Search" at bounding box center [804, 94] width 1479 height 59
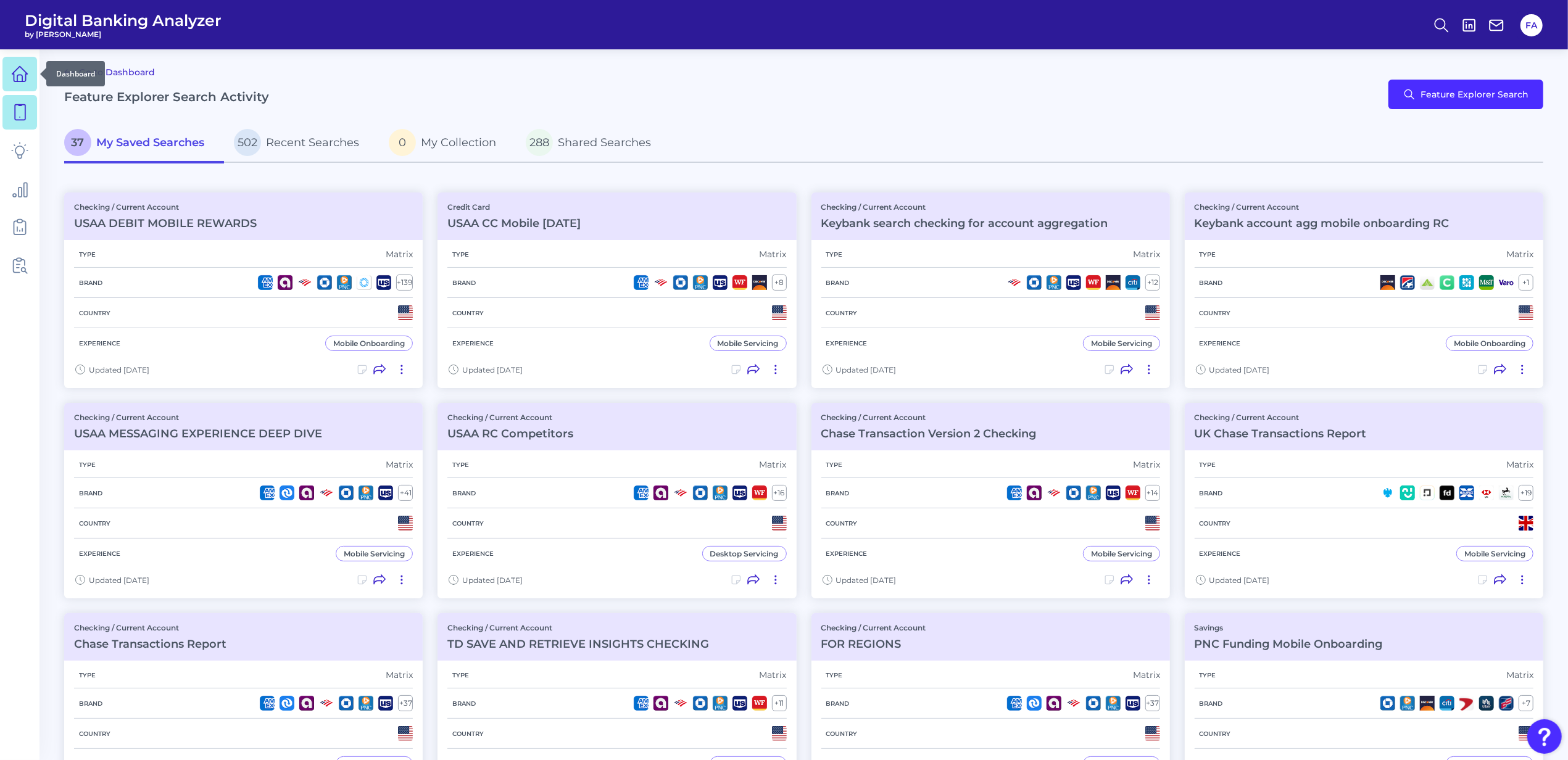
click at [13, 85] on link at bounding box center [19, 74] width 34 height 34
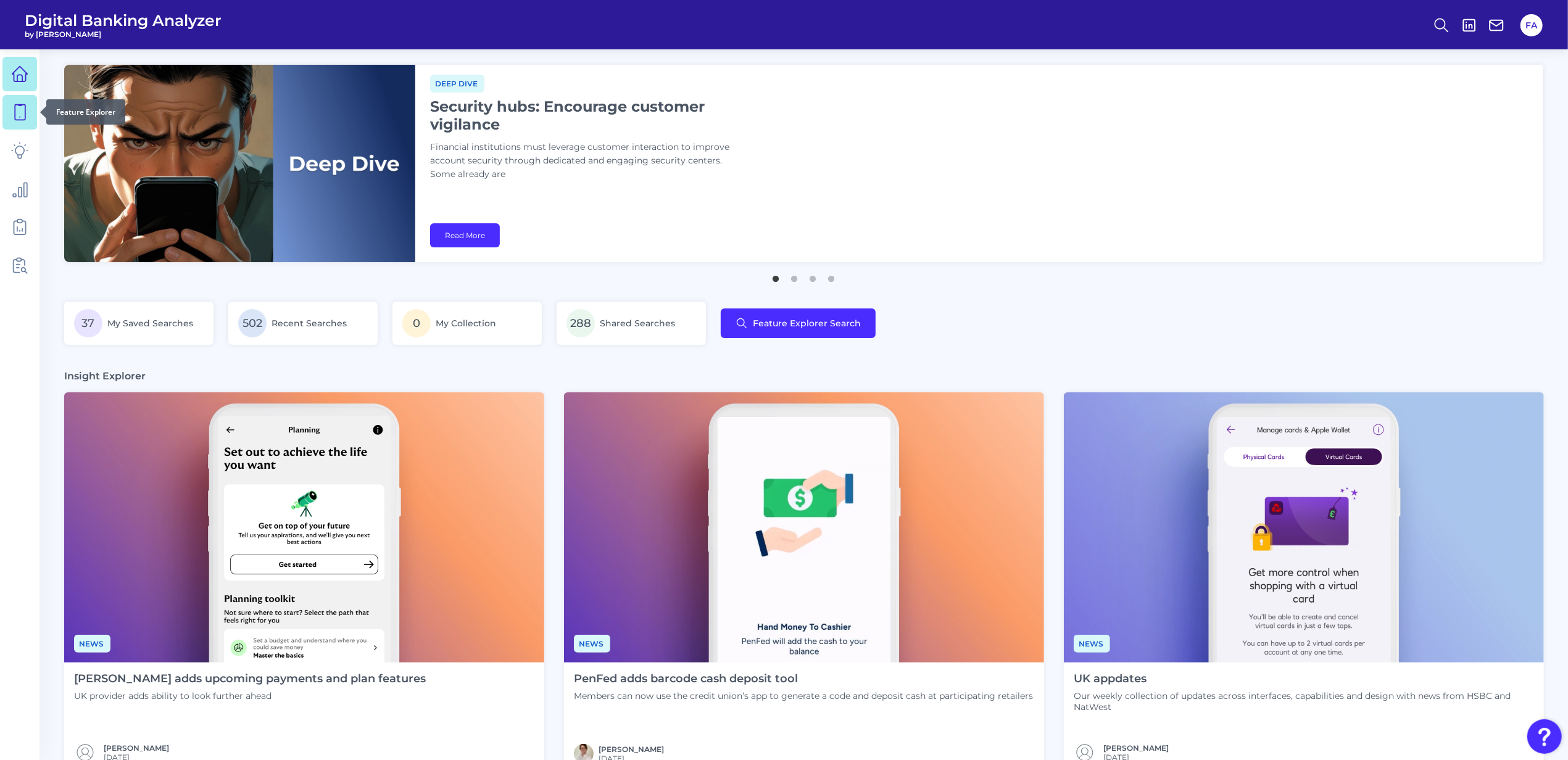
click at [14, 119] on icon at bounding box center [20, 112] width 17 height 17
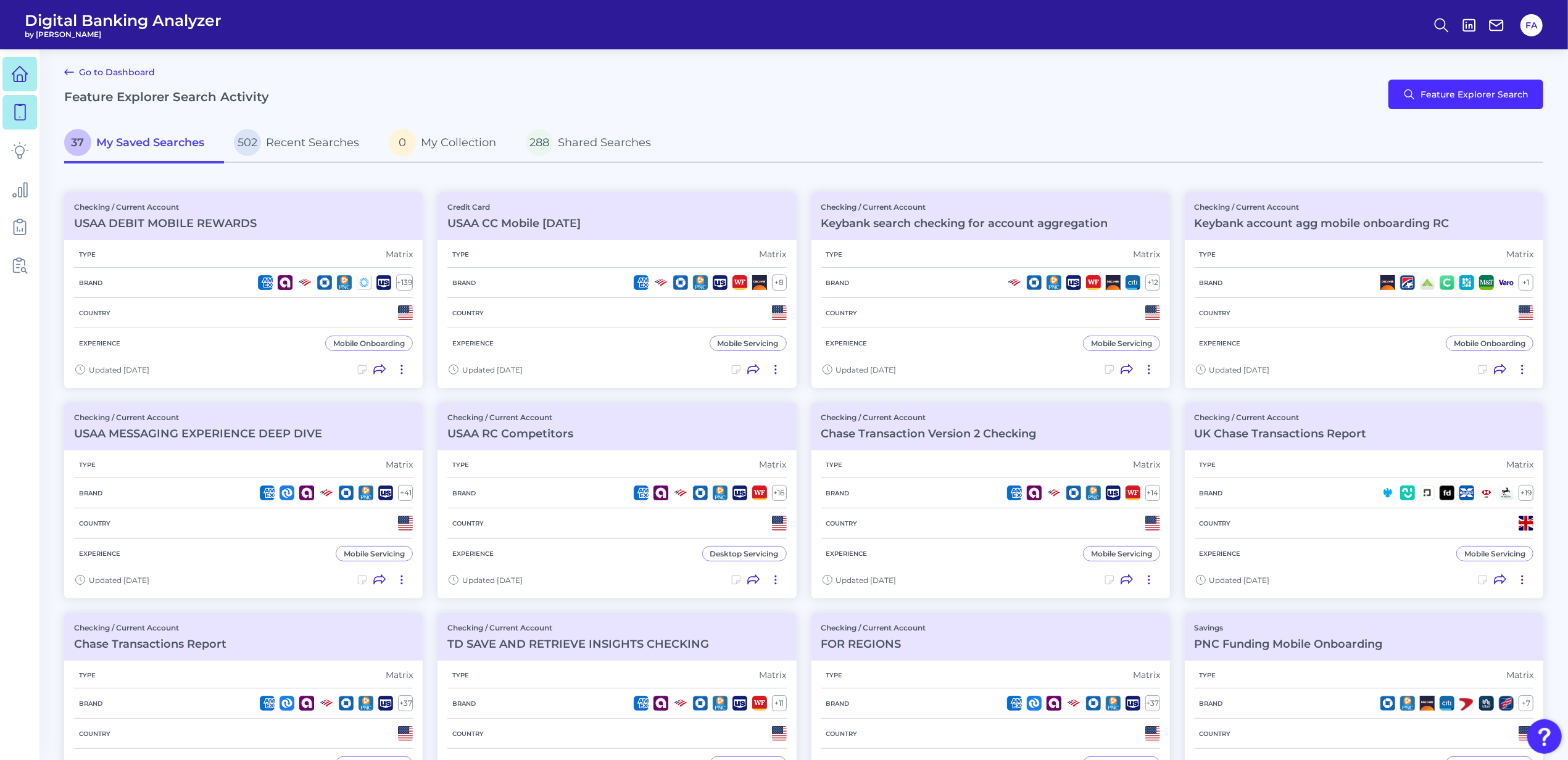
click at [26, 78] on icon at bounding box center [20, 74] width 15 height 15
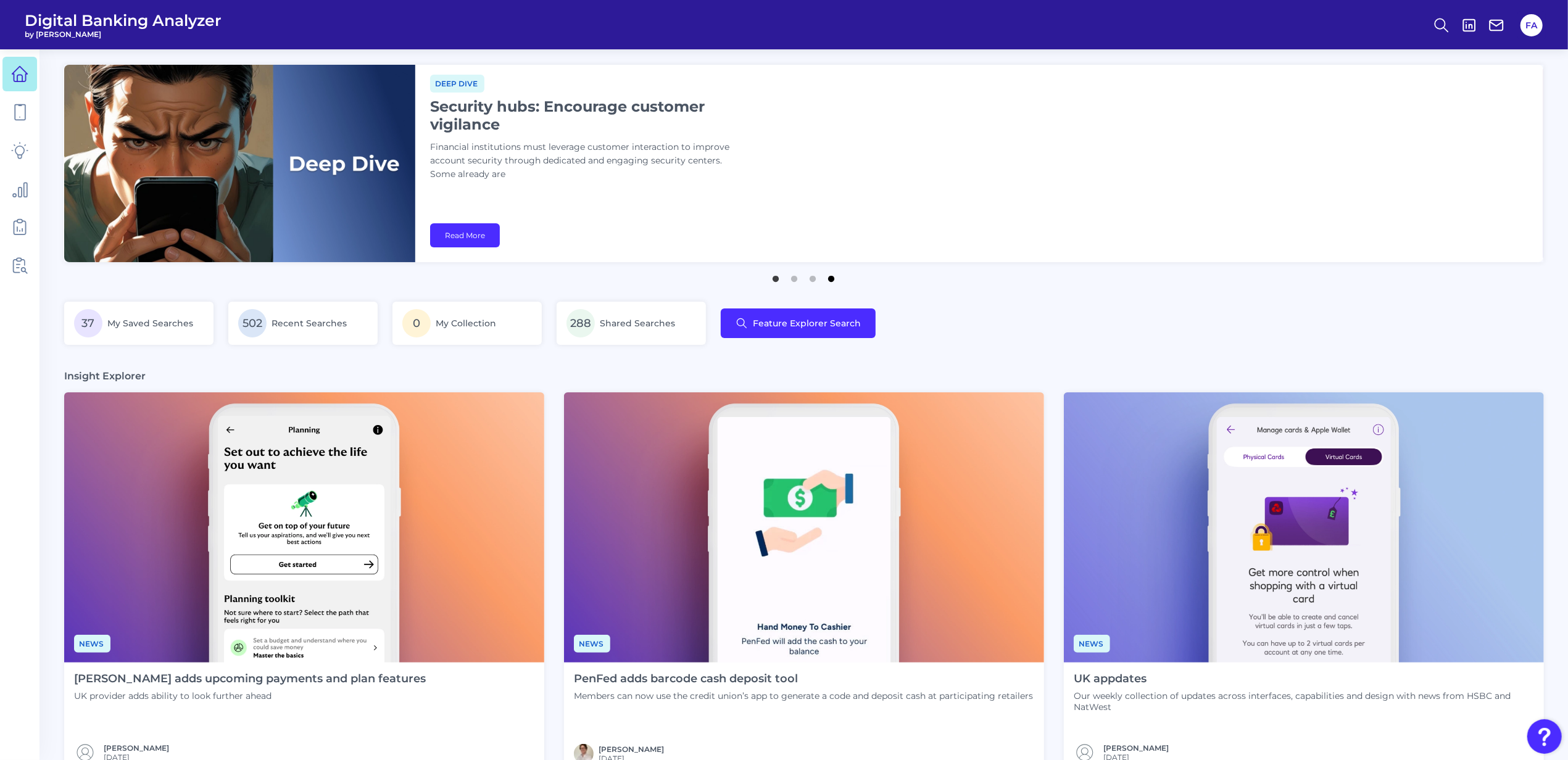
click at [832, 281] on button "4" at bounding box center [832, 275] width 12 height 12
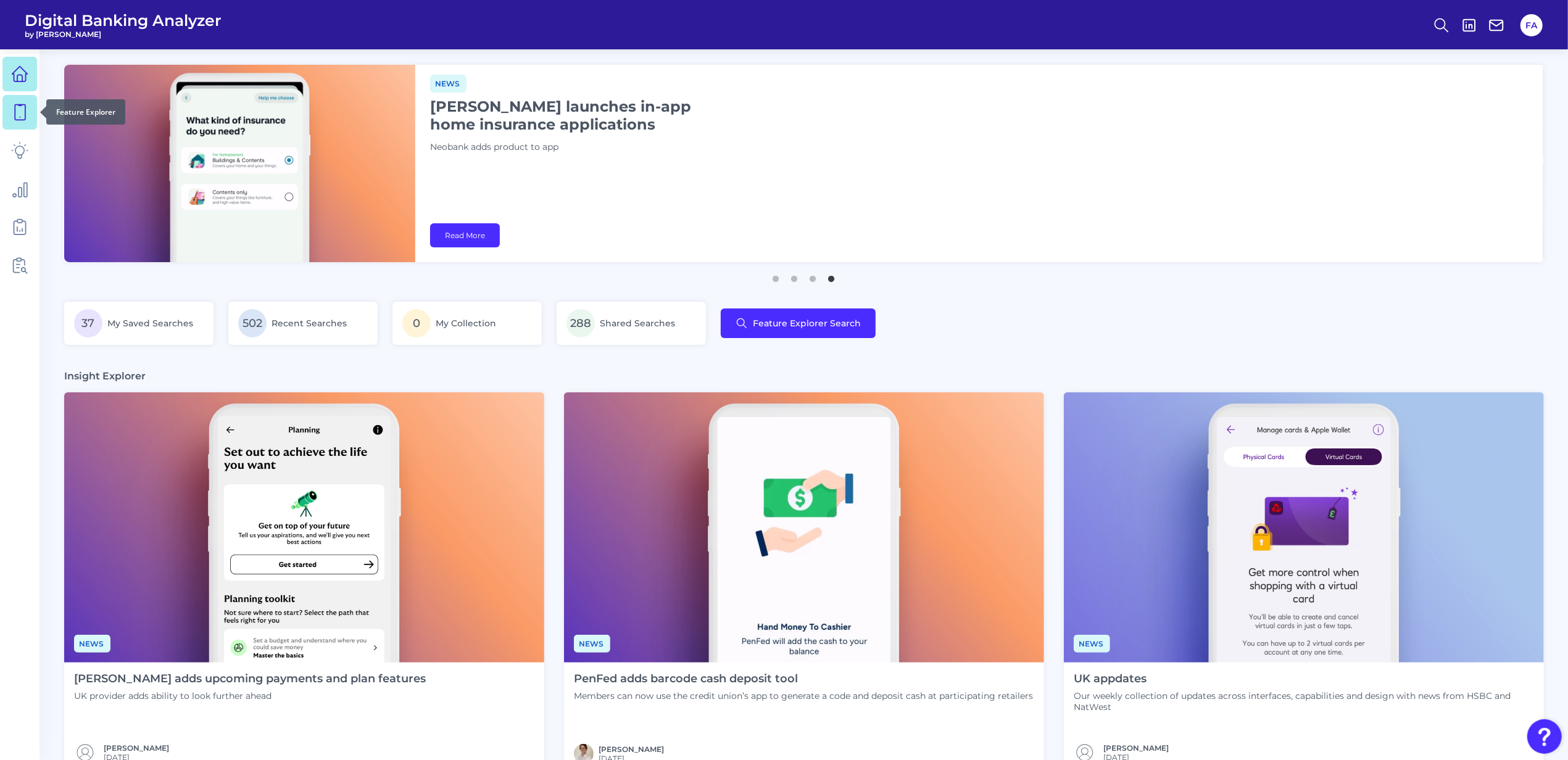
click at [18, 114] on icon at bounding box center [20, 112] width 17 height 17
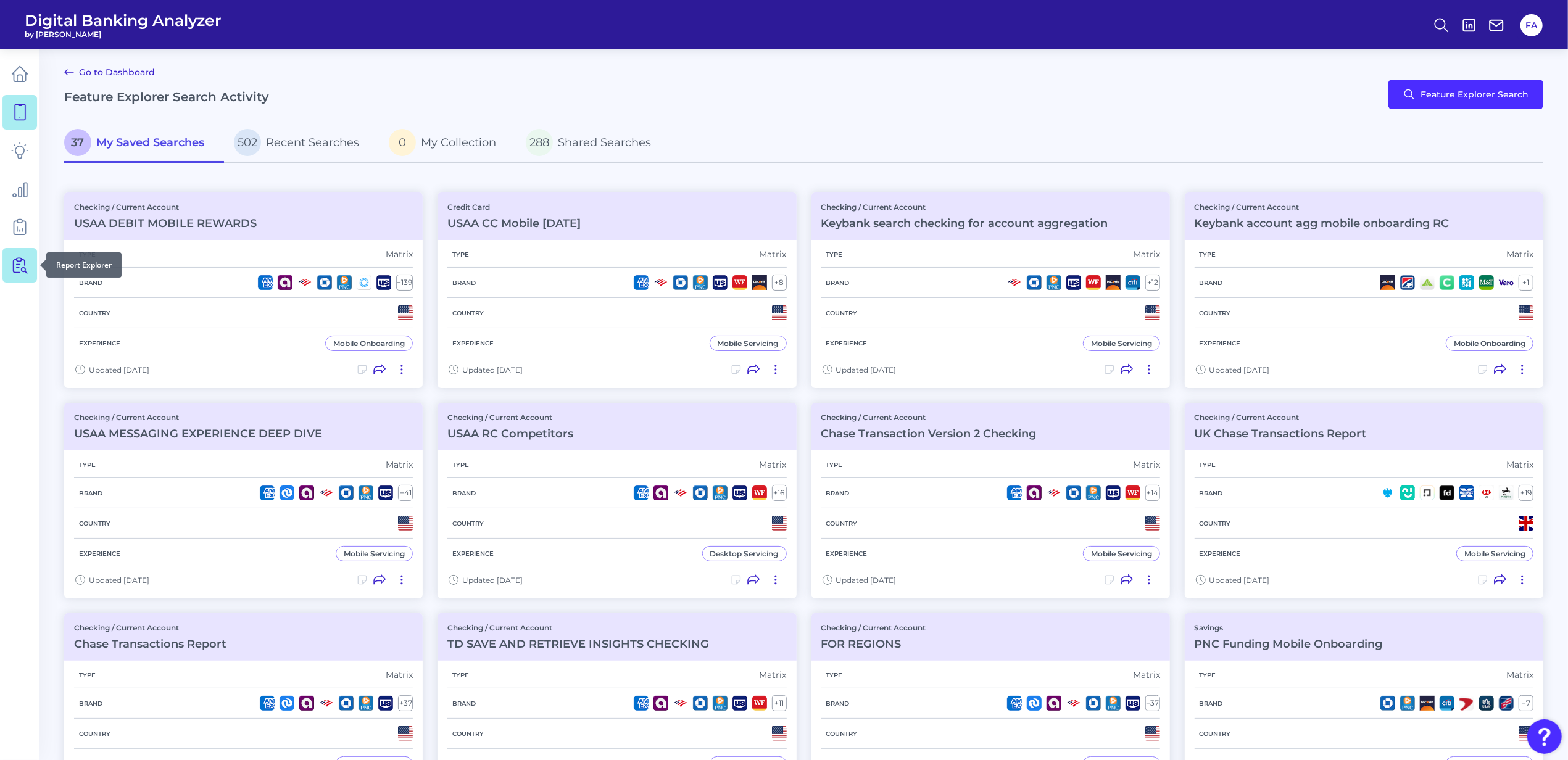
click at [6, 251] on link at bounding box center [19, 265] width 34 height 34
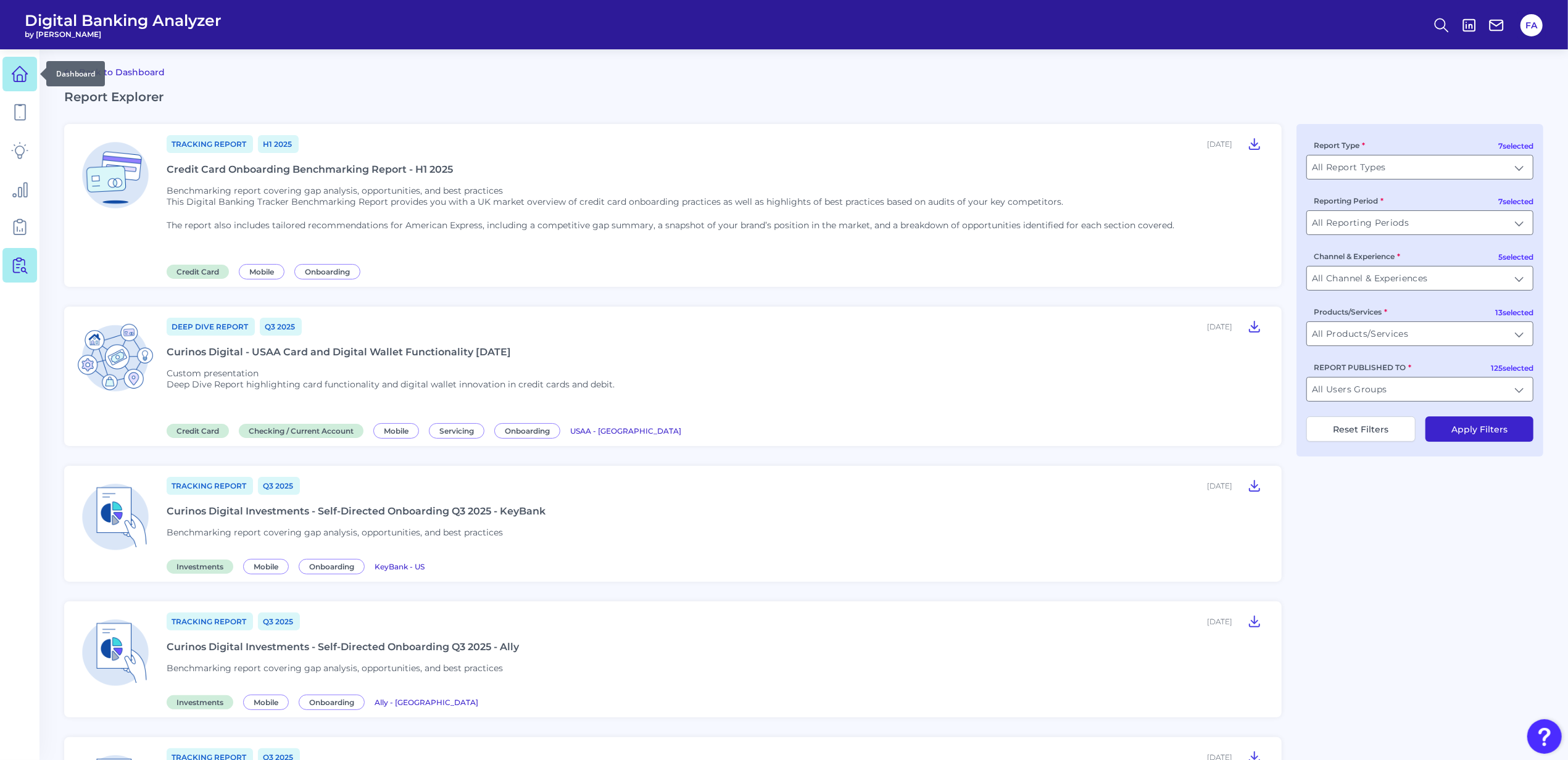
click at [20, 77] on icon at bounding box center [20, 74] width 17 height 17
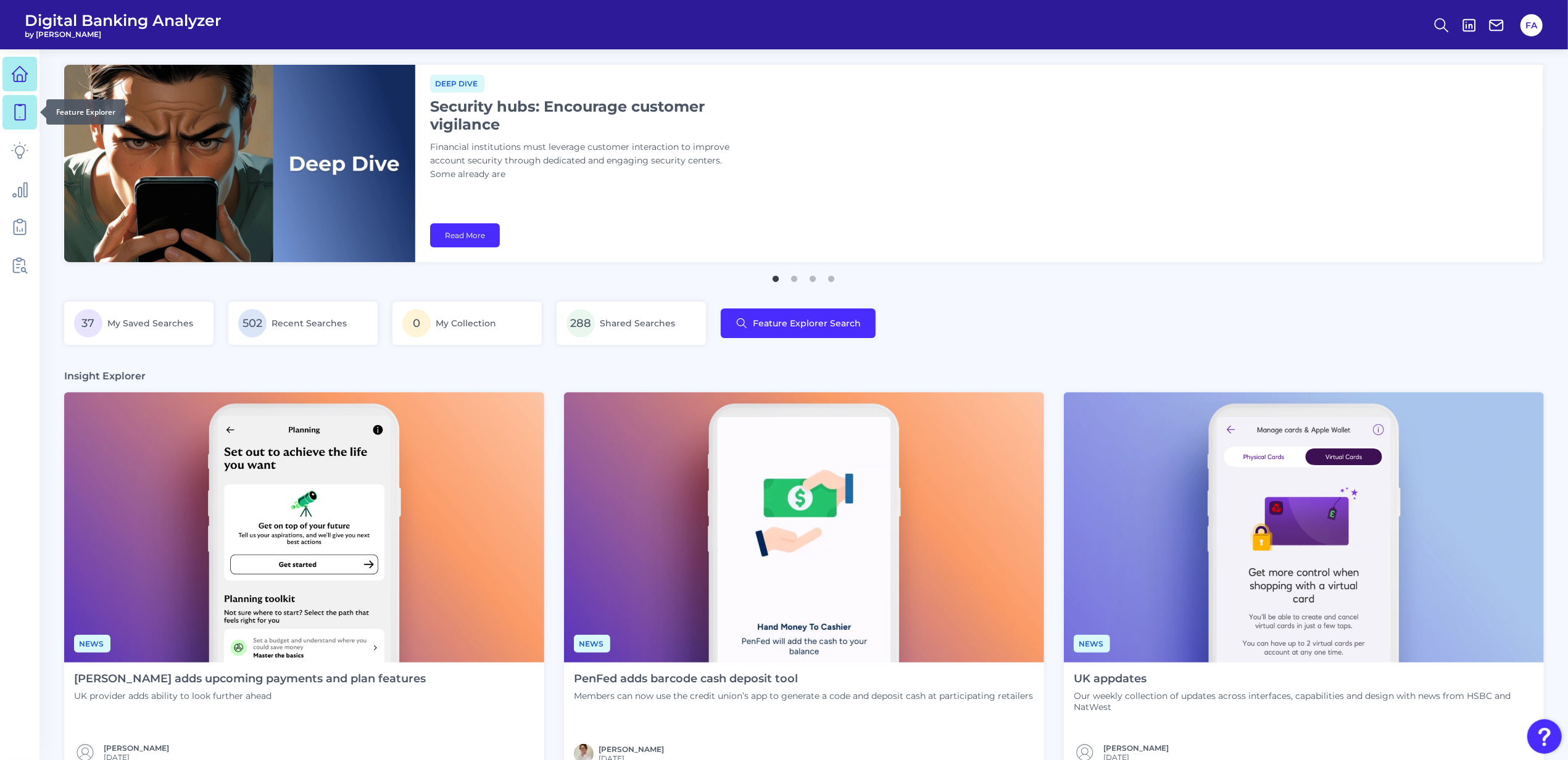
click at [26, 120] on icon at bounding box center [20, 112] width 17 height 17
